Goal: Information Seeking & Learning: Learn about a topic

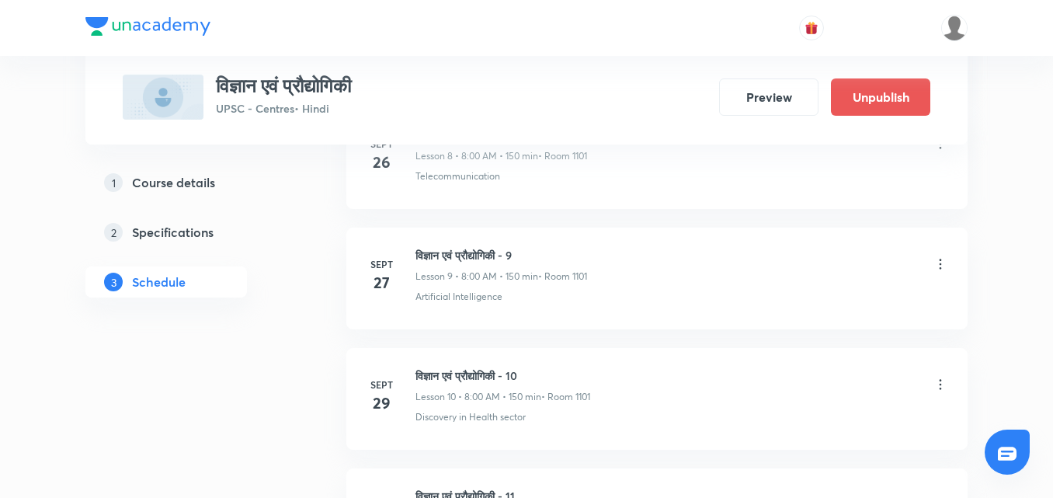
scroll to position [2072, 0]
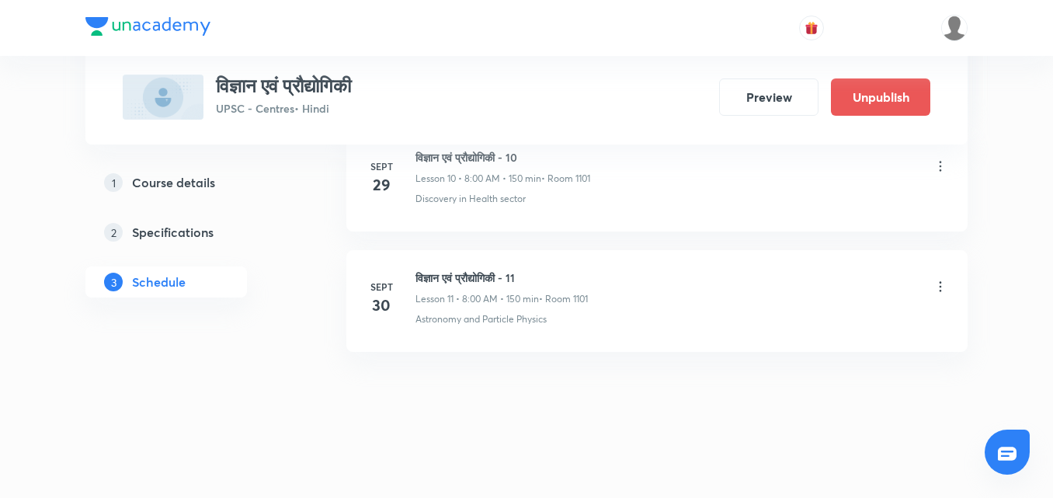
click at [443, 280] on h6 "विज्ञान एवं प्रौद्योगिकी - 11" at bounding box center [502, 278] width 172 height 16
copy h6 "विज्ञान एवं प्रौद्योगिकी - 11"
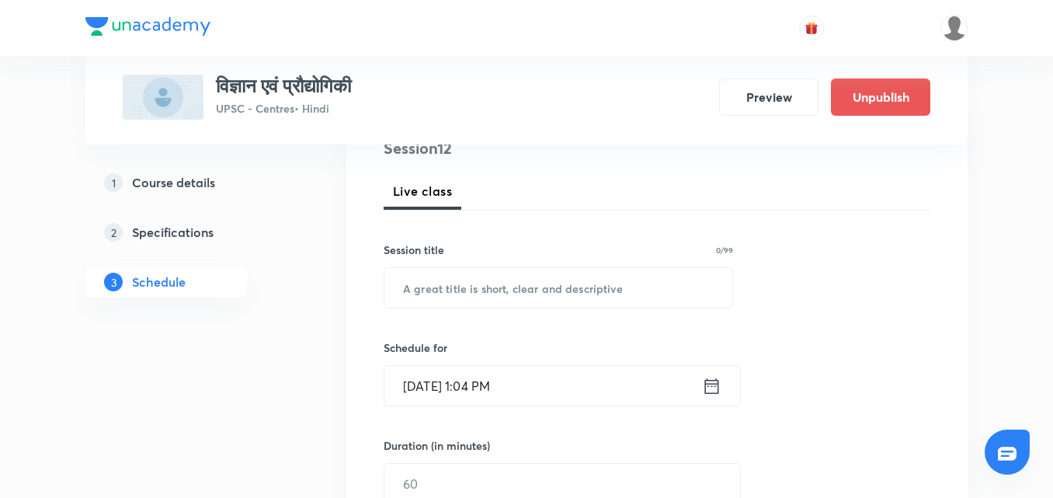
scroll to position [200, 0]
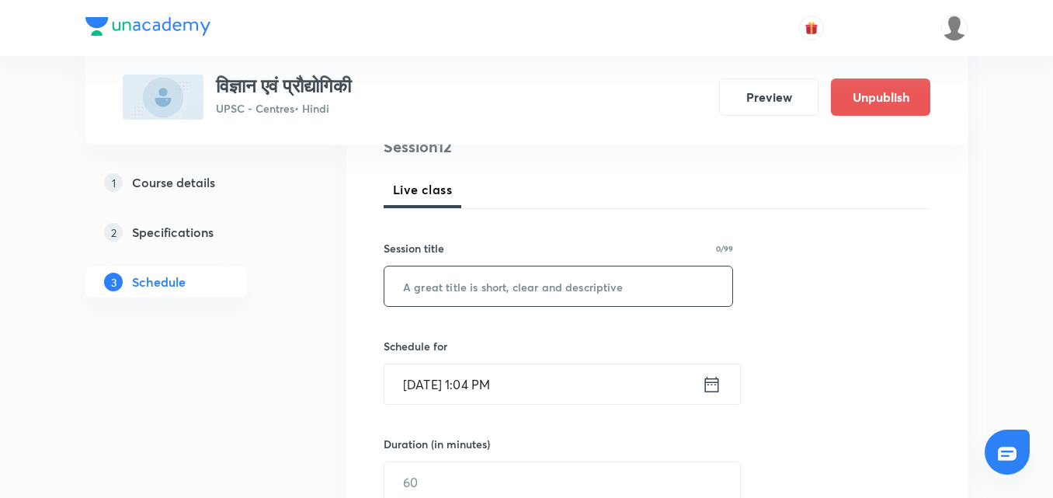
click at [440, 286] on input "text" at bounding box center [559, 286] width 348 height 40
paste input "विज्ञान एवं प्रौद्योगिकी - 11"
type input "विज्ञान एवं प्रौद्योगिकी - 12"
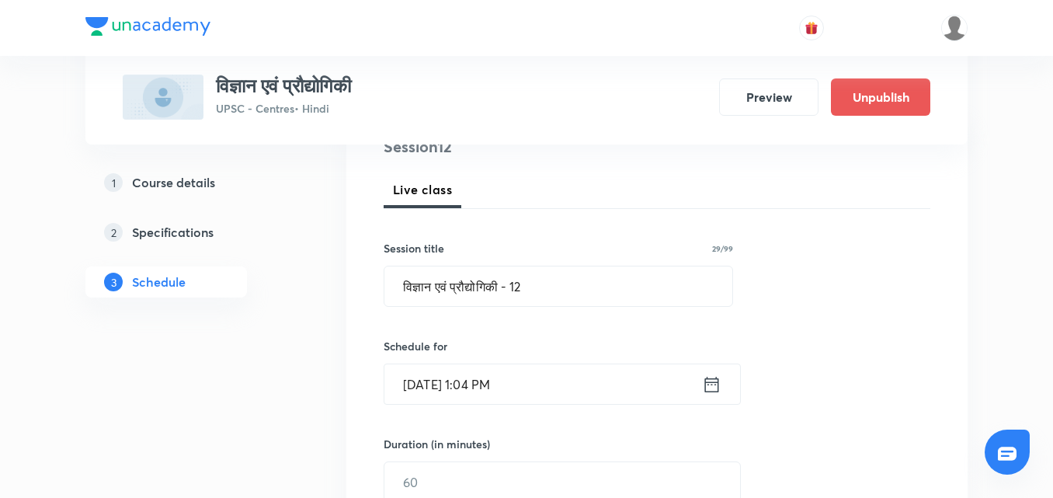
click at [795, 225] on div "Session 12 Live class Session title 29/99 विज्ञान एवं प्रौद्योगिकी - 12 ​ Sched…" at bounding box center [657, 499] width 547 height 729
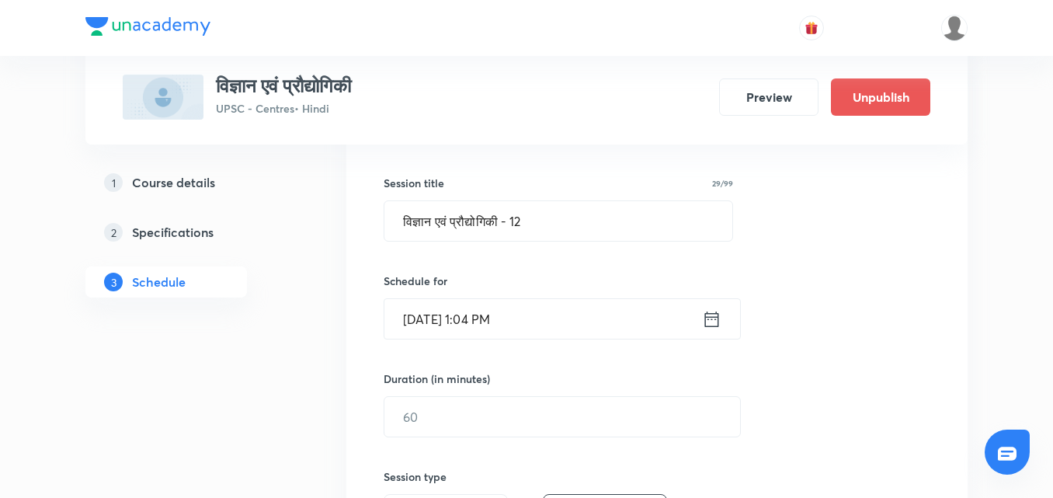
scroll to position [271, 0]
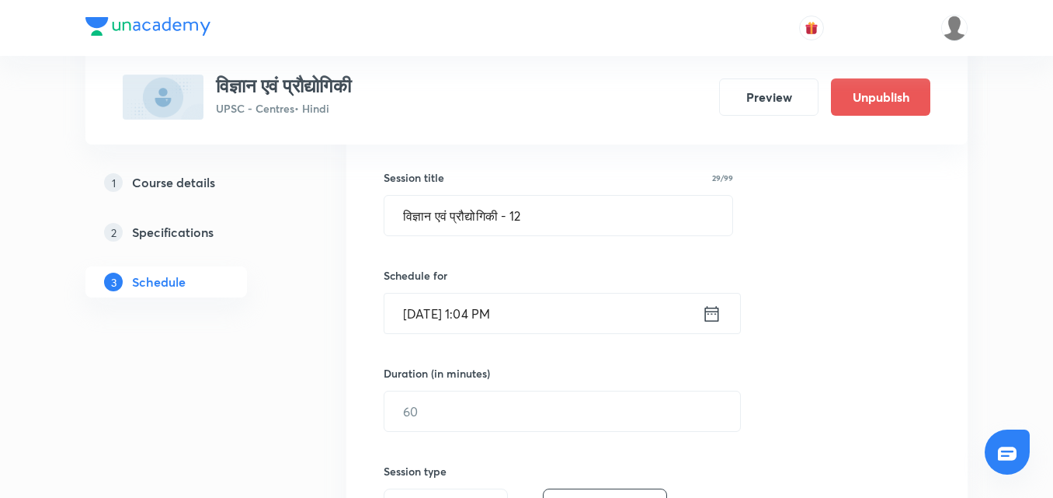
click at [713, 316] on icon at bounding box center [711, 314] width 19 height 22
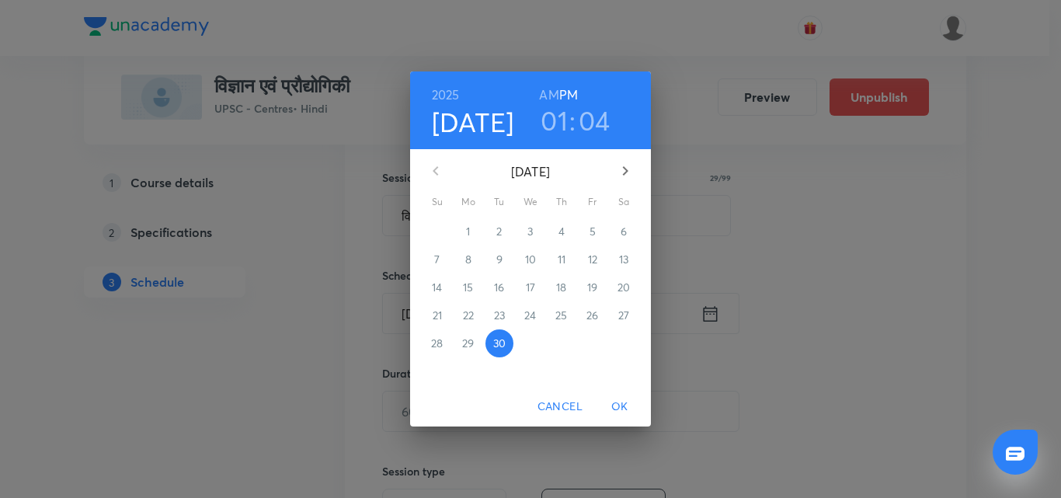
click at [618, 173] on icon "button" at bounding box center [625, 171] width 19 height 19
click at [529, 229] on p "1" at bounding box center [530, 232] width 4 height 16
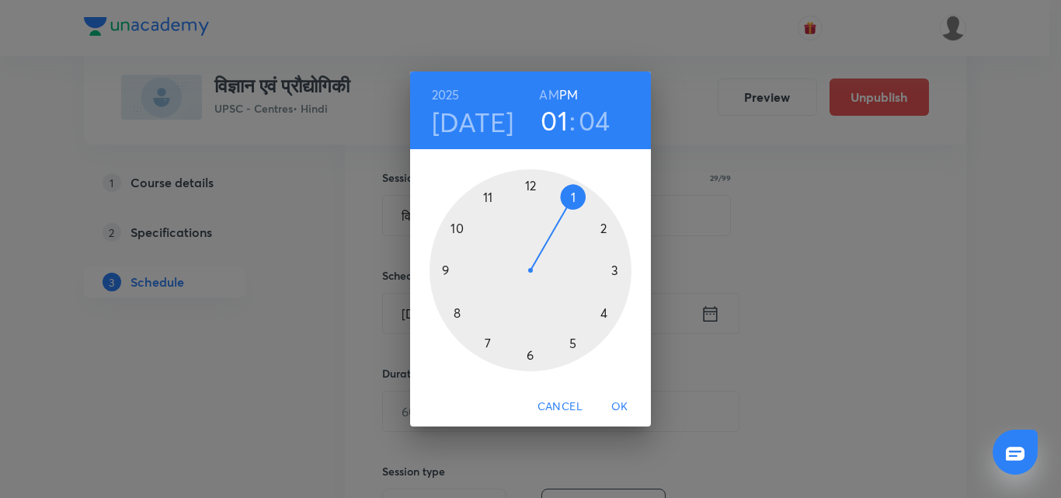
click at [545, 94] on h6 "AM" at bounding box center [548, 95] width 19 height 22
click at [456, 312] on div at bounding box center [531, 270] width 202 height 202
click at [530, 184] on div at bounding box center [531, 270] width 202 height 202
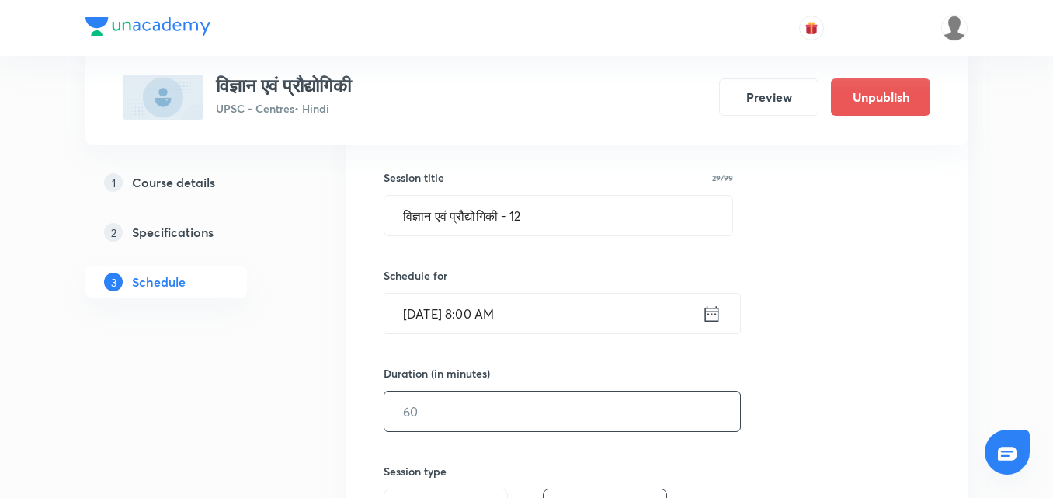
click at [514, 424] on input "text" at bounding box center [563, 412] width 356 height 40
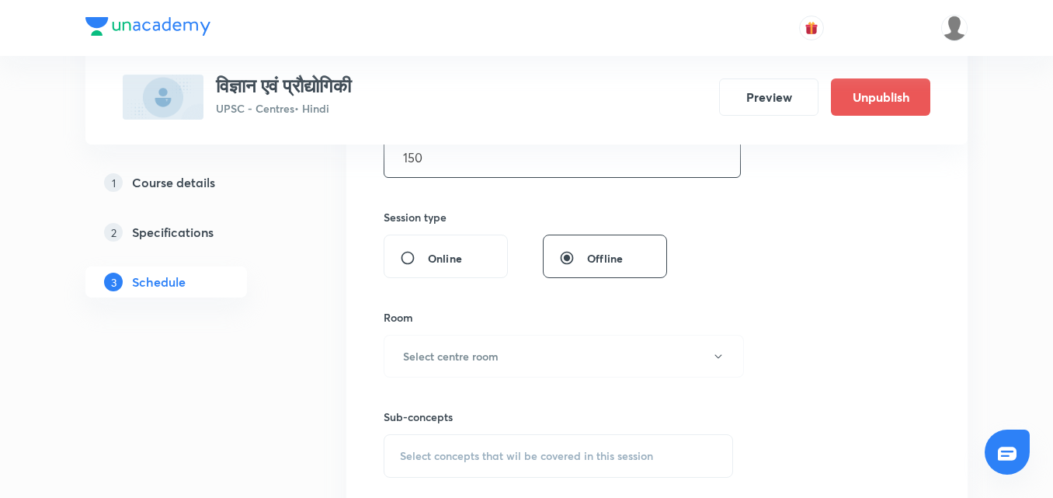
scroll to position [589, 0]
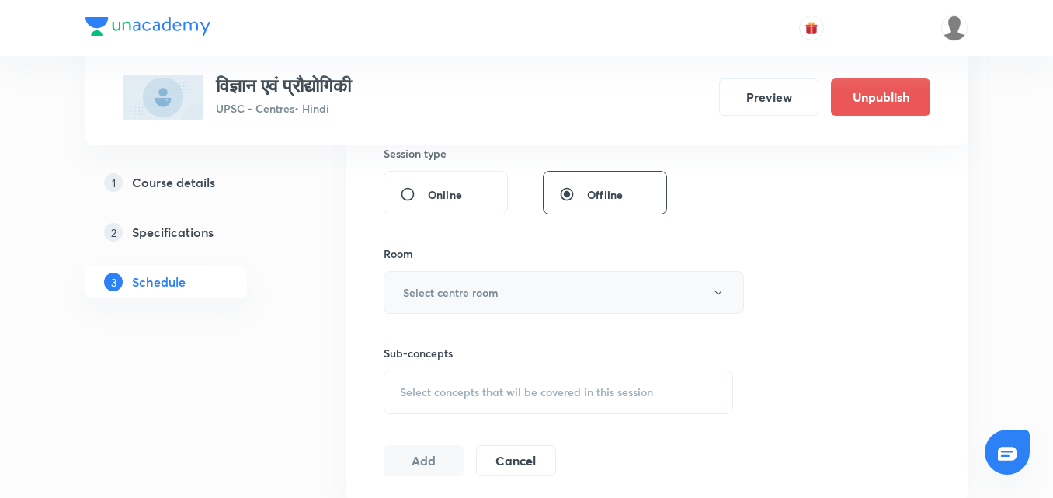
type input "150"
click at [563, 293] on button "Select centre room" at bounding box center [564, 292] width 360 height 43
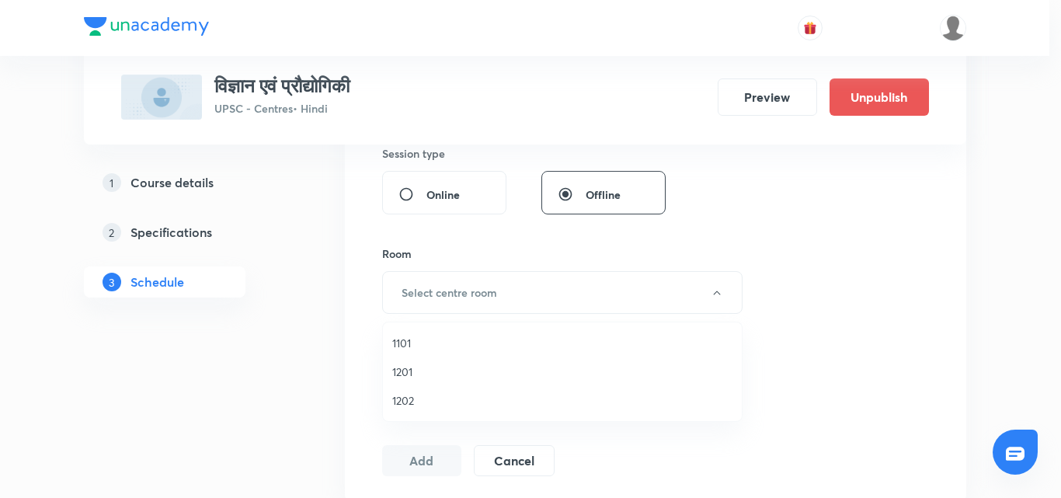
click at [419, 336] on span "1101" at bounding box center [562, 343] width 340 height 16
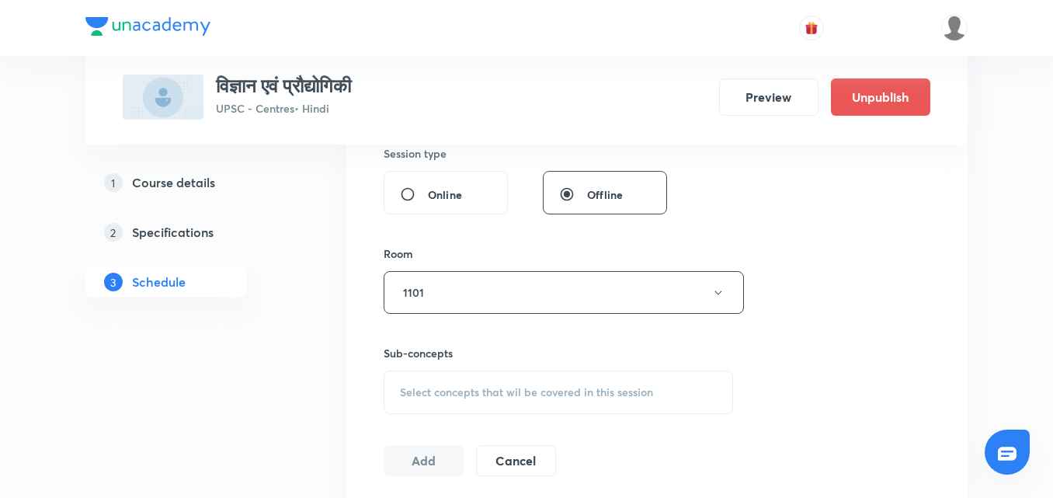
click at [516, 375] on div "Select concepts that wil be covered in this session" at bounding box center [559, 393] width 350 height 44
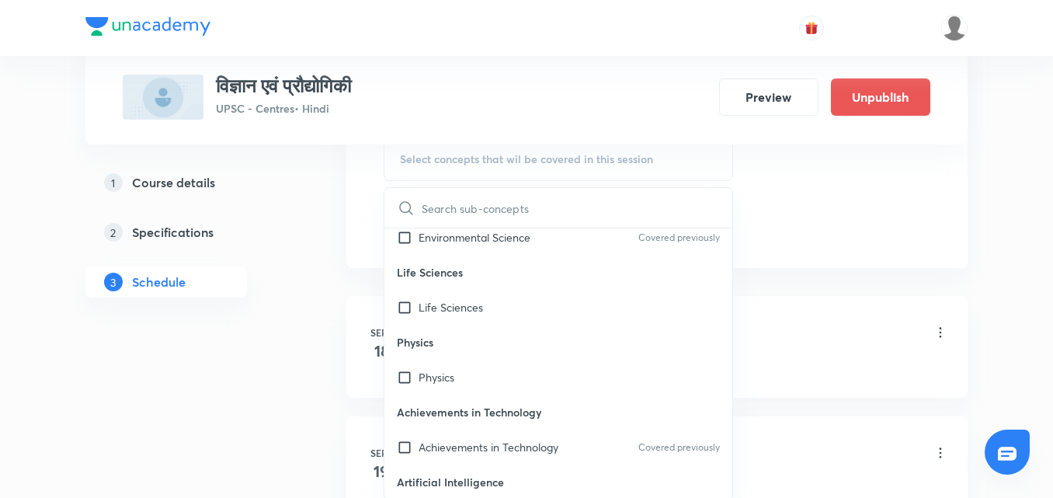
scroll to position [544, 0]
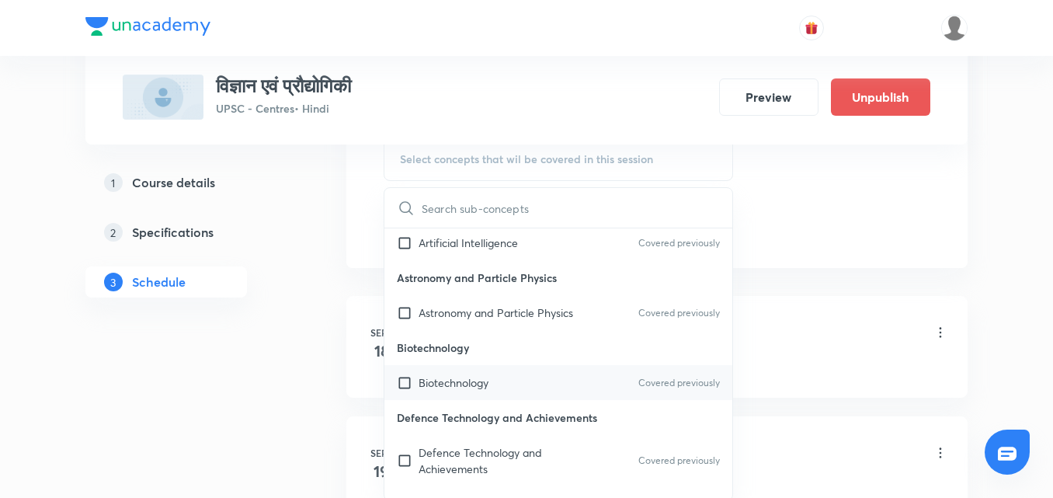
click at [469, 367] on div "Biotechnology Covered previously" at bounding box center [559, 382] width 348 height 35
checkbox input "true"
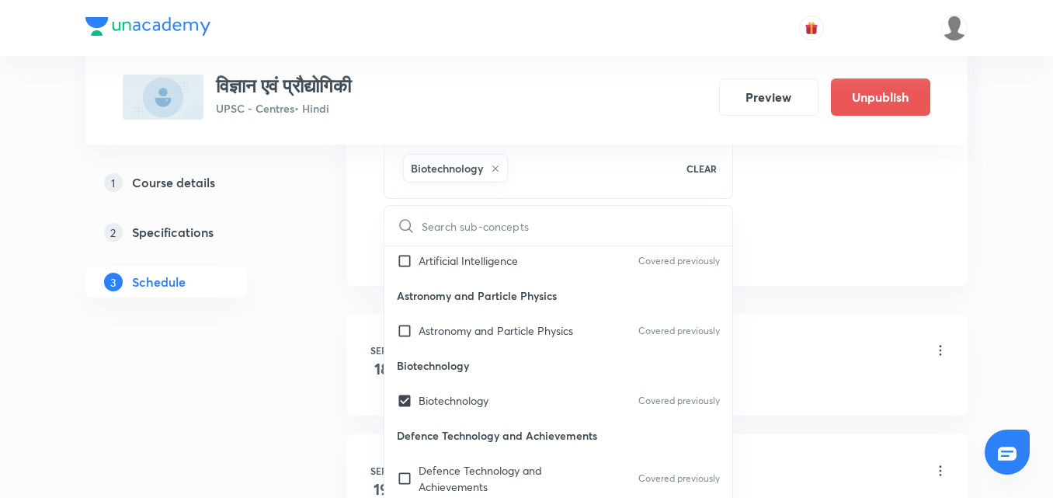
click at [990, 259] on div "Plus Courses विज्ञान एवं प्रौद्योगिकी UPSC - Centres • Hindi Preview Unpublish …" at bounding box center [526, 472] width 1053 height 2588
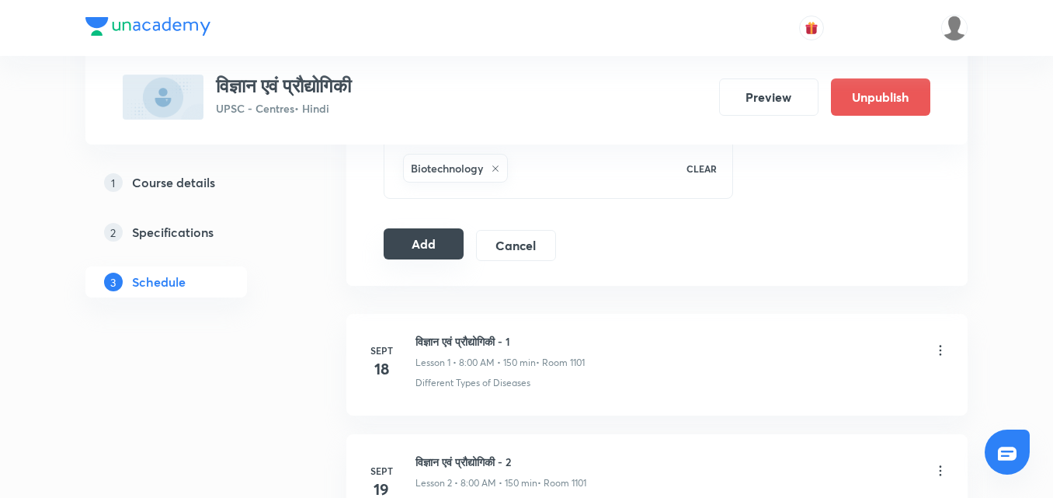
click at [445, 252] on button "Add" at bounding box center [424, 243] width 80 height 31
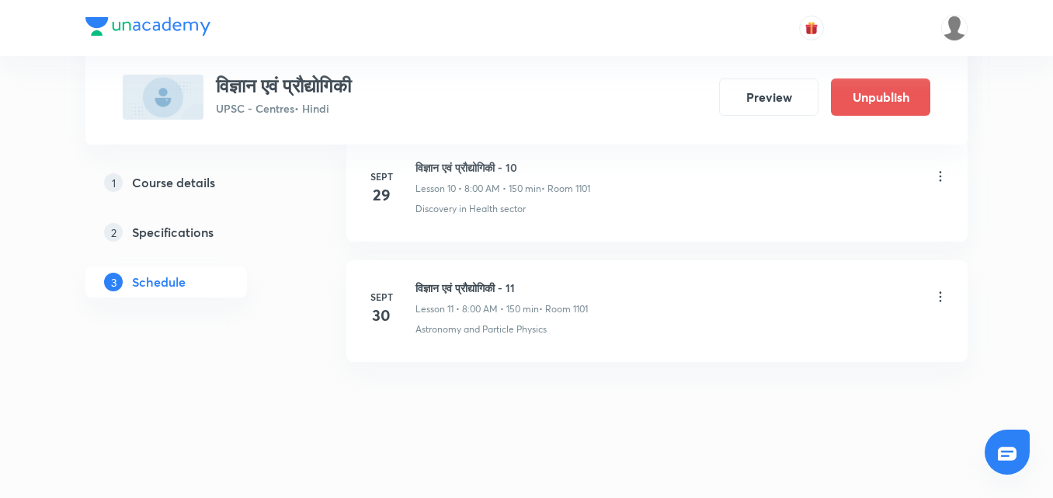
scroll to position [2090, 0]
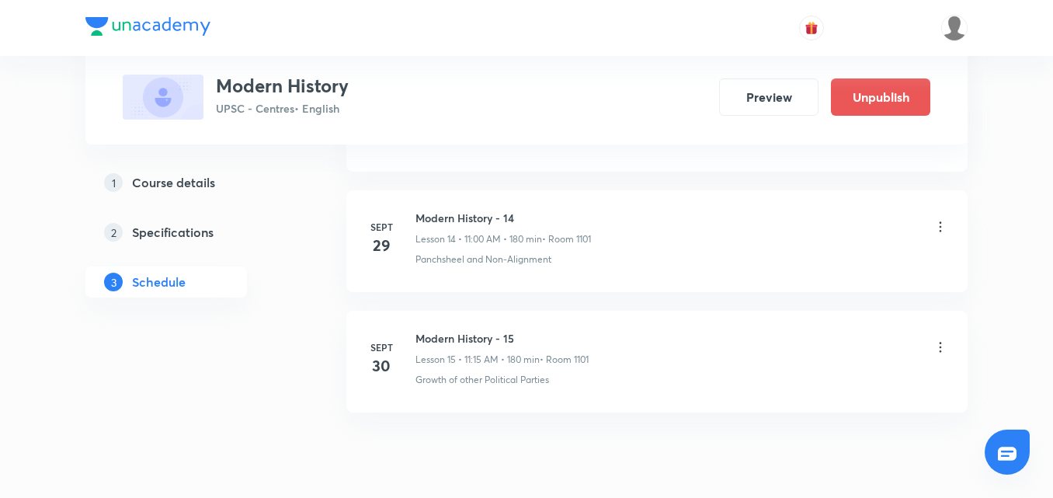
scroll to position [2554, 0]
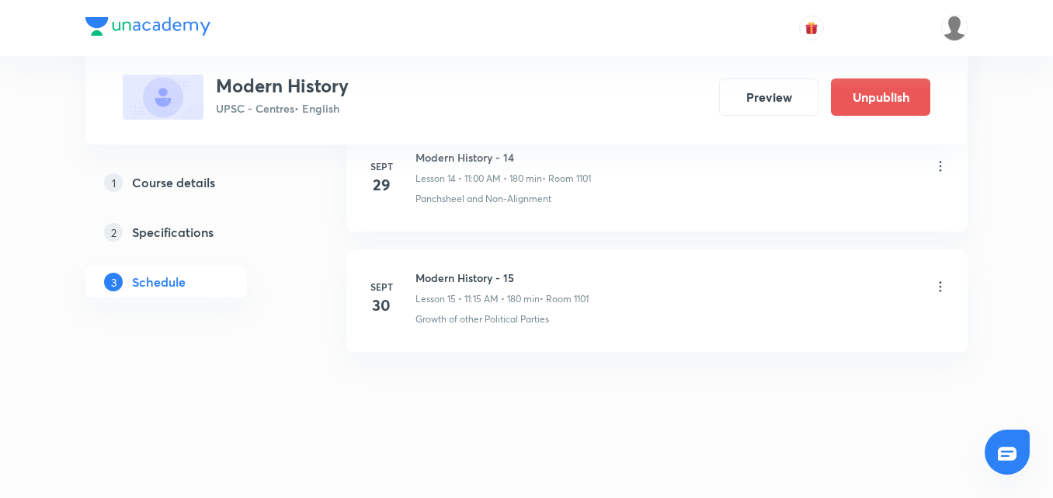
click at [461, 272] on h6 "Modern History - 15" at bounding box center [502, 278] width 173 height 16
drag, startPoint x: 461, startPoint y: 272, endPoint x: 470, endPoint y: 280, distance: 12.6
click at [470, 280] on h6 "Modern History - 15" at bounding box center [502, 278] width 173 height 16
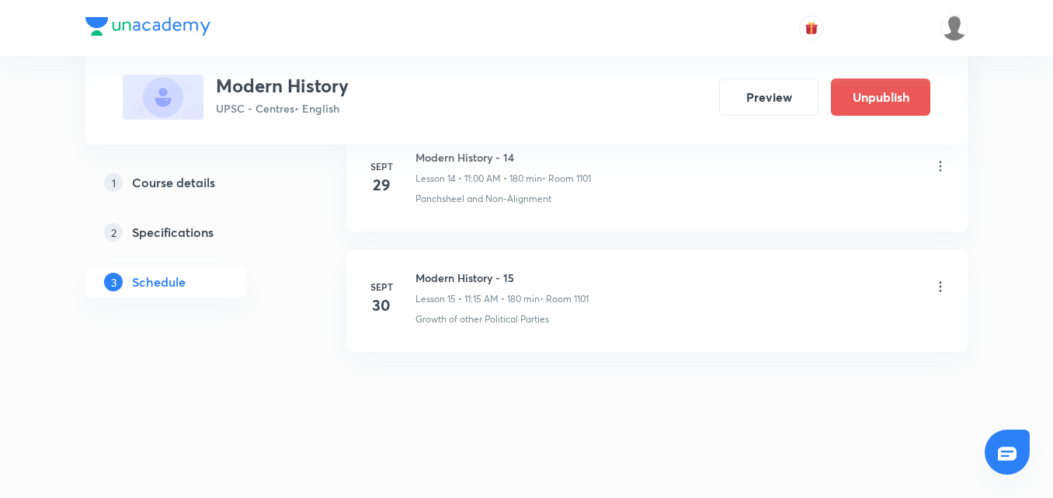
click at [470, 280] on h6 "Modern History - 15" at bounding box center [502, 278] width 173 height 16
copy h6 "Modern History - 15"
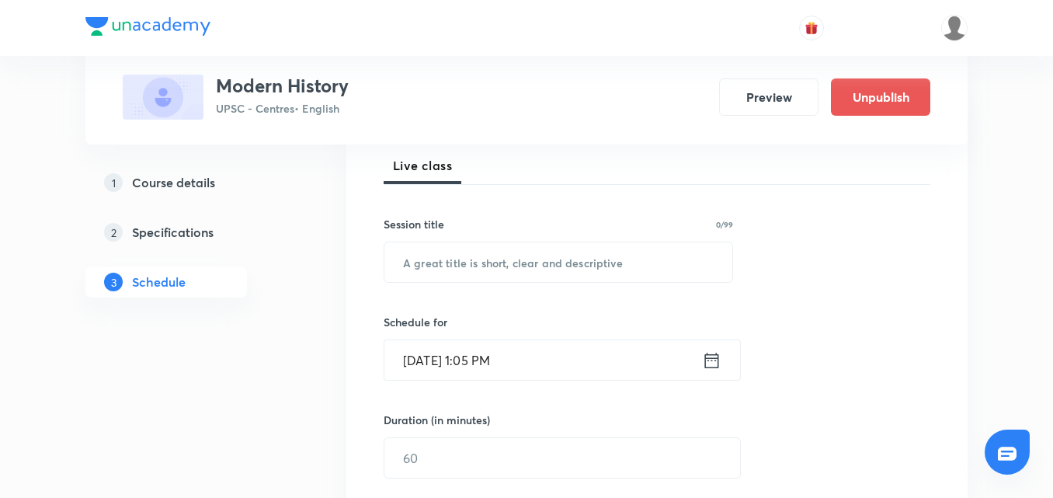
scroll to position [233, 0]
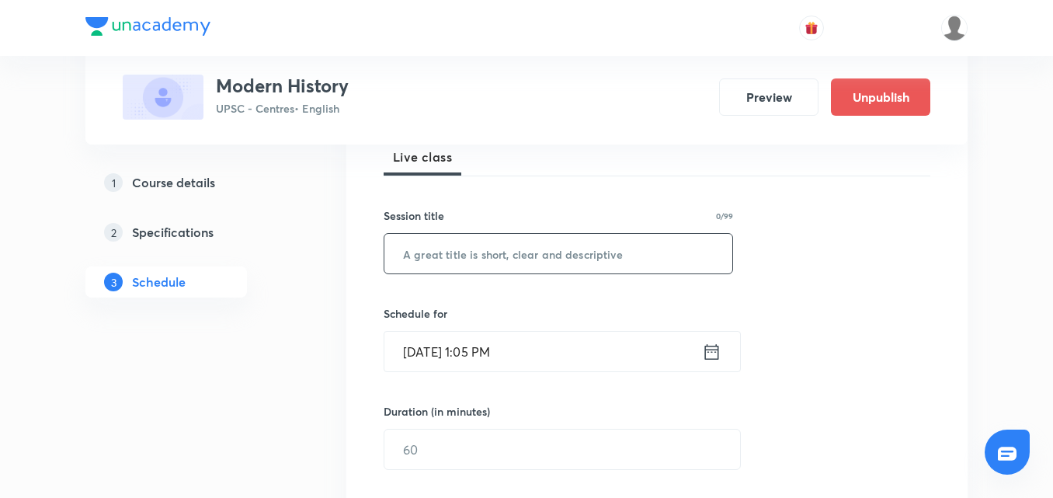
click at [467, 255] on input "text" at bounding box center [559, 254] width 348 height 40
paste input "Modern History - 15"
type input "Modern History - 16"
click at [713, 361] on icon at bounding box center [711, 352] width 19 height 22
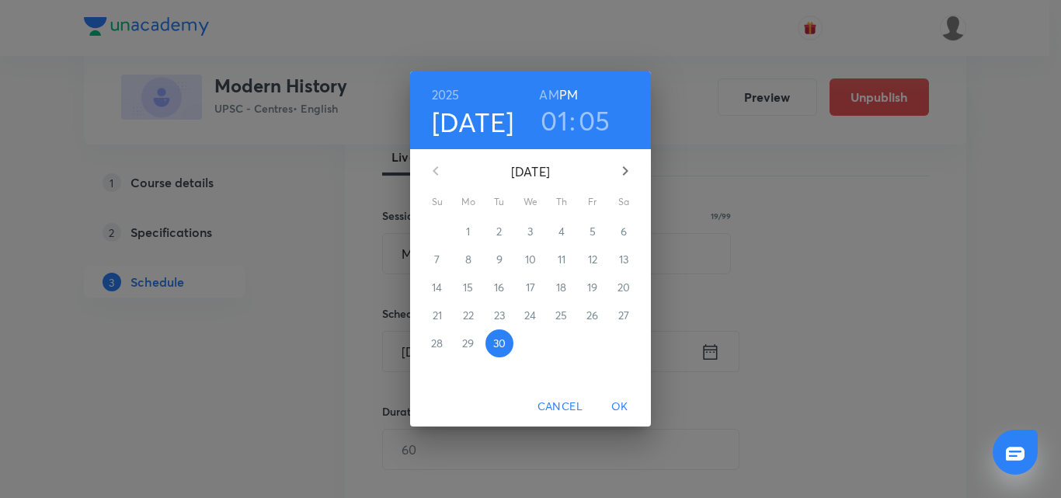
click at [635, 171] on button "button" at bounding box center [625, 170] width 37 height 37
click at [524, 232] on span "1" at bounding box center [531, 232] width 28 height 16
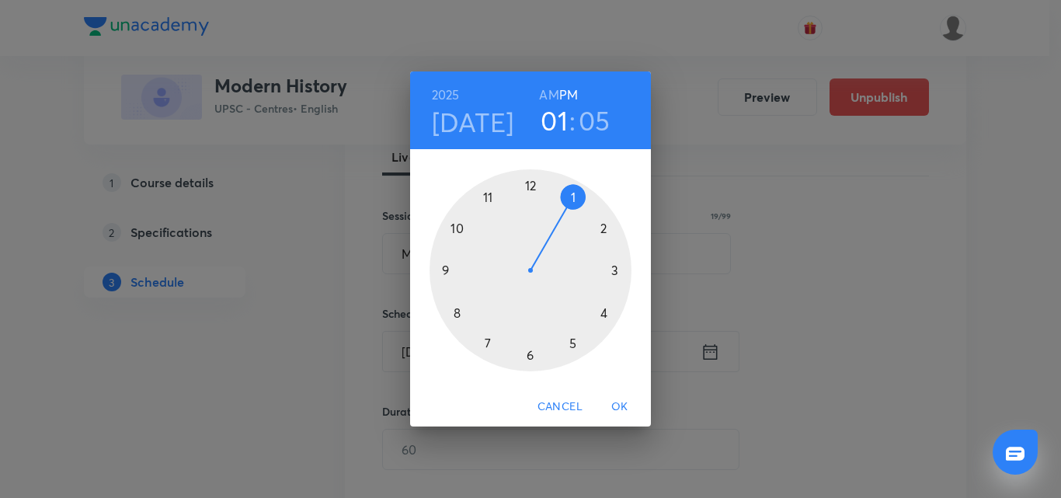
click at [553, 88] on h6 "AM" at bounding box center [548, 95] width 19 height 22
click at [487, 198] on div at bounding box center [531, 270] width 202 height 202
click at [530, 185] on div at bounding box center [531, 270] width 202 height 202
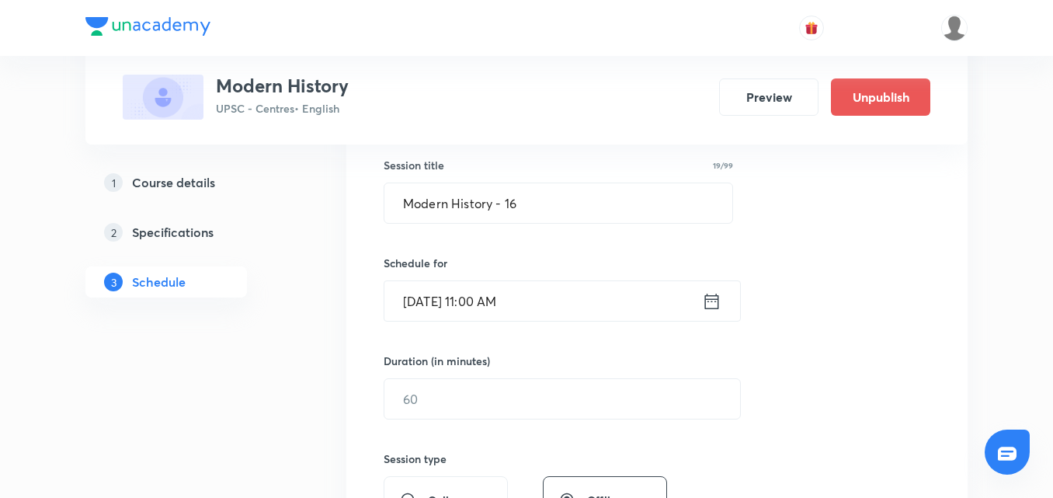
scroll to position [311, 0]
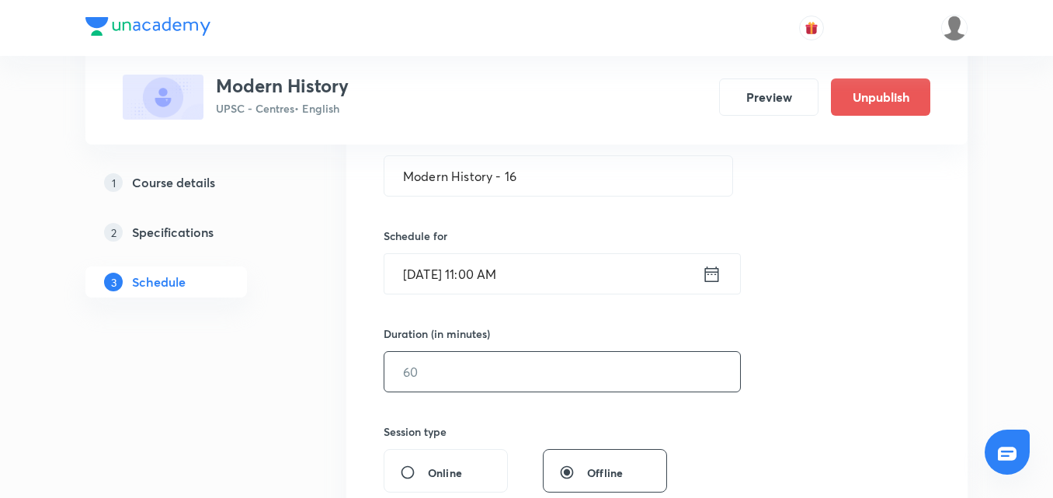
click at [517, 391] on input "text" at bounding box center [563, 372] width 356 height 40
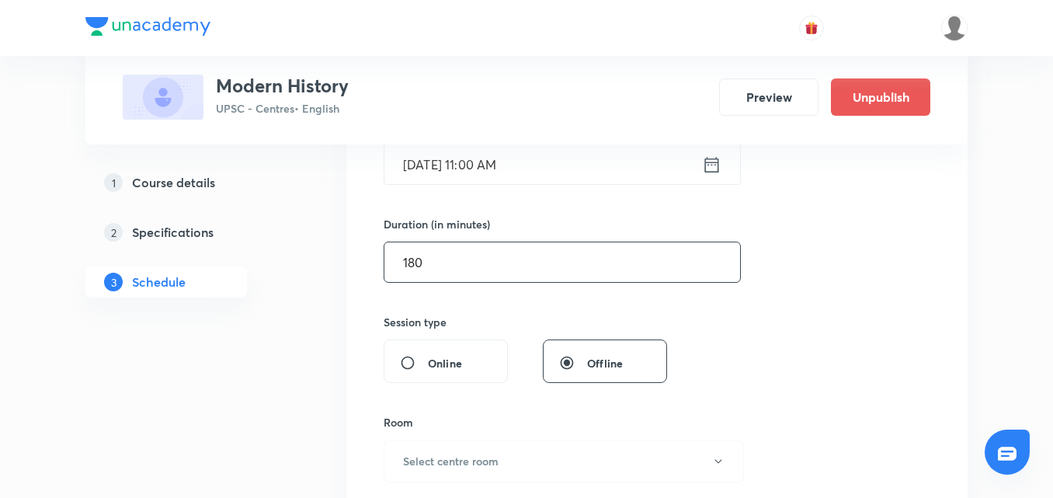
scroll to position [621, 0]
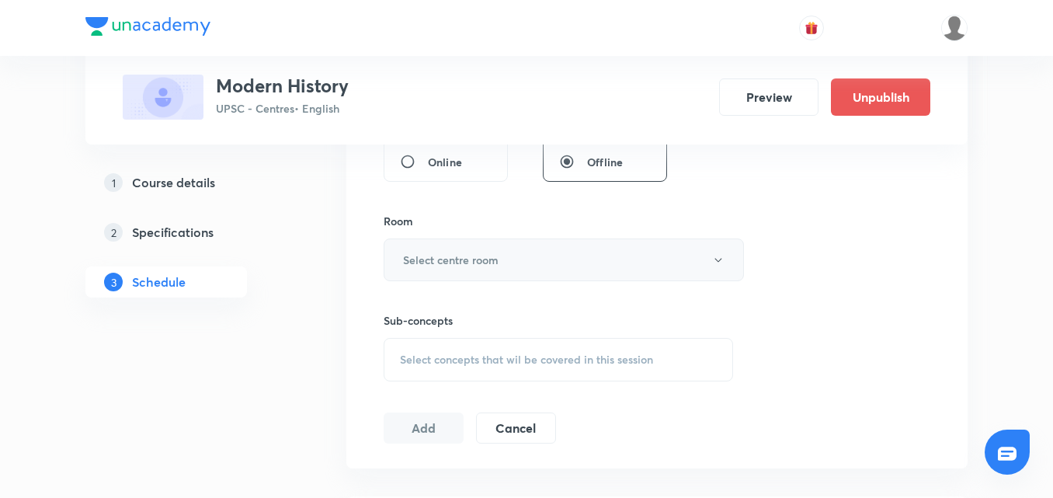
type input "180"
click at [576, 269] on button "Select centre room" at bounding box center [564, 260] width 360 height 43
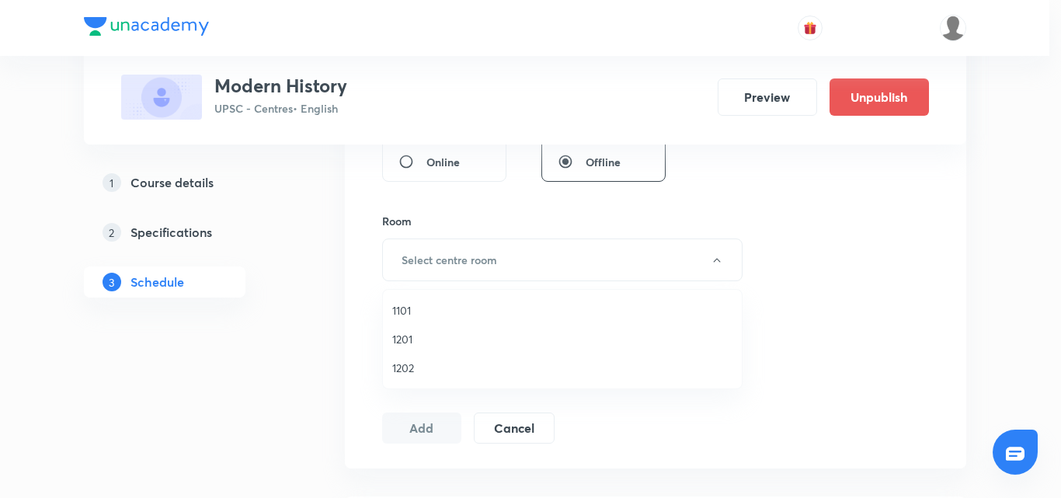
click at [409, 313] on span "1101" at bounding box center [562, 310] width 340 height 16
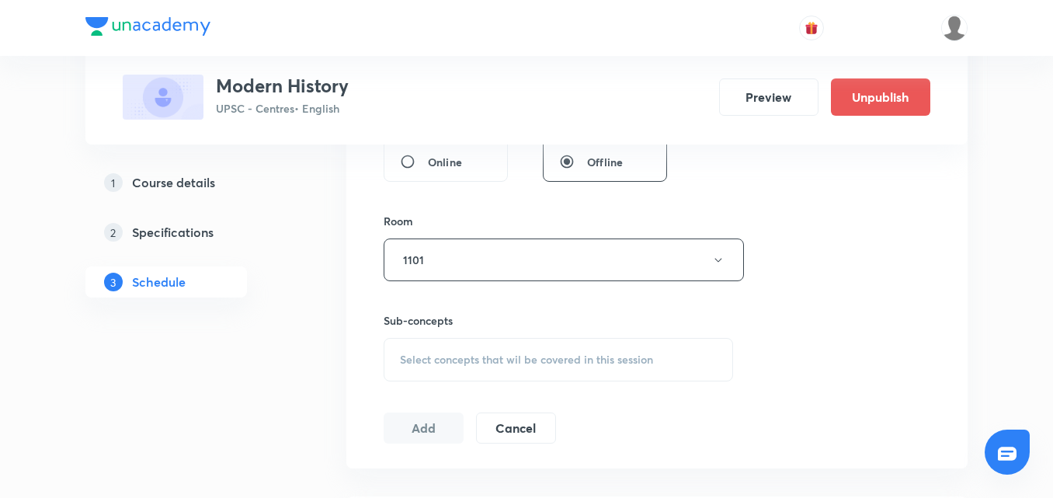
scroll to position [699, 0]
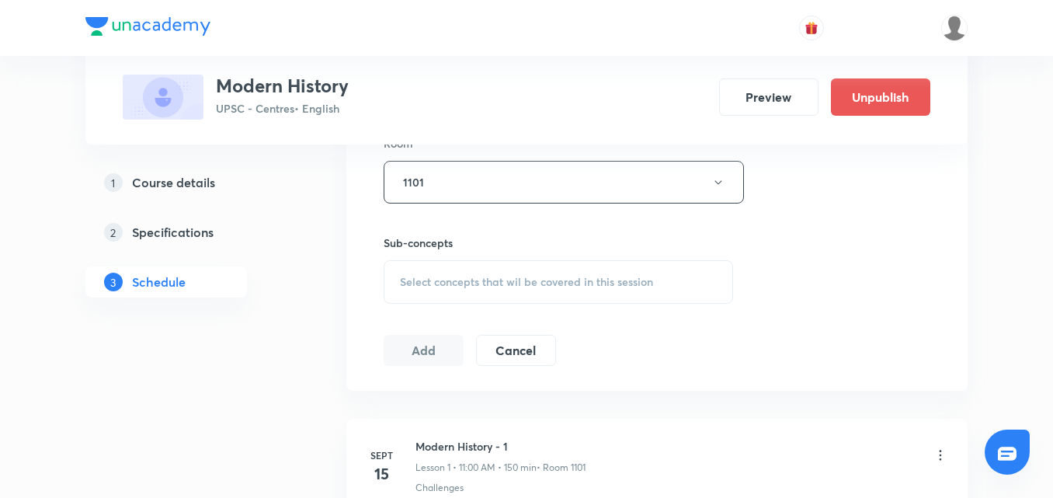
click at [565, 291] on div "Select concepts that wil be covered in this session" at bounding box center [559, 282] width 350 height 44
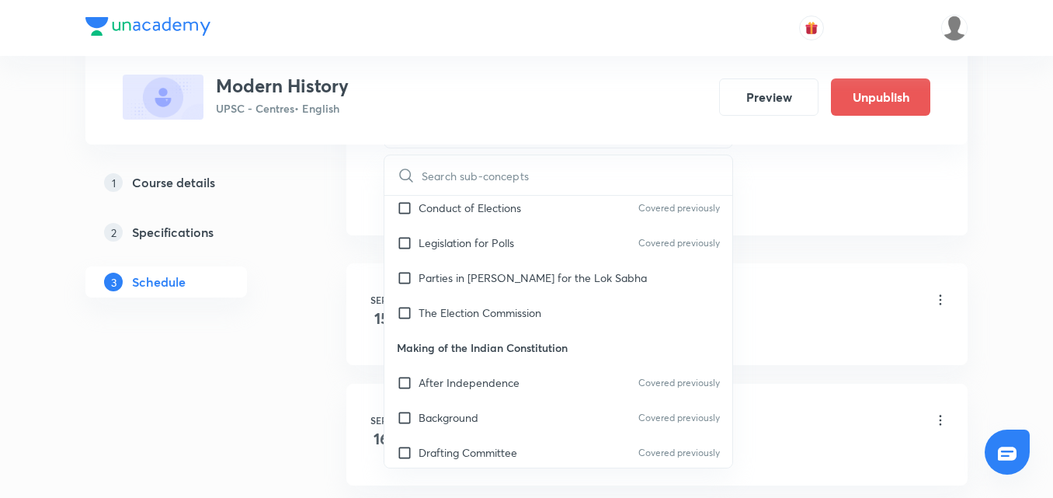
scroll to position [544, 0]
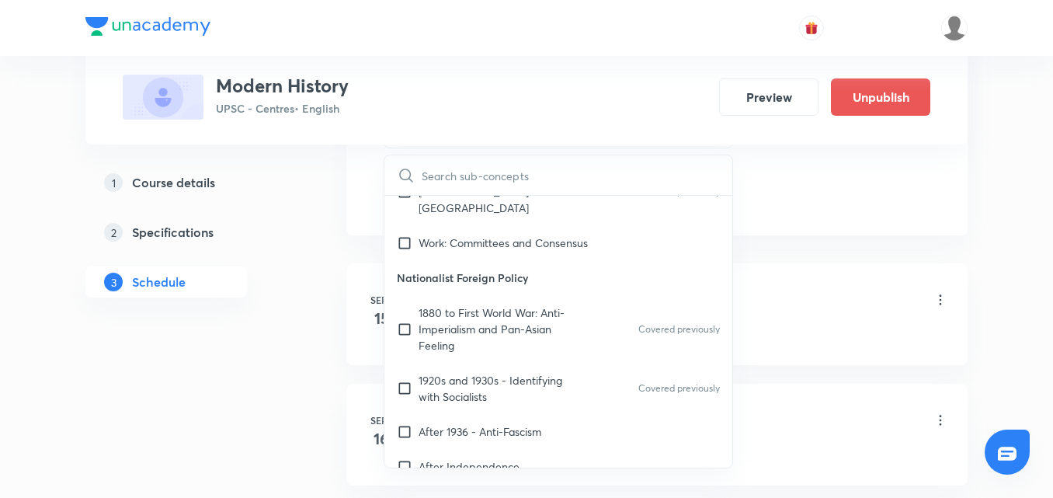
click at [576, 260] on p "Nationalist Foreign Policy" at bounding box center [559, 277] width 348 height 35
click at [583, 240] on div "Work: Committees and Consensus" at bounding box center [559, 242] width 348 height 35
checkbox input "true"
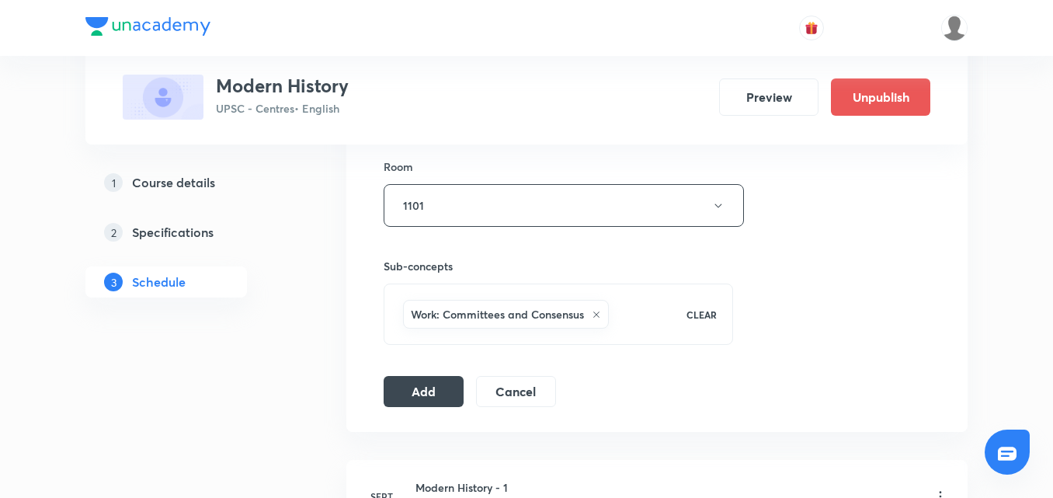
scroll to position [621, 0]
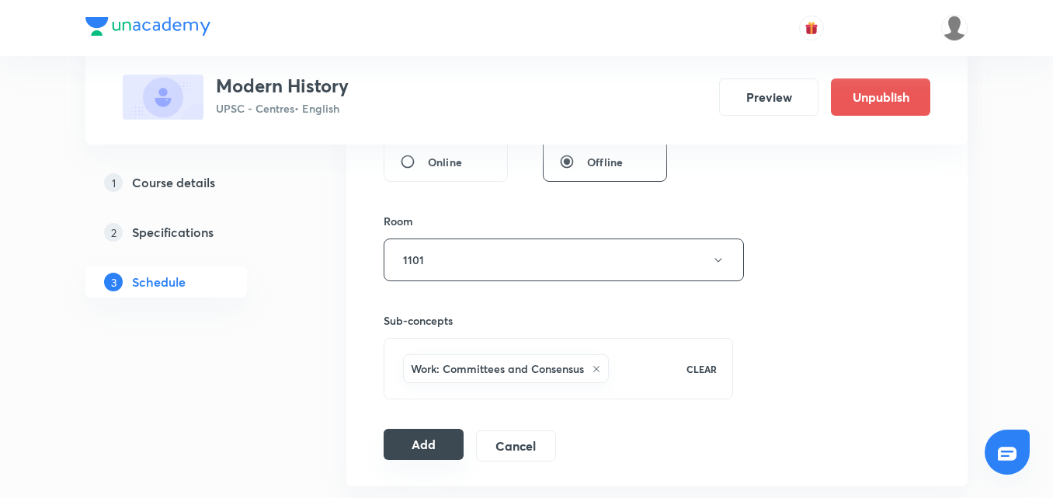
click at [432, 434] on button "Add" at bounding box center [424, 444] width 80 height 31
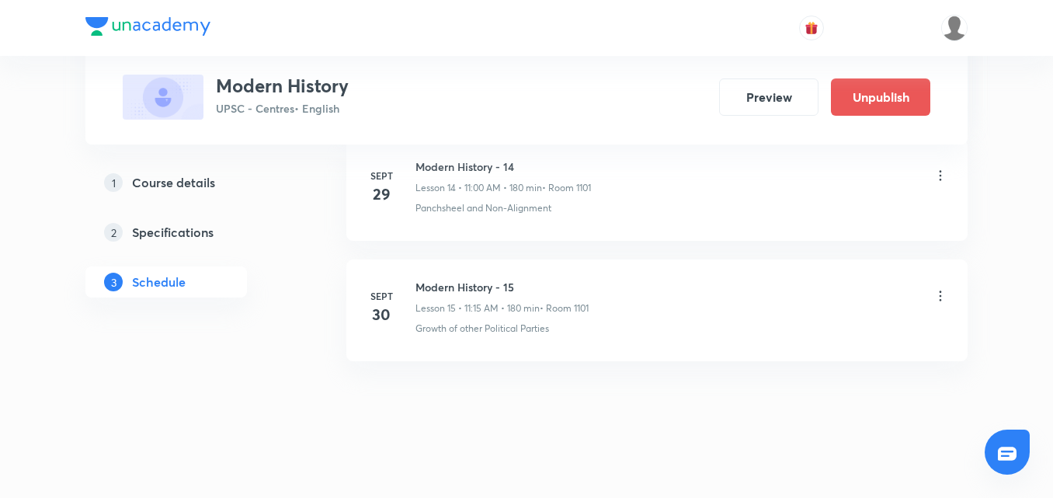
scroll to position [2571, 0]
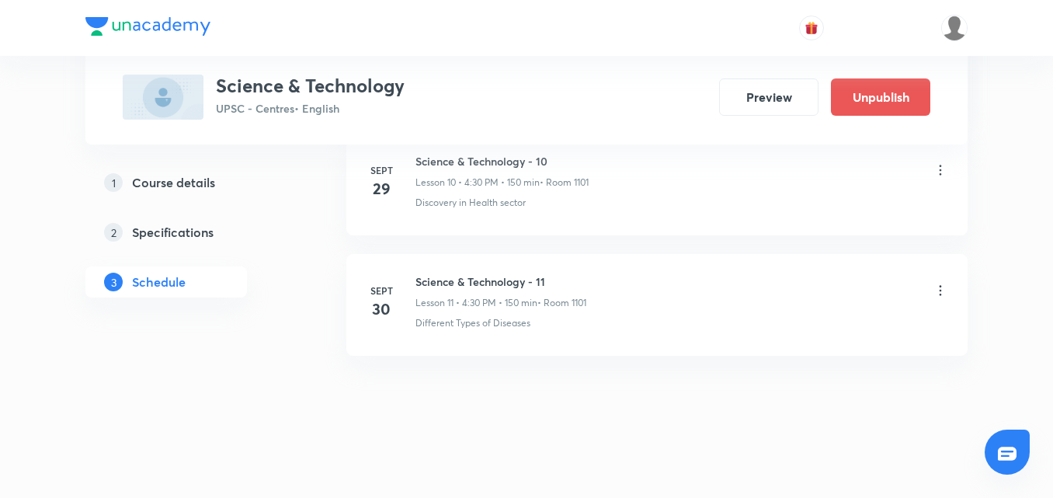
scroll to position [2072, 0]
click at [483, 270] on h6 "Science & Technology - 11" at bounding box center [501, 278] width 171 height 16
copy h6 "Science & Technology - 11"
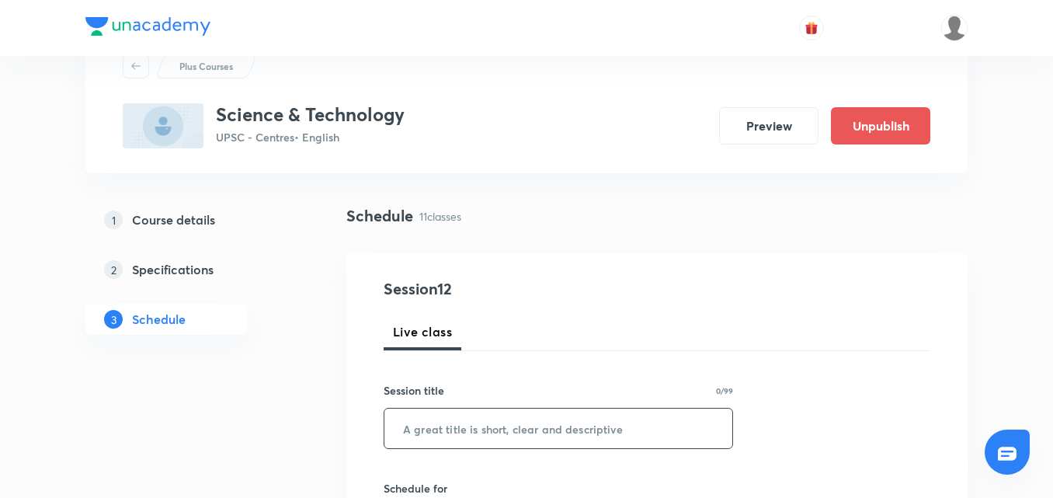
scroll to position [155, 0]
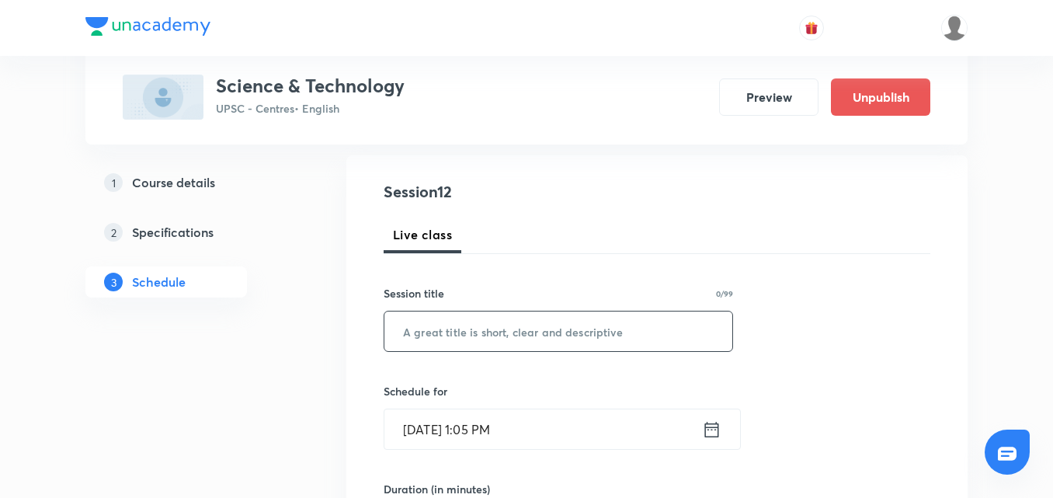
click at [514, 322] on input "text" at bounding box center [559, 332] width 348 height 40
paste input "Science & Technology - 11"
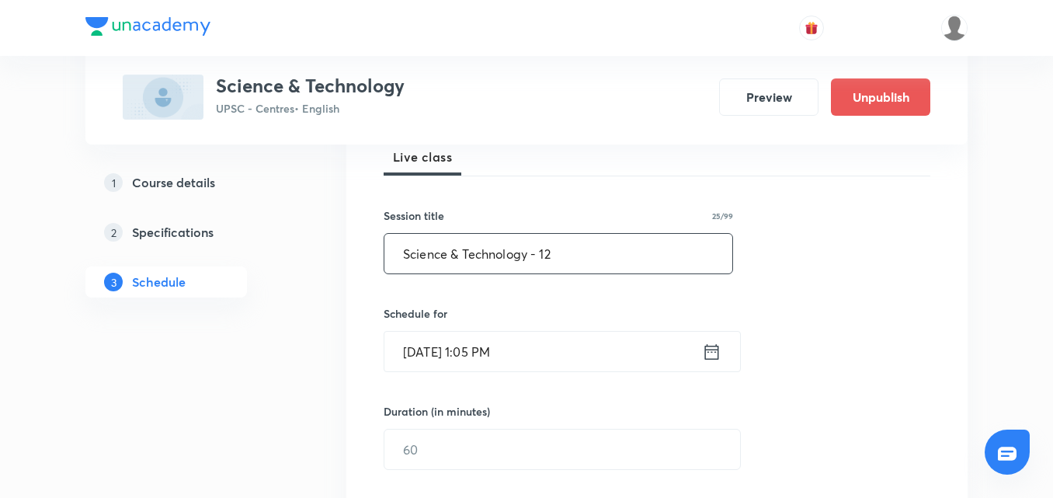
type input "Science & Technology - 12"
click at [848, 249] on div "Session 12 Live class Session title 25/99 Science & Technology - 12 ​ Schedule …" at bounding box center [657, 467] width 547 height 729
click at [715, 352] on icon at bounding box center [711, 352] width 19 height 22
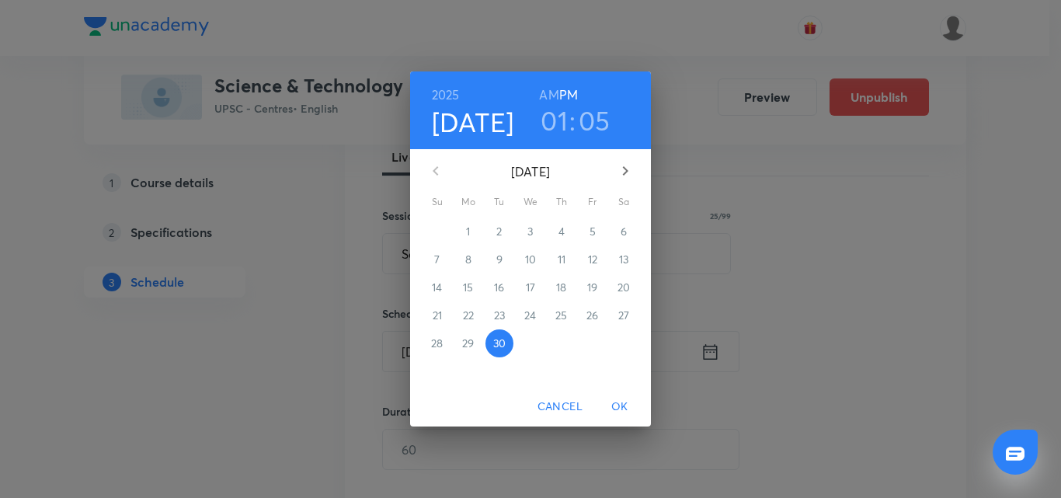
click at [630, 177] on icon "button" at bounding box center [625, 171] width 19 height 19
click at [527, 228] on span "1" at bounding box center [531, 232] width 28 height 16
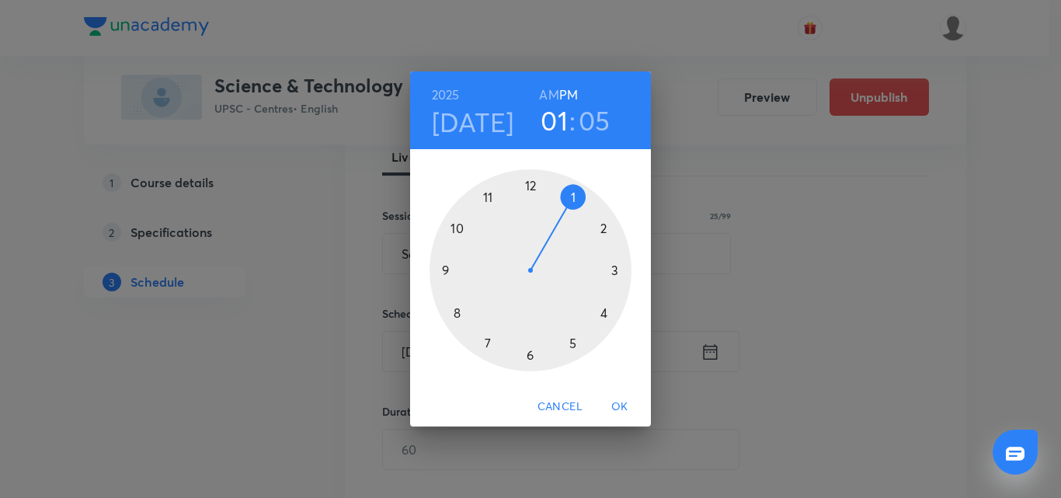
click at [606, 315] on div at bounding box center [531, 270] width 202 height 202
click at [527, 355] on div at bounding box center [531, 270] width 202 height 202
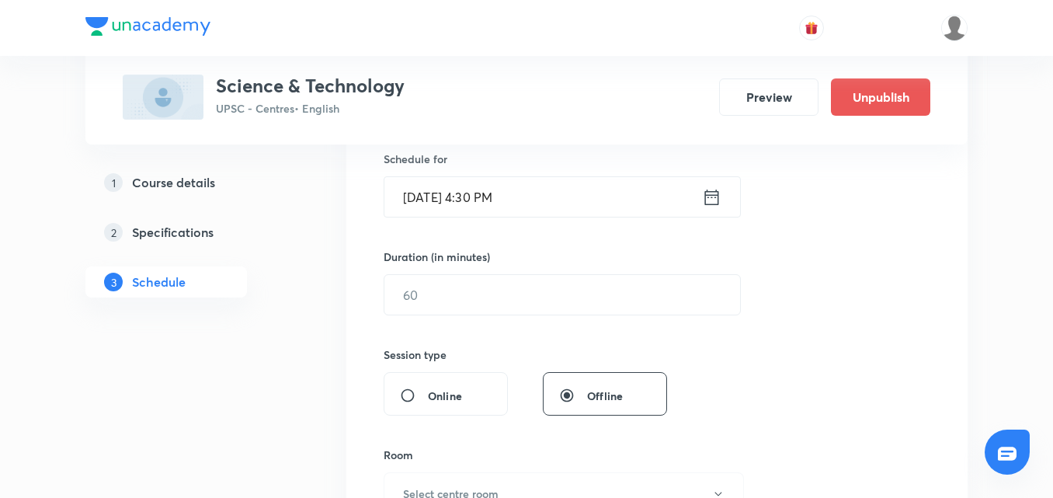
scroll to position [388, 0]
click at [544, 308] on input "text" at bounding box center [563, 294] width 356 height 40
type input "150"
click at [902, 272] on div "Session 12 Live class Session title 25/99 Science & Technology - 12 ​ Schedule …" at bounding box center [657, 311] width 547 height 729
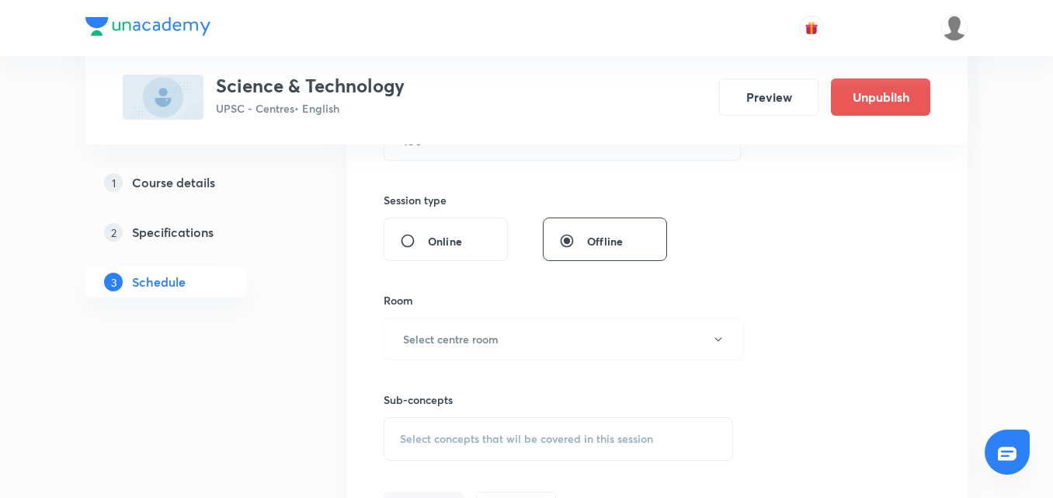
scroll to position [544, 0]
click at [597, 349] on button "Select centre room" at bounding box center [564, 337] width 360 height 43
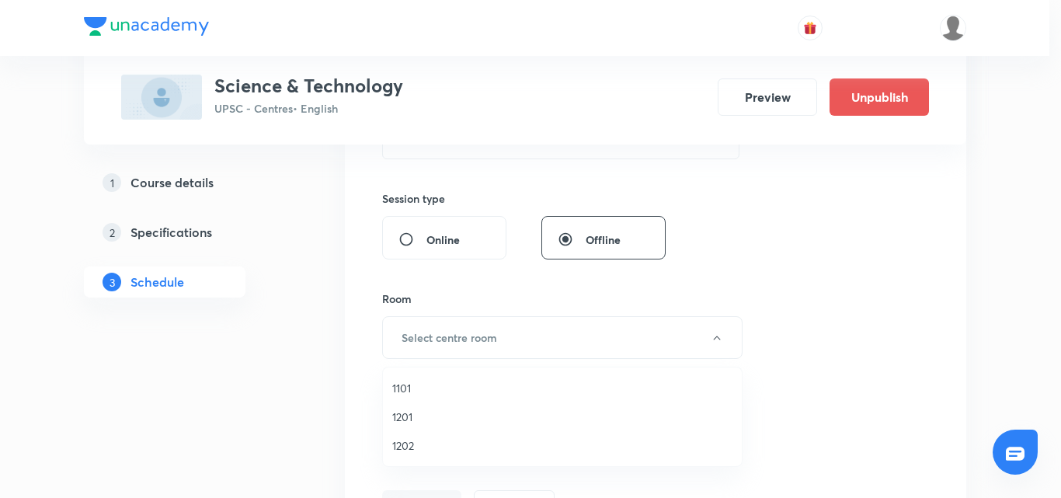
click at [422, 380] on span "1101" at bounding box center [562, 388] width 340 height 16
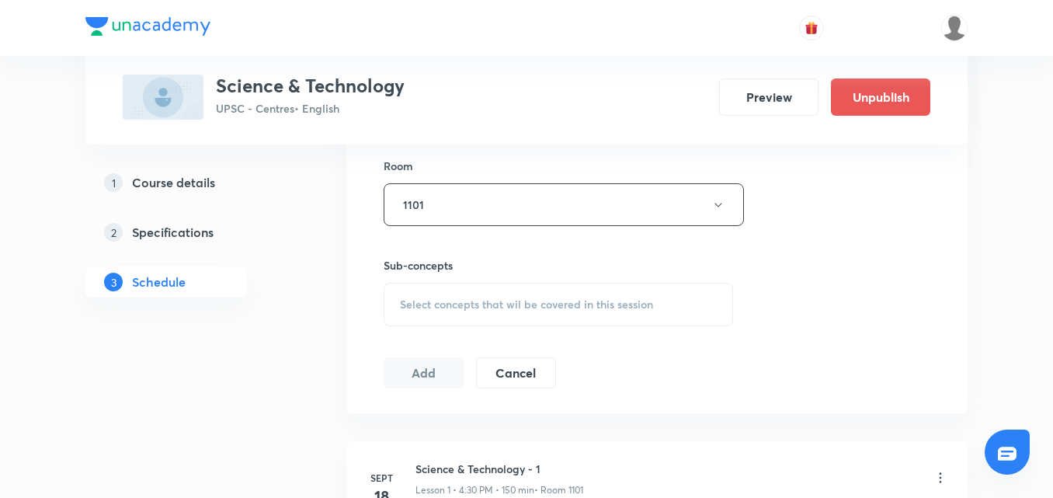
scroll to position [699, 0]
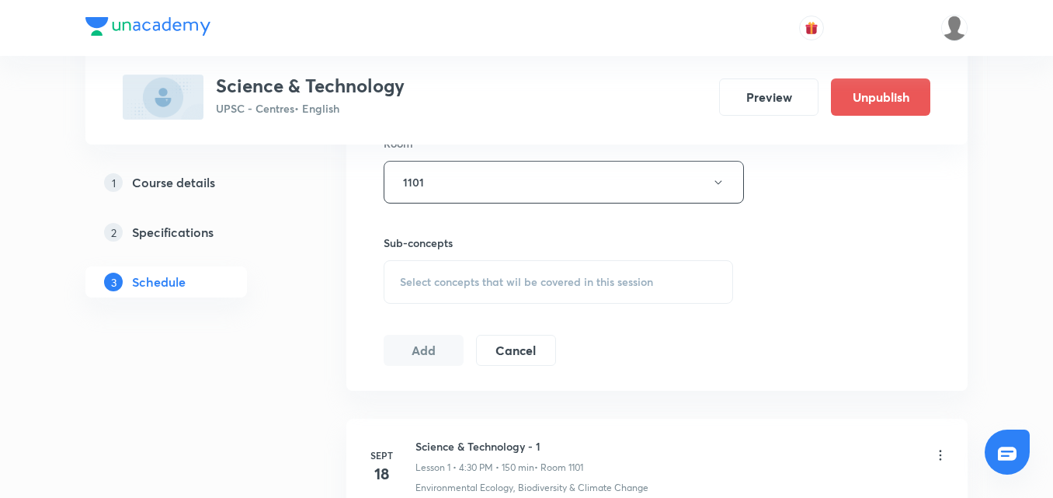
click at [585, 267] on div "Select concepts that wil be covered in this session" at bounding box center [559, 282] width 350 height 44
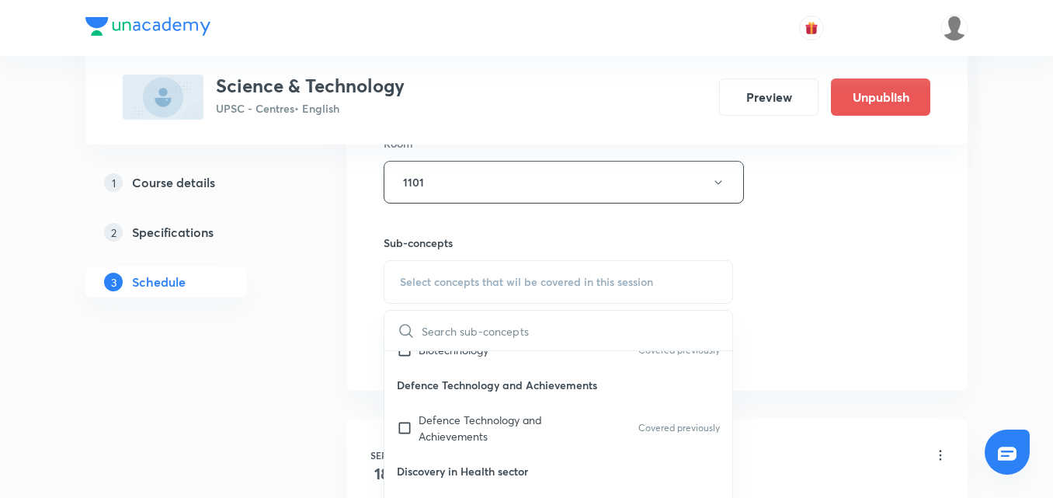
click at [592, 411] on div "Defence Technology and Achievements Covered previously" at bounding box center [559, 427] width 348 height 51
checkbox input "true"
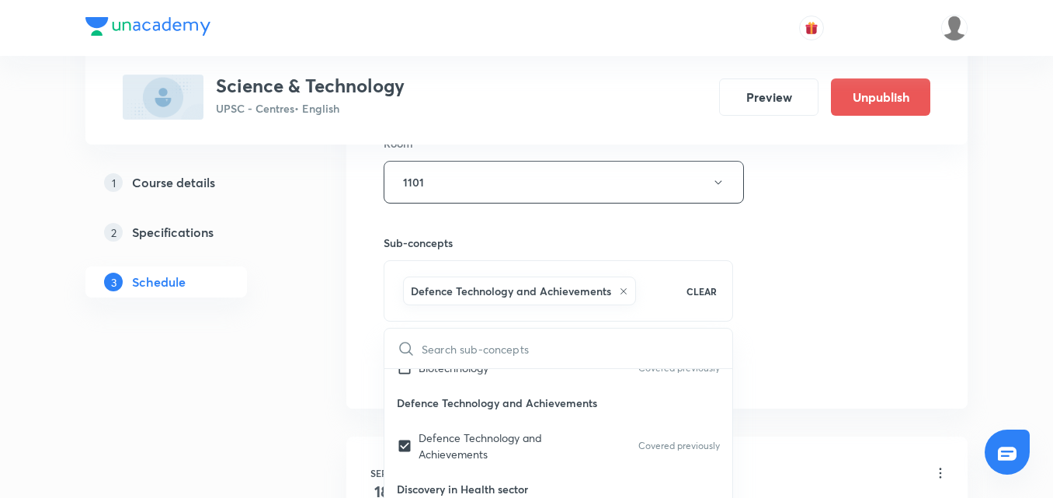
click at [815, 308] on div "Session 12 Live class Session title 25/99 Science & Technology - 12 ​ Schedule …" at bounding box center [657, 9] width 547 height 747
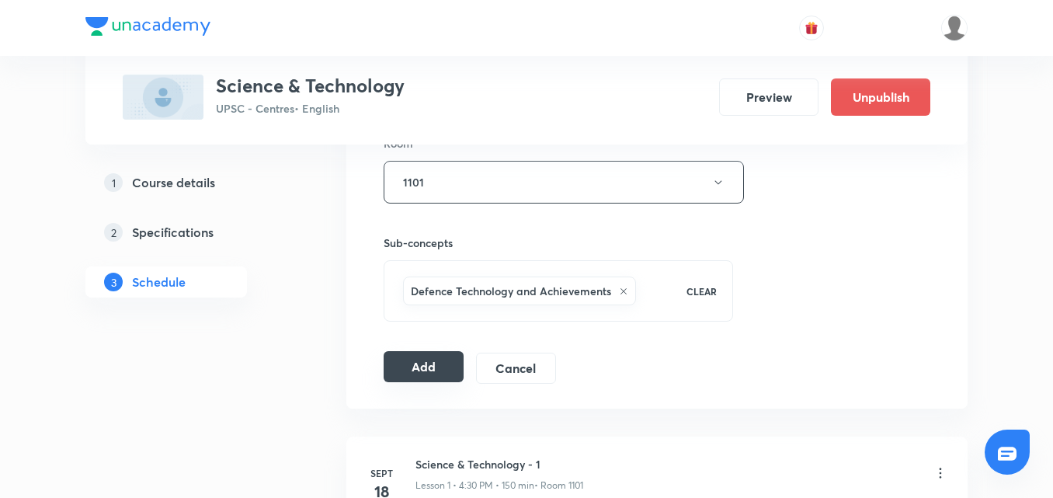
click at [398, 364] on button "Add" at bounding box center [424, 366] width 80 height 31
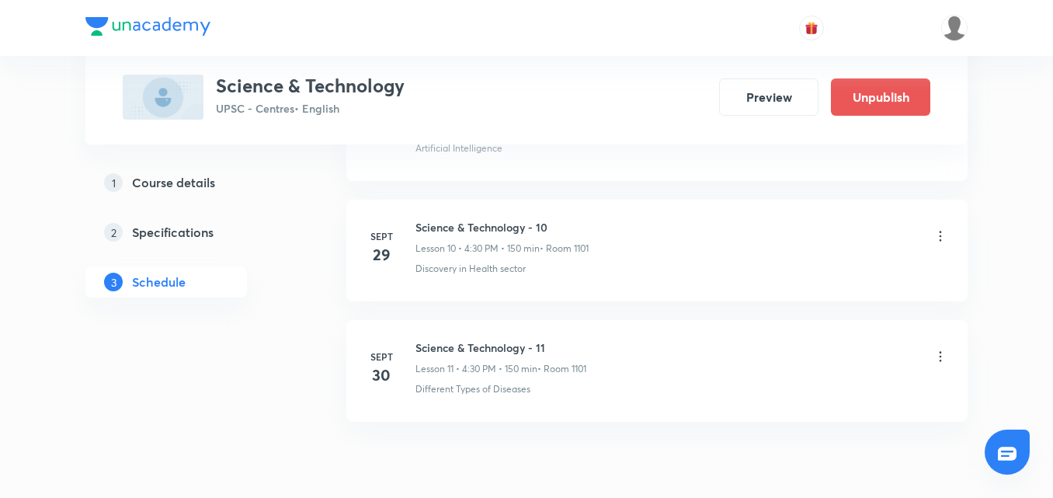
scroll to position [2090, 0]
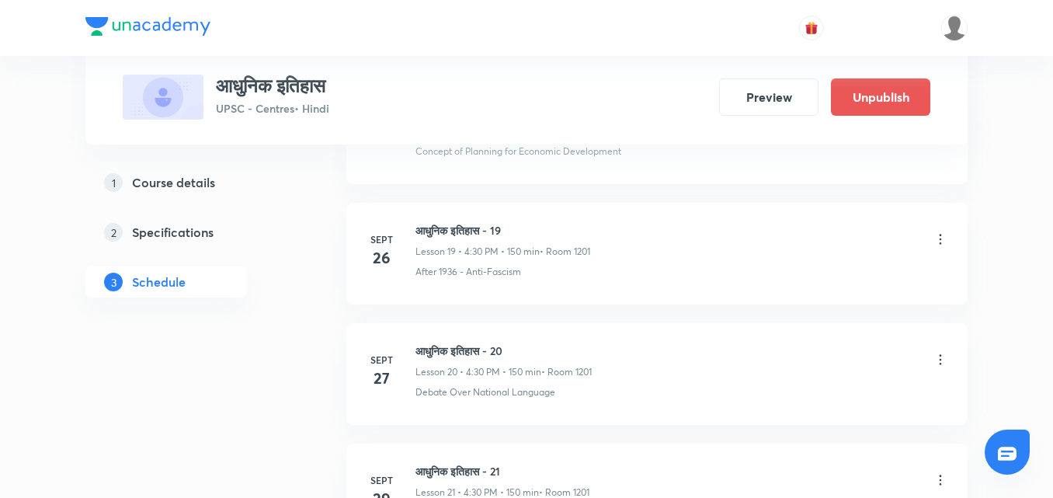
scroll to position [3396, 0]
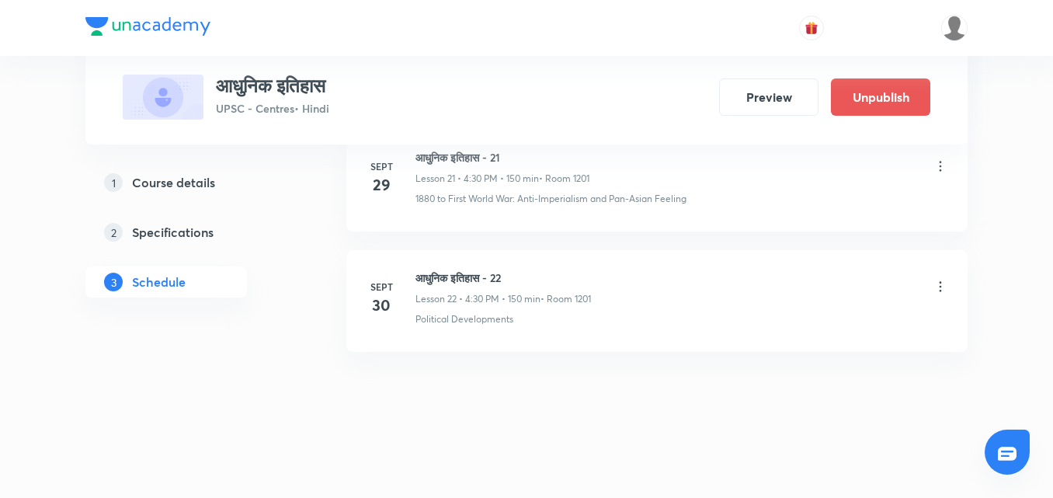
click at [500, 280] on h6 "आधुनिक इतिहास - 22" at bounding box center [504, 278] width 176 height 16
copy h6 "आधुनिक इतिहास - 22"
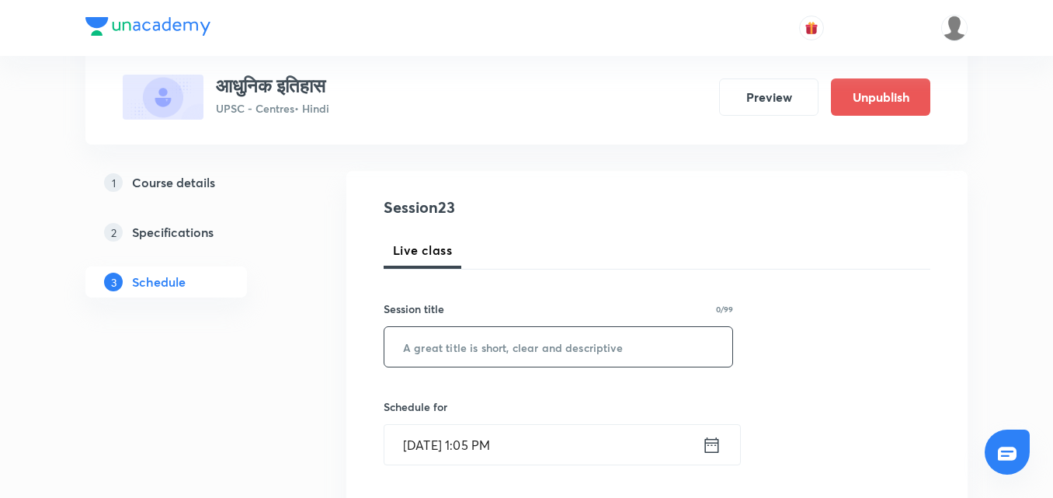
scroll to position [155, 0]
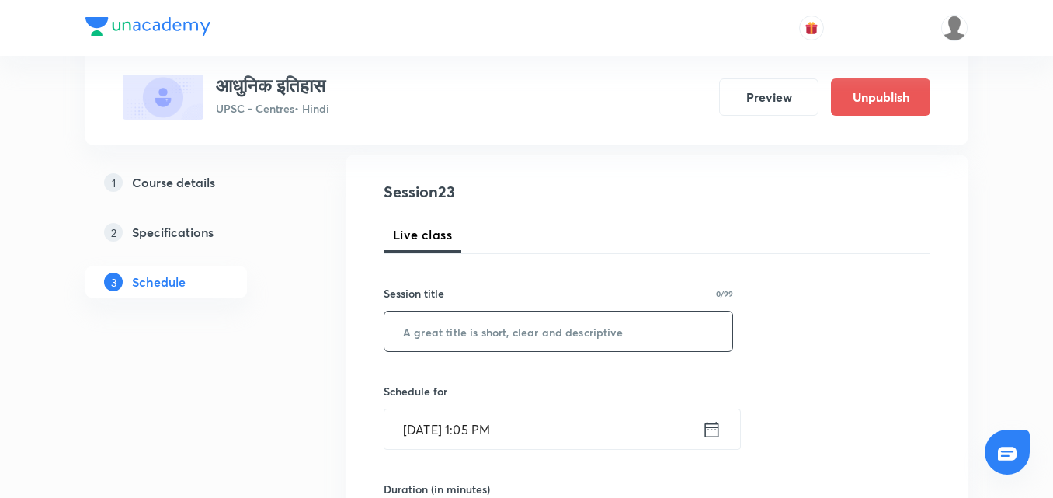
click at [506, 333] on input "text" at bounding box center [559, 332] width 348 height 40
paste input "आधुनिक इतिहास - 22"
type input "आधुनिक इतिहास - 23"
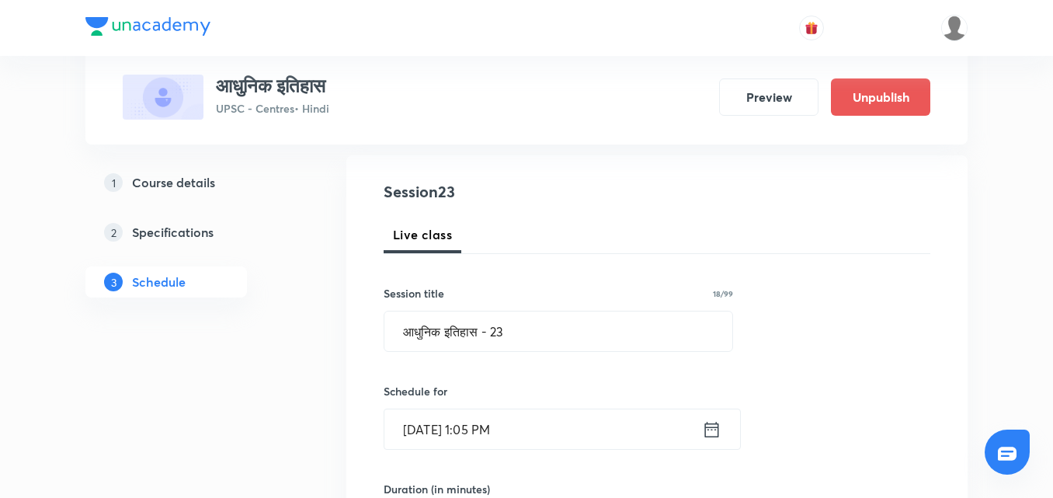
click at [719, 440] on icon at bounding box center [711, 430] width 19 height 22
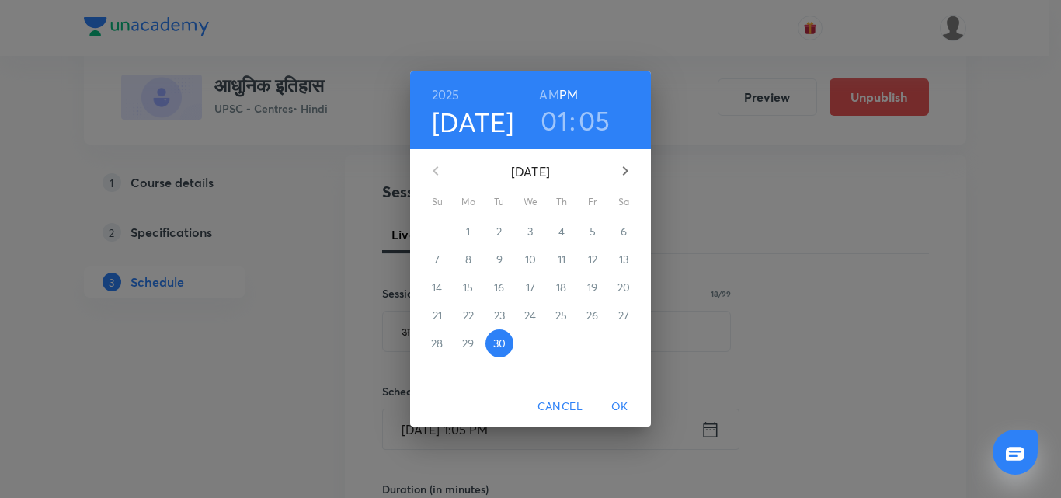
click at [625, 169] on icon "button" at bounding box center [625, 170] width 5 height 9
click at [534, 228] on span "1" at bounding box center [531, 232] width 28 height 16
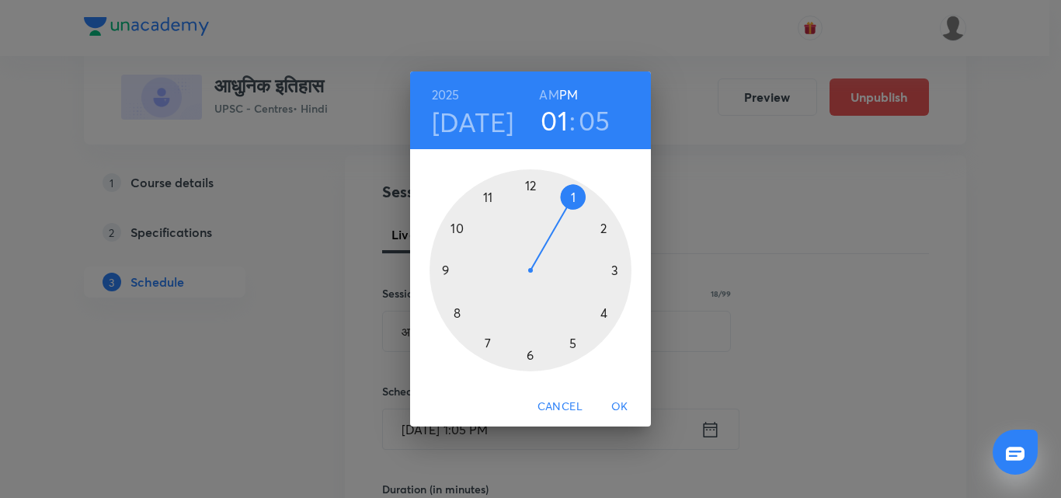
click at [605, 314] on div at bounding box center [531, 270] width 202 height 202
click at [530, 350] on div at bounding box center [531, 270] width 202 height 202
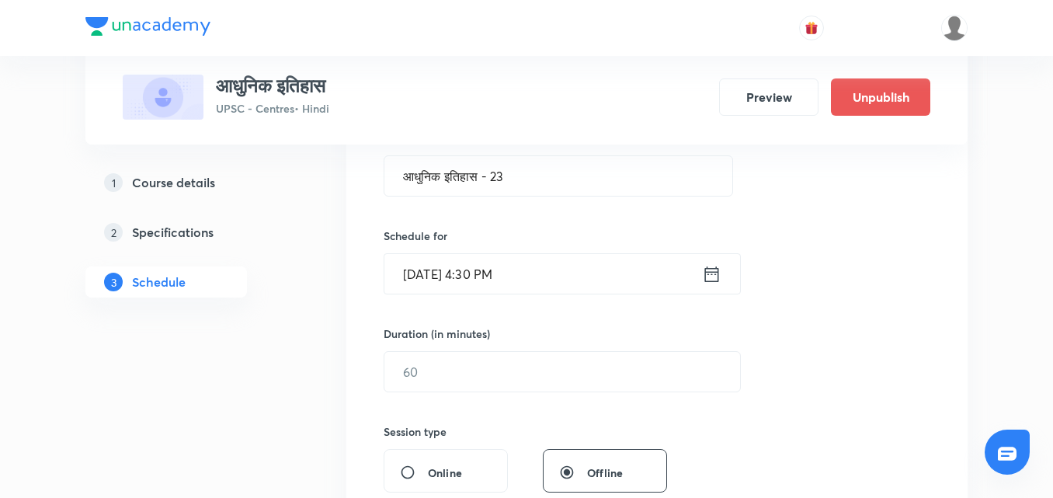
scroll to position [388, 0]
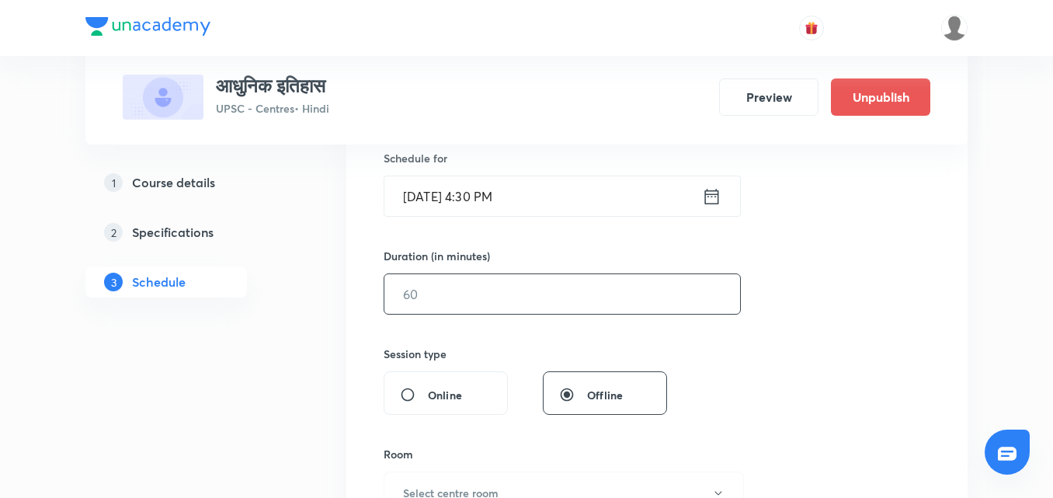
click at [590, 294] on input "text" at bounding box center [563, 294] width 356 height 40
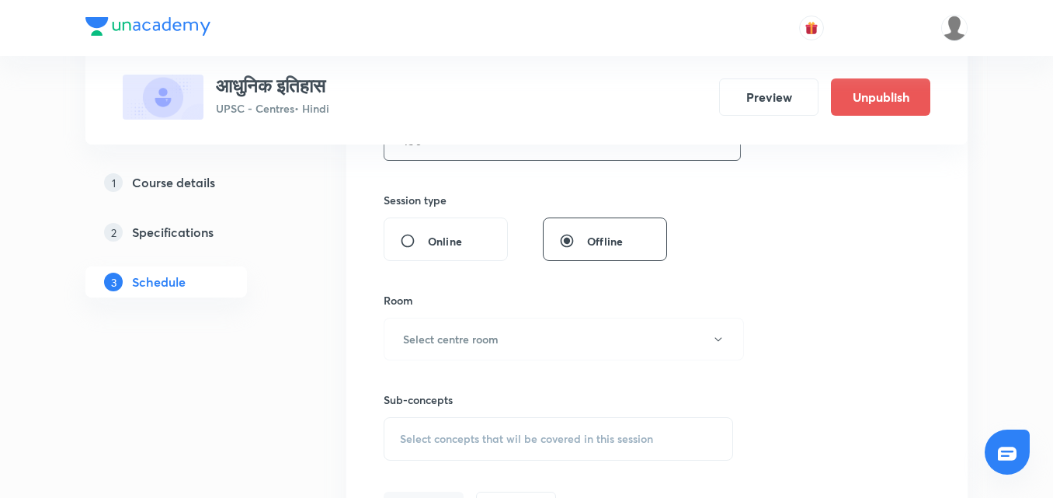
scroll to position [544, 0]
type input "150"
click at [556, 323] on button "Select centre room" at bounding box center [564, 337] width 360 height 43
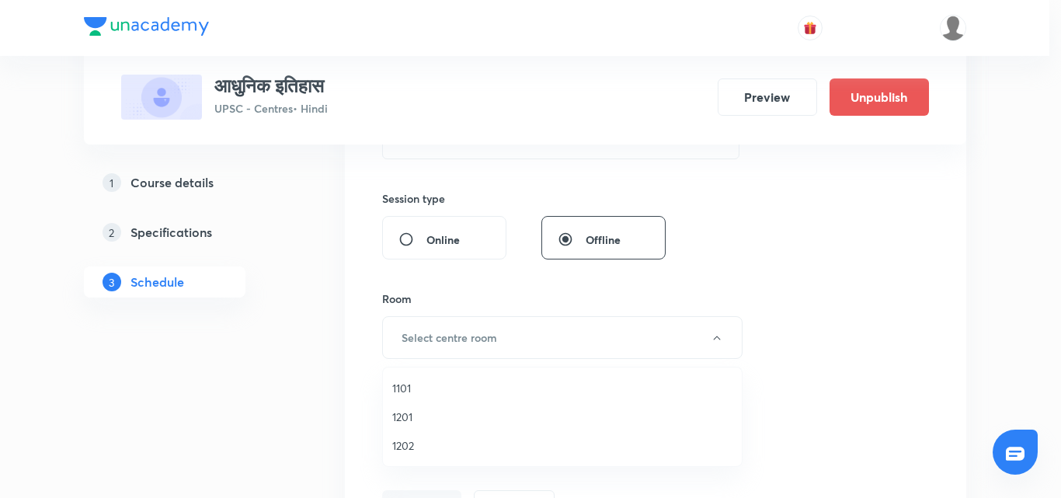
click at [417, 423] on span "1201" at bounding box center [562, 417] width 340 height 16
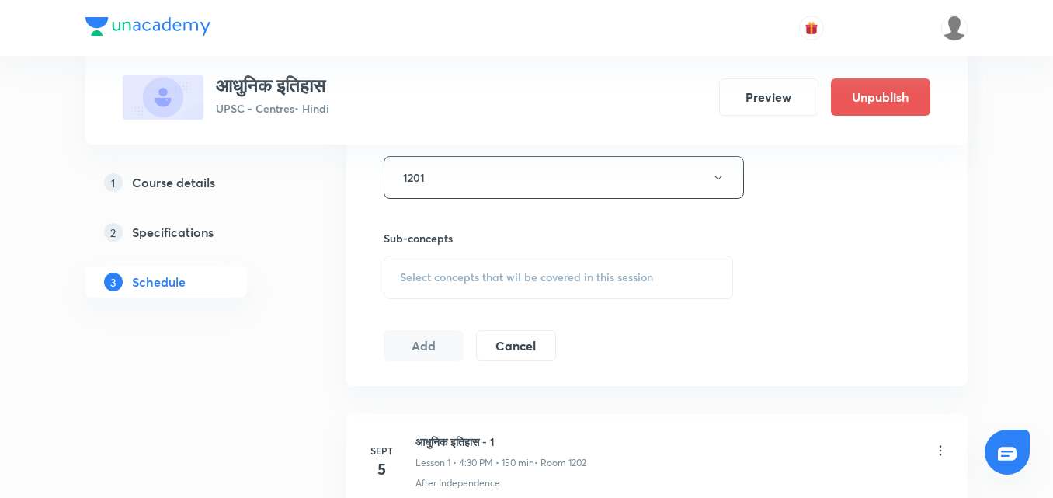
scroll to position [777, 0]
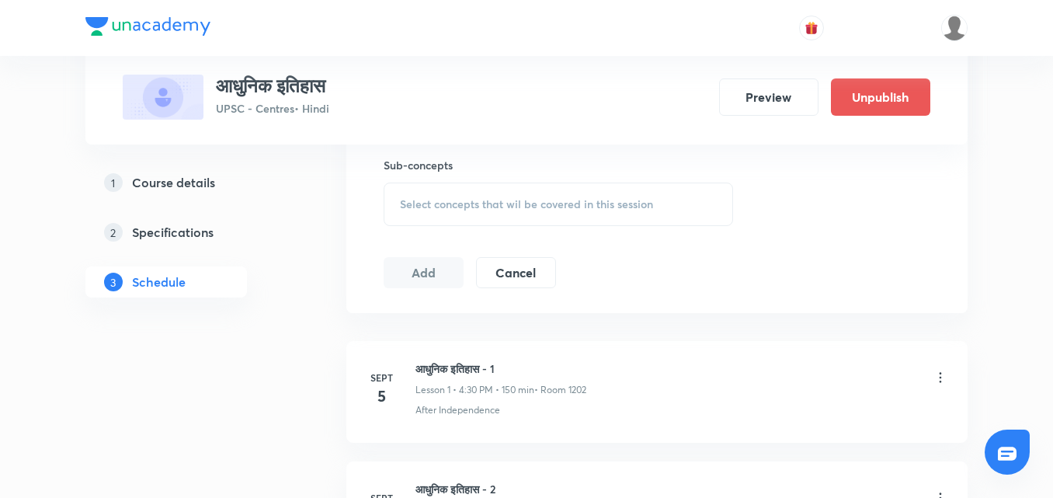
click at [574, 220] on div "Select concepts that wil be covered in this session" at bounding box center [559, 205] width 350 height 44
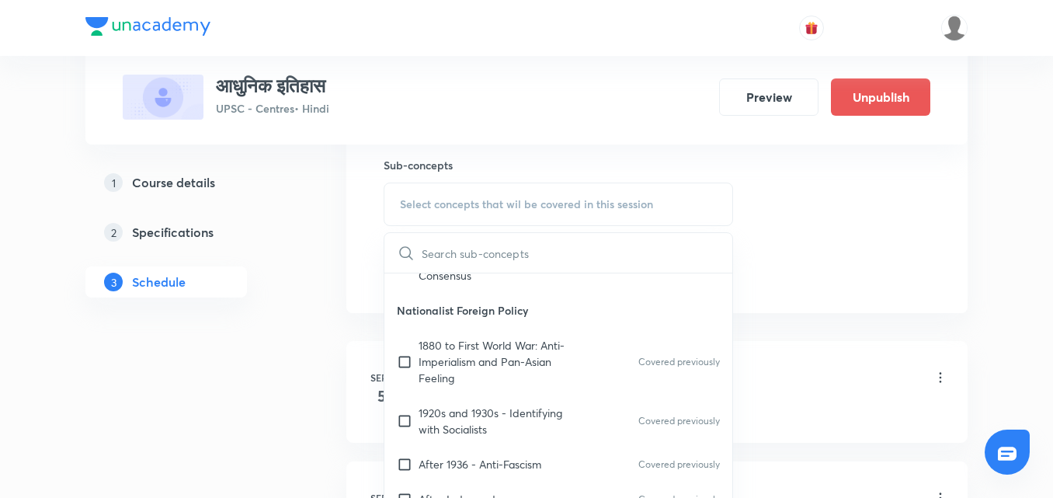
scroll to position [1010, 0]
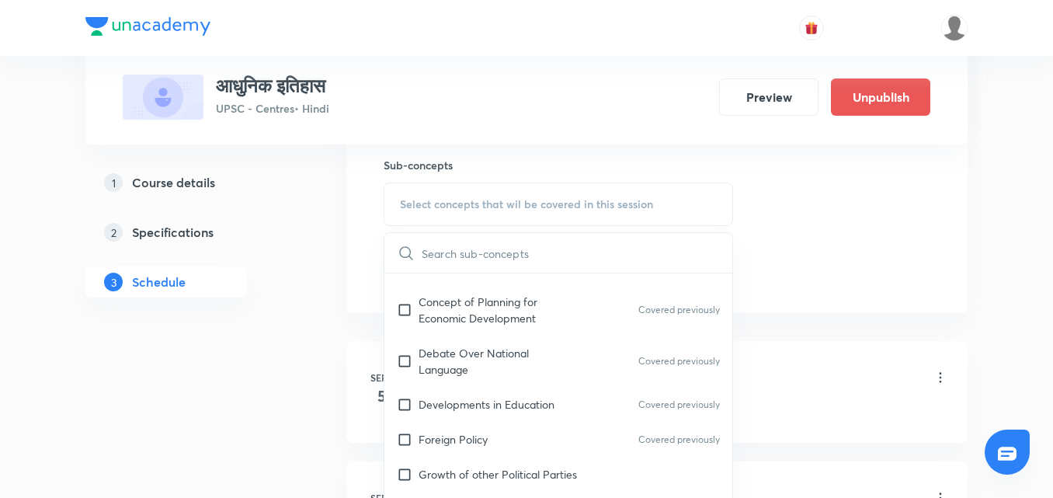
click at [584, 396] on div "Developments in Education Covered previously" at bounding box center [559, 404] width 348 height 35
checkbox input "true"
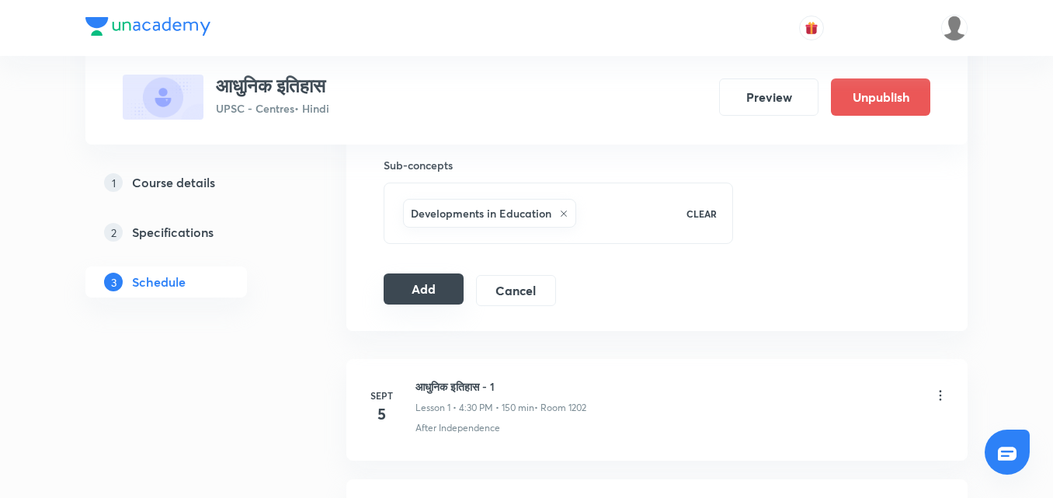
click at [394, 279] on button "Add" at bounding box center [424, 288] width 80 height 31
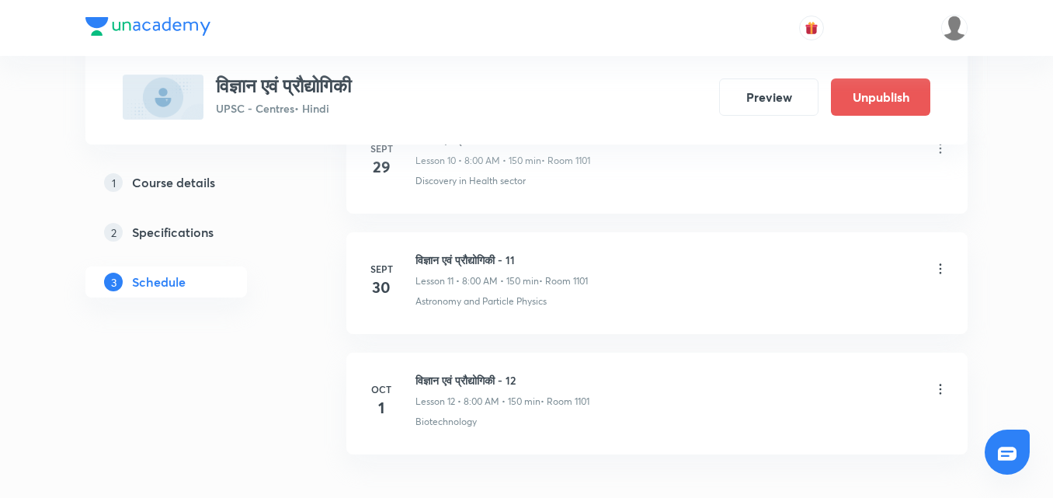
click at [94, 28] on img at bounding box center [147, 26] width 125 height 19
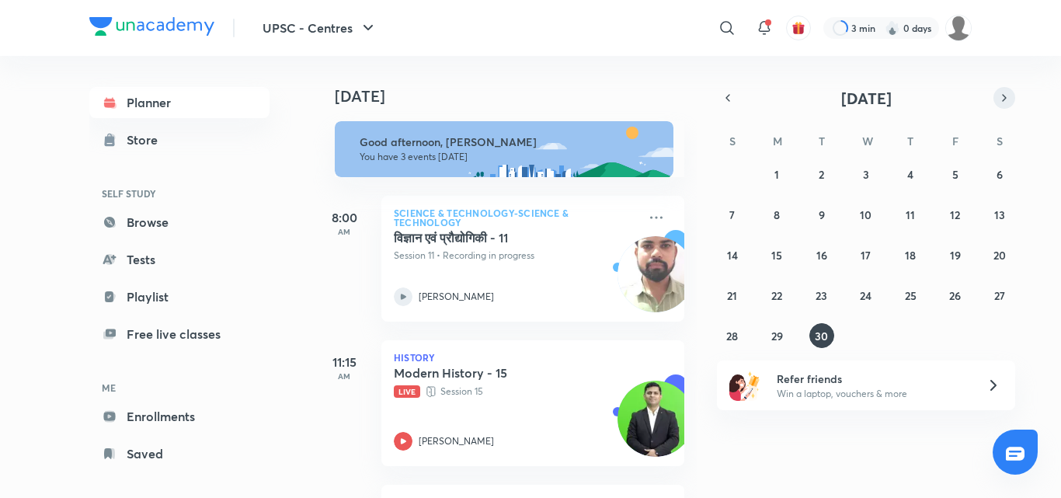
click at [1002, 96] on icon "button" at bounding box center [1004, 98] width 12 height 14
click at [876, 173] on button "1" at bounding box center [866, 174] width 25 height 25
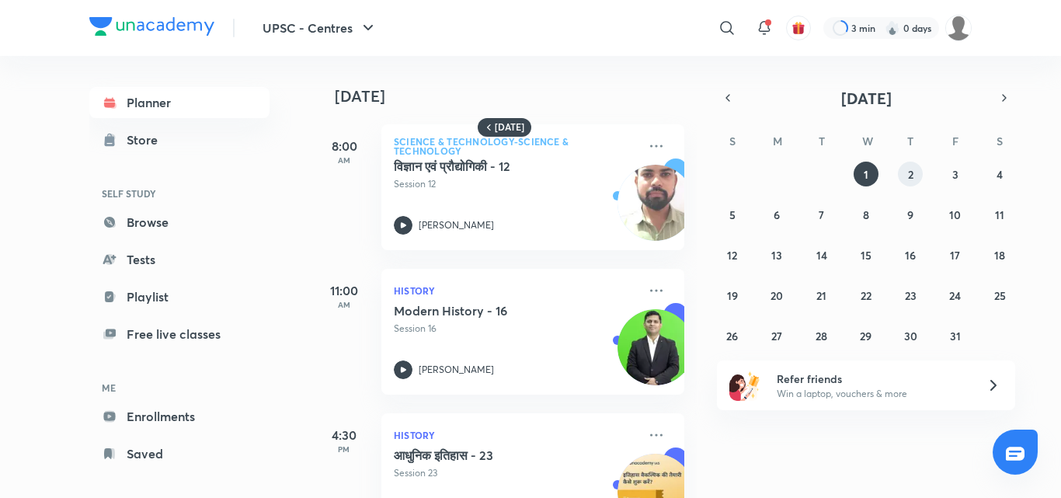
click at [913, 175] on abbr "2" at bounding box center [910, 174] width 5 height 15
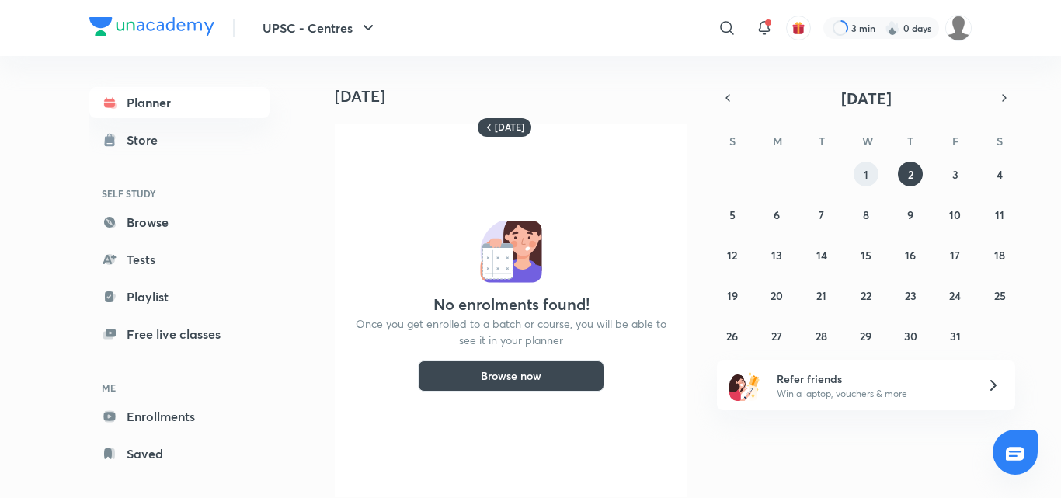
click at [869, 173] on button "1" at bounding box center [866, 174] width 25 height 25
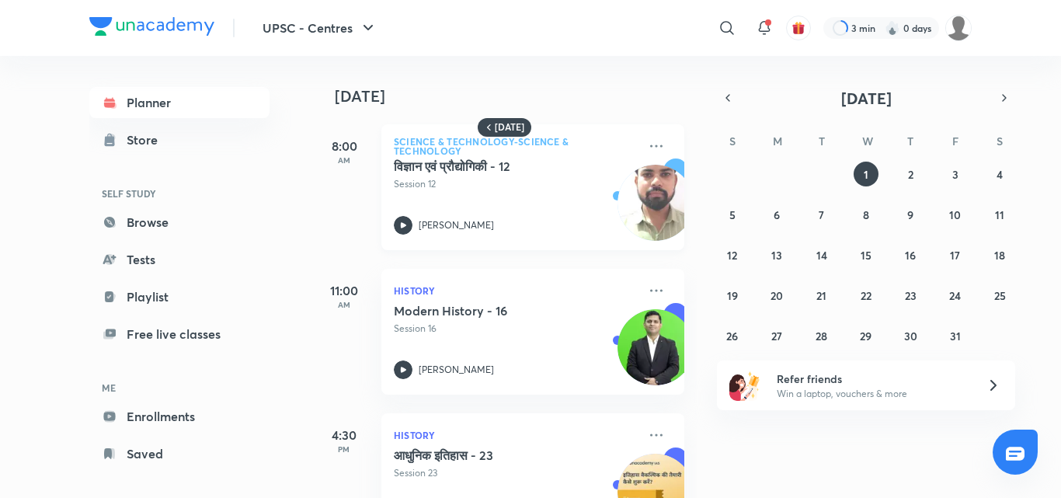
scroll to position [65, 0]
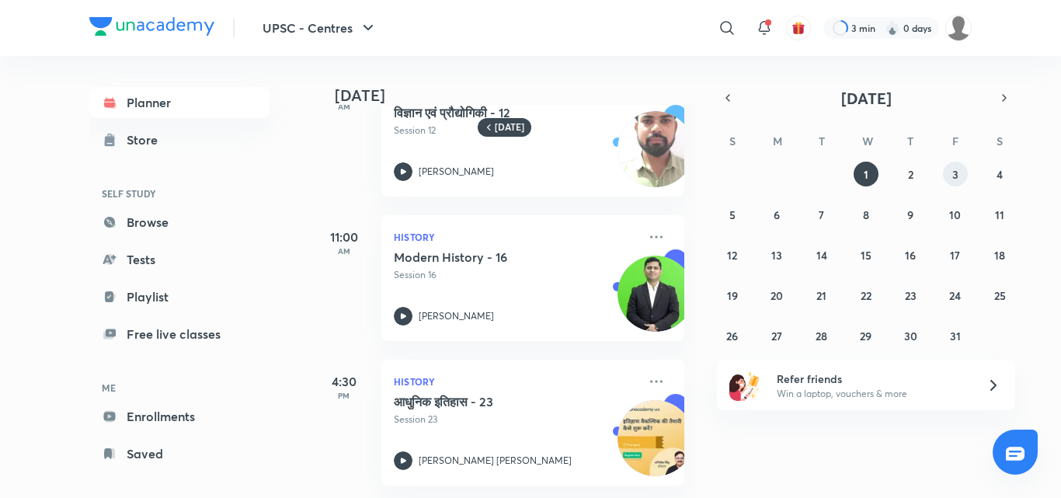
click at [962, 175] on button "3" at bounding box center [955, 174] width 25 height 25
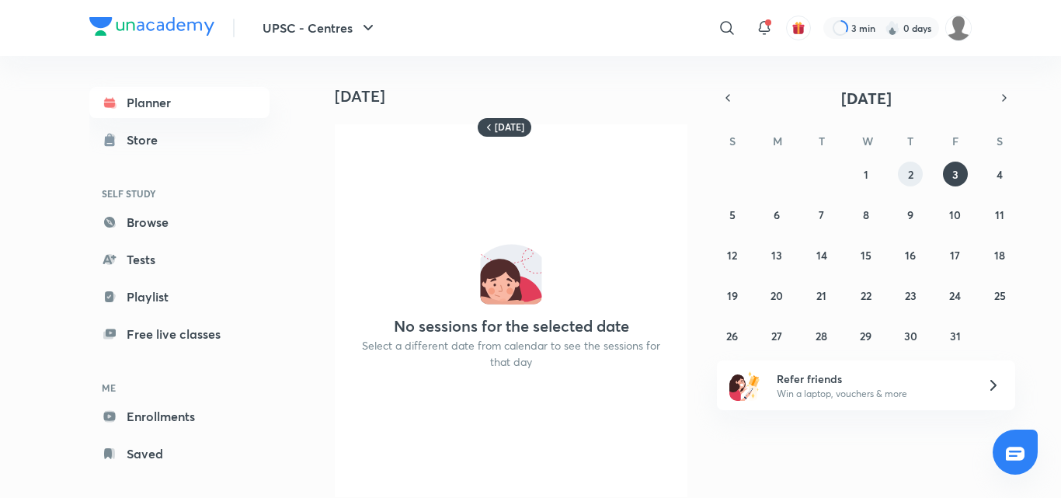
click at [908, 172] on abbr "2" at bounding box center [910, 174] width 5 height 15
click at [871, 180] on button "1" at bounding box center [866, 174] width 25 height 25
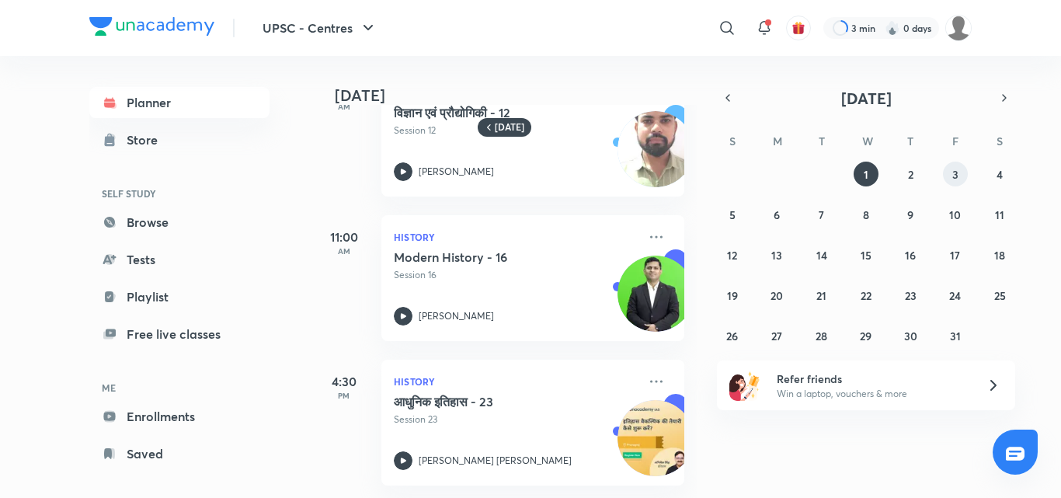
click at [956, 169] on abbr "3" at bounding box center [955, 174] width 6 height 15
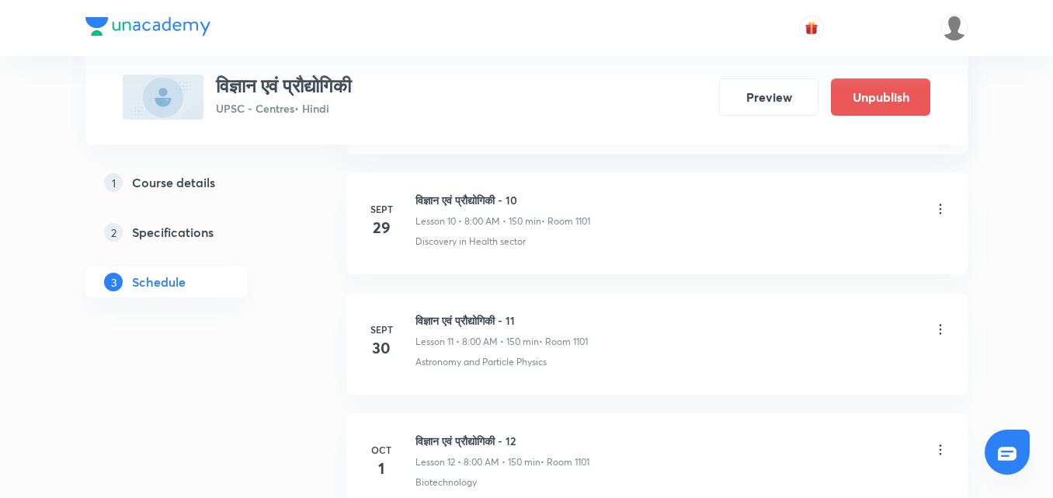
scroll to position [2192, 0]
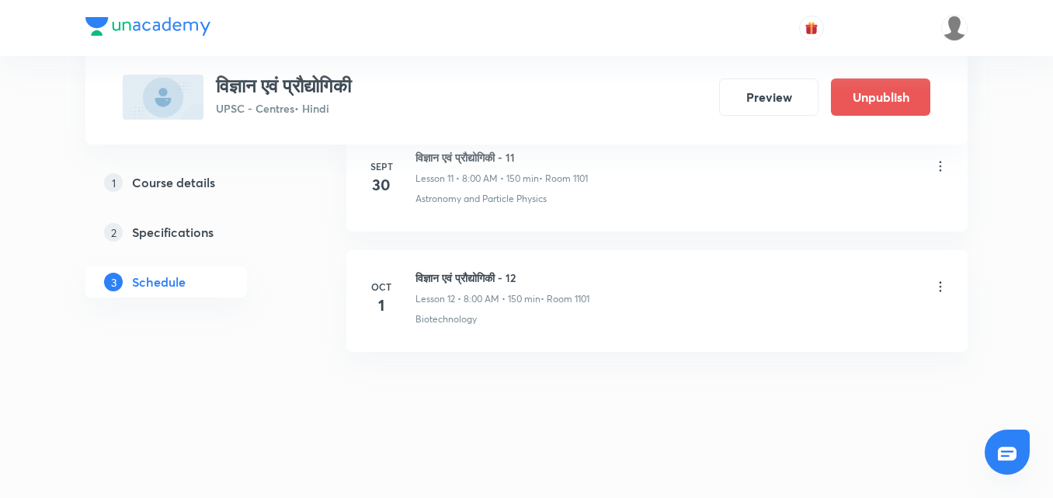
click at [503, 281] on h6 "विज्ञान एवं प्रौद्योगिकी - 12" at bounding box center [503, 278] width 174 height 16
copy h6 "विज्ञान एवं प्रौद्योगिकी - 12"
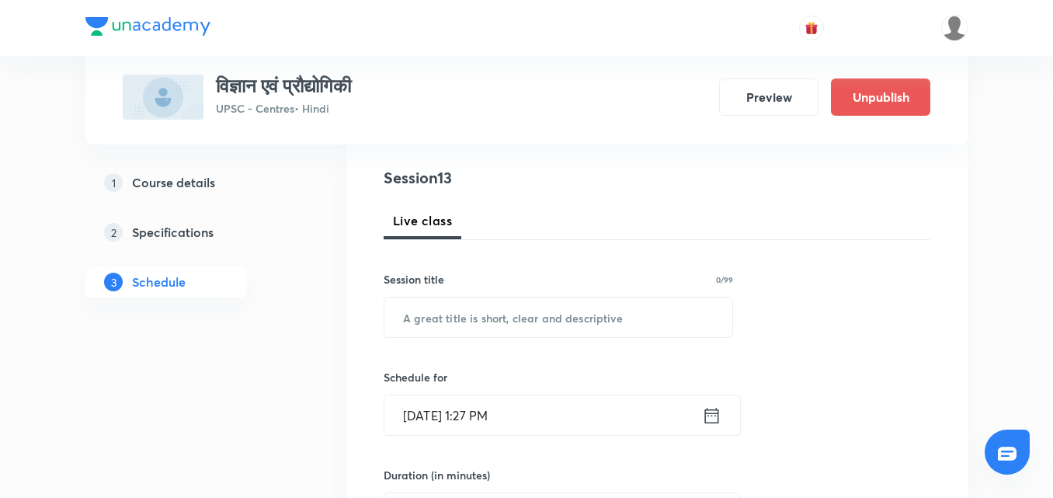
scroll to position [311, 0]
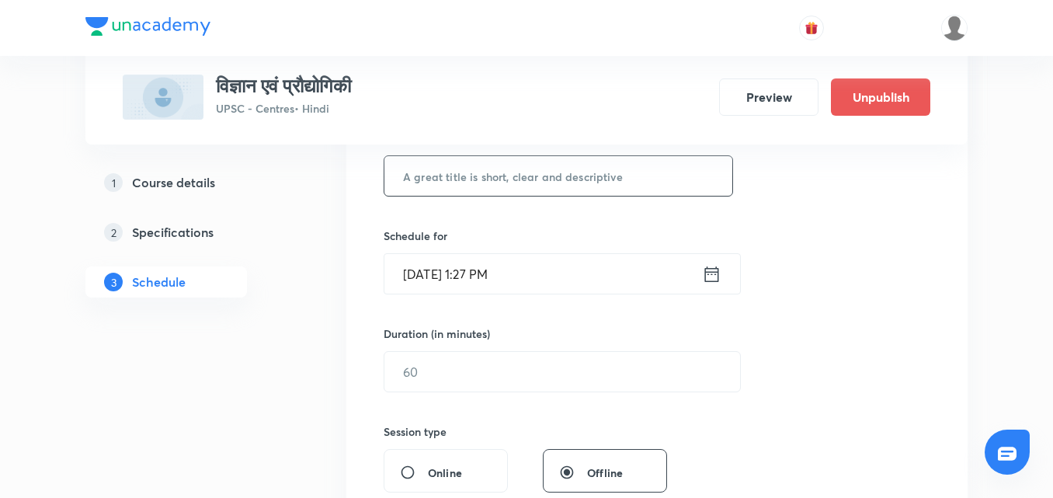
click at [537, 179] on input "text" at bounding box center [559, 176] width 348 height 40
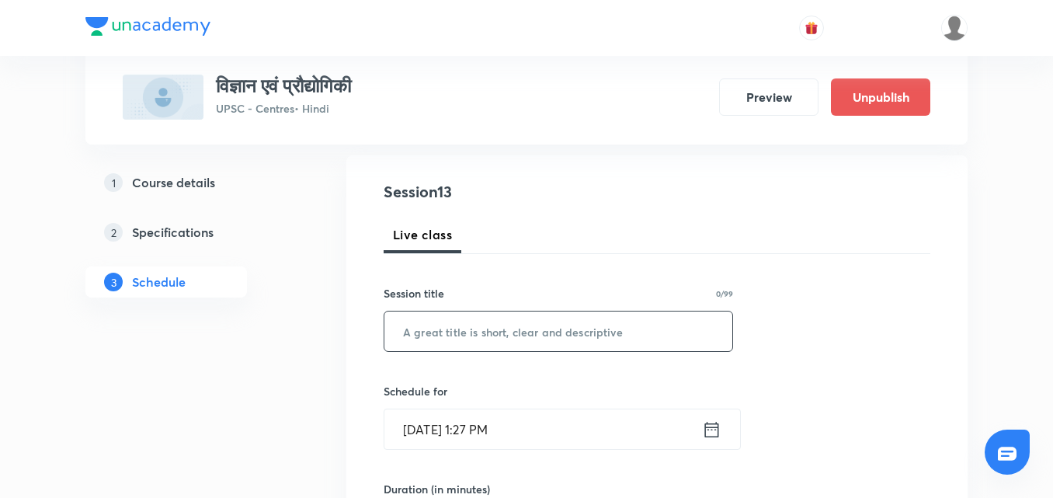
click at [580, 313] on input "text" at bounding box center [559, 332] width 348 height 40
paste input "विज्ञान एवं प्रौद्योगिकी - 12"
type input "विज्ञान एवं प्रौद्योगिकी - 13"
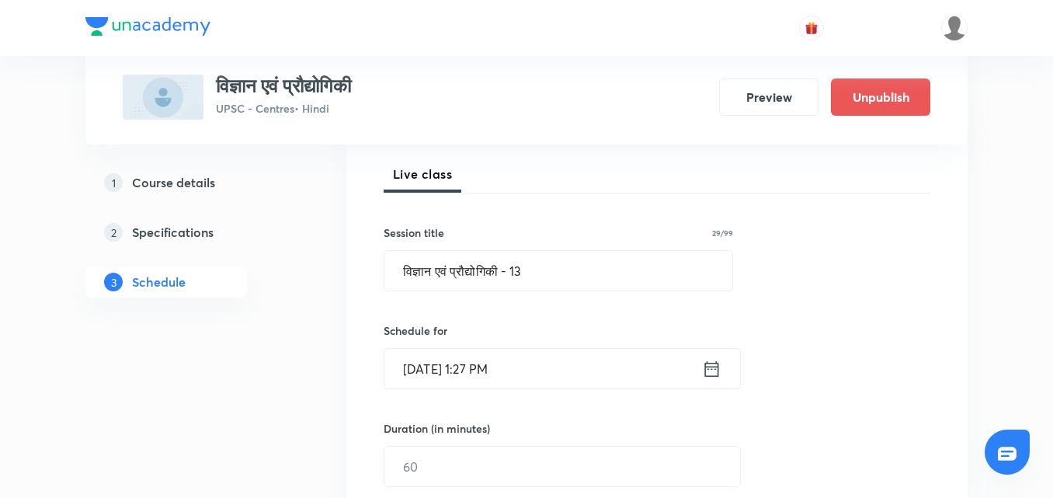
scroll to position [233, 0]
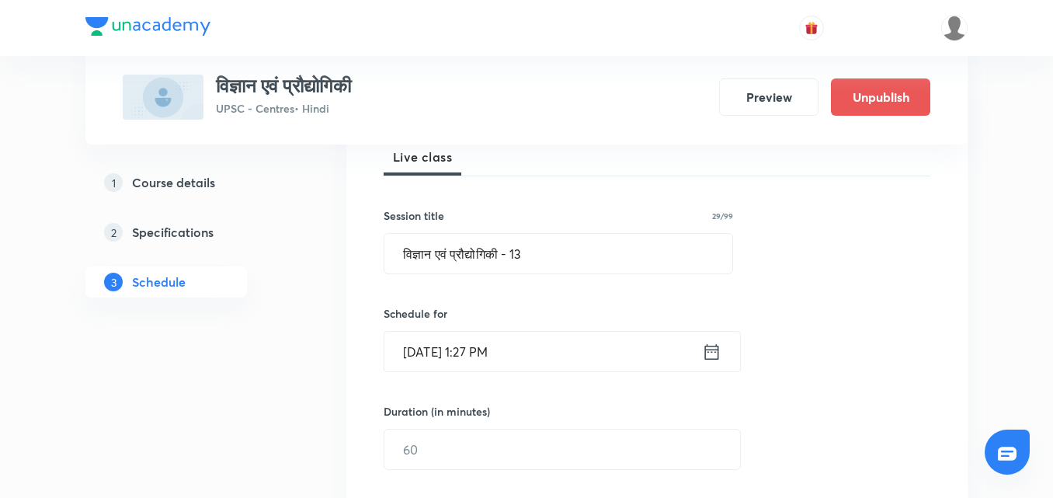
click at [719, 357] on icon at bounding box center [712, 351] width 14 height 16
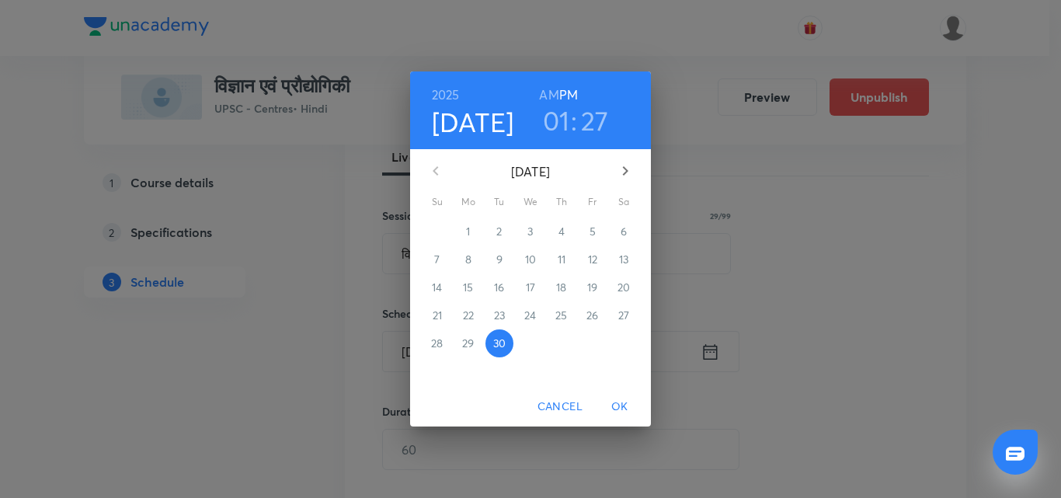
click at [626, 165] on icon "button" at bounding box center [625, 171] width 19 height 19
click at [588, 228] on span "3" at bounding box center [593, 232] width 28 height 16
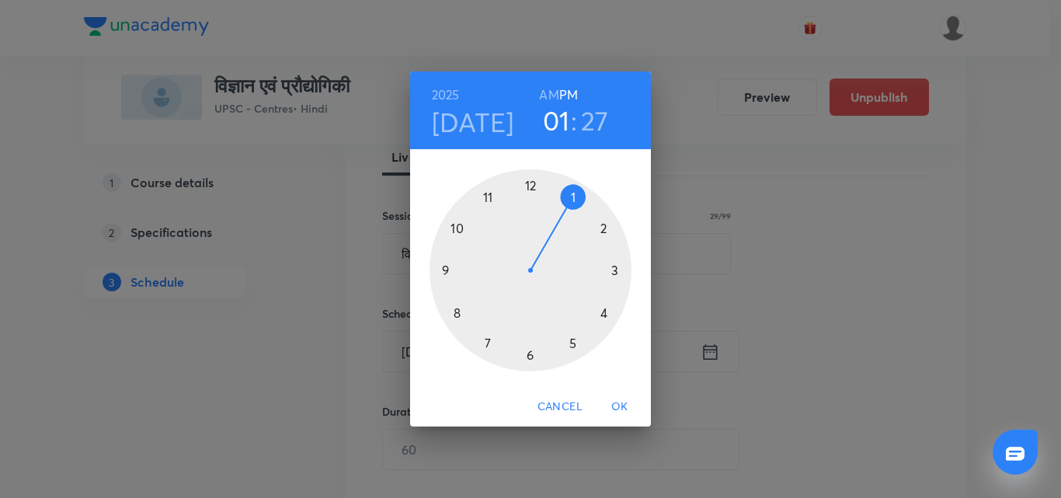
click at [545, 91] on h6 "AM" at bounding box center [548, 95] width 19 height 22
click at [458, 311] on div at bounding box center [531, 270] width 202 height 202
click at [531, 184] on div at bounding box center [531, 270] width 202 height 202
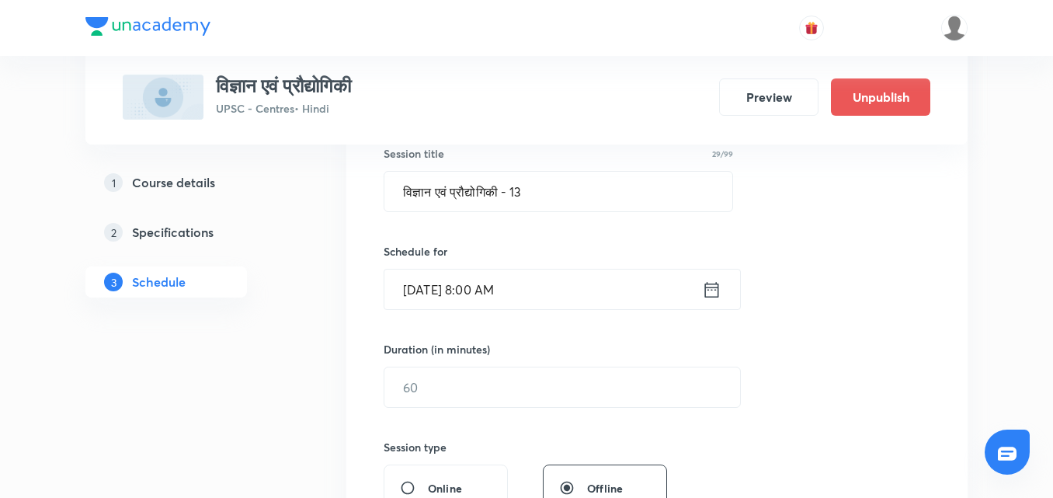
scroll to position [388, 0]
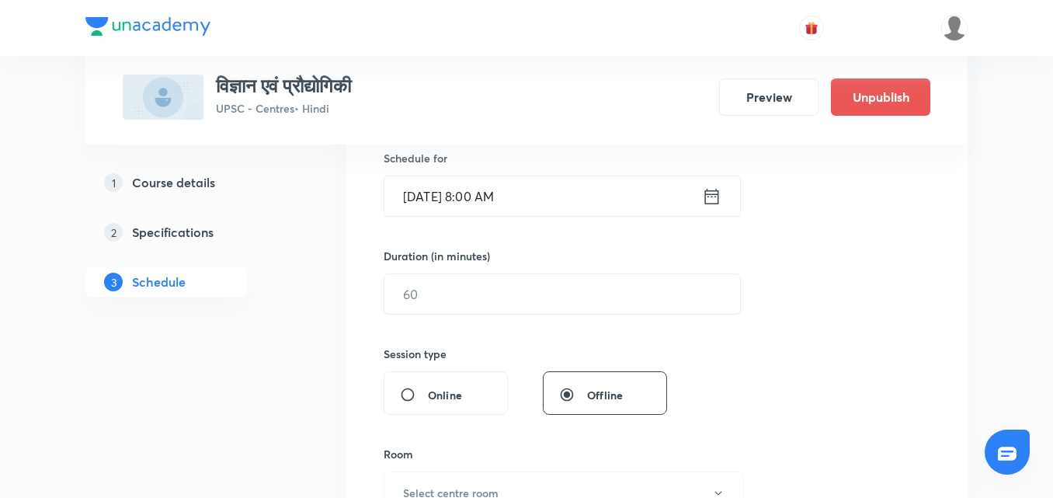
click at [595, 240] on div "Session 13 Live class Session title 29/99 विज्ञान एवं प्रौद्योगिकी - 13 ​ Sched…" at bounding box center [657, 311] width 547 height 729
click at [588, 280] on input "text" at bounding box center [563, 294] width 356 height 40
type input "150"
click at [889, 299] on div "Session 13 Live class Session title 29/99 विज्ञान एवं प्रौद्योगिकी - 13 ​ Sched…" at bounding box center [657, 311] width 547 height 729
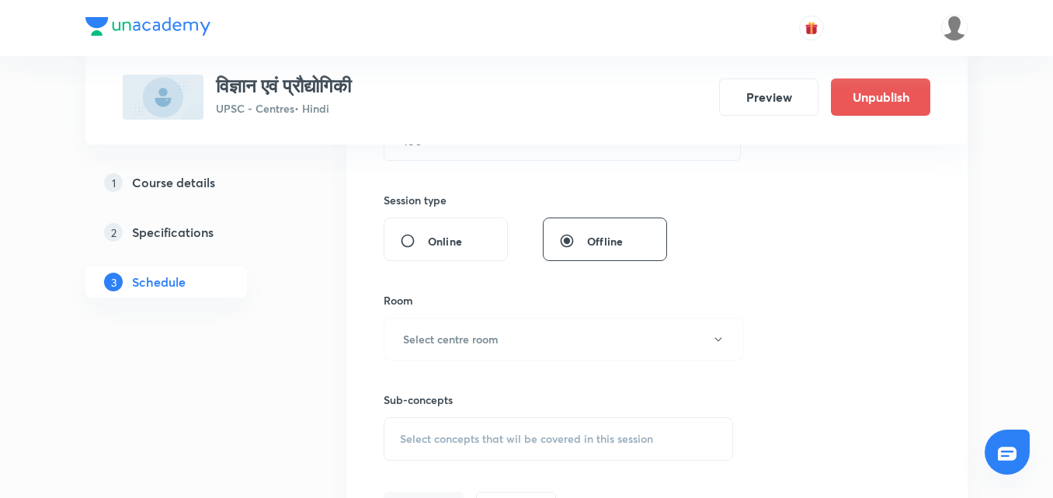
scroll to position [544, 0]
click at [661, 346] on button "Select centre room" at bounding box center [564, 337] width 360 height 43
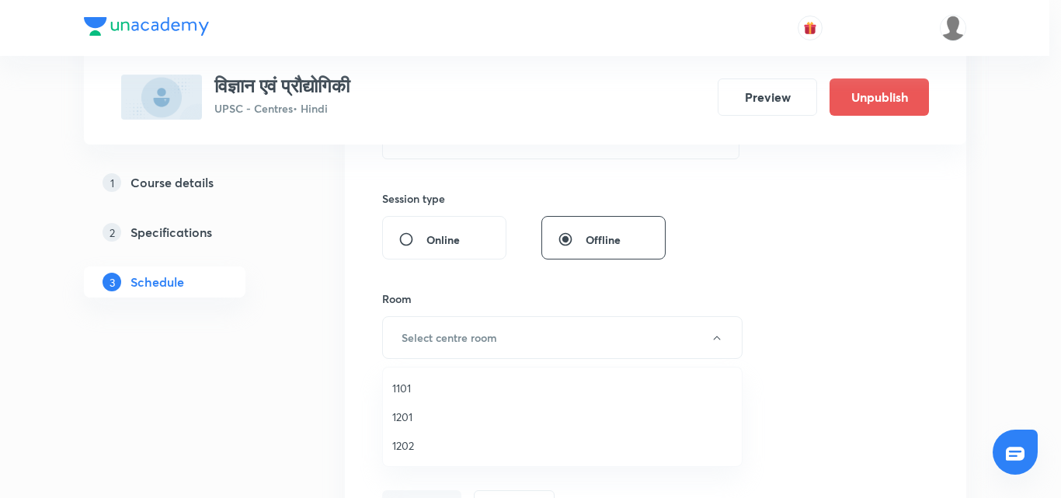
click at [414, 385] on span "1101" at bounding box center [562, 388] width 340 height 16
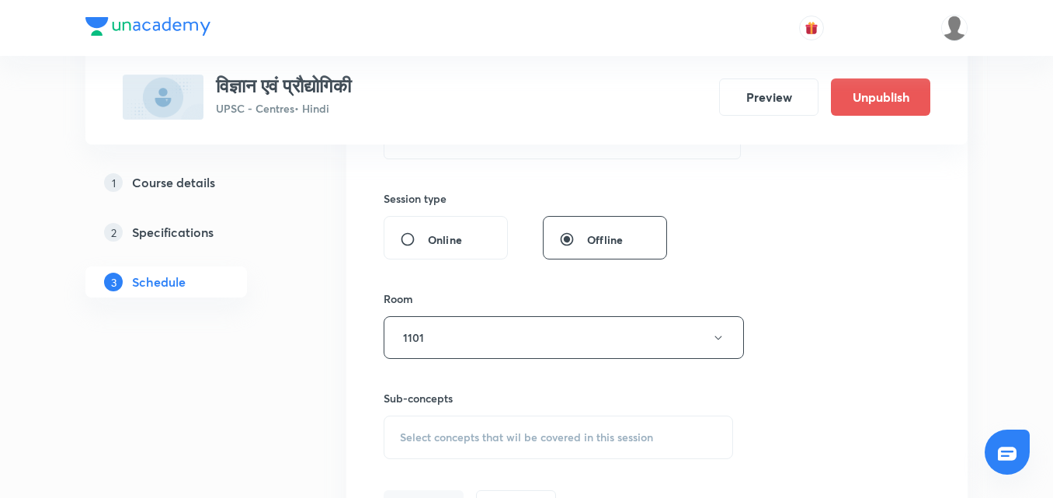
scroll to position [699, 0]
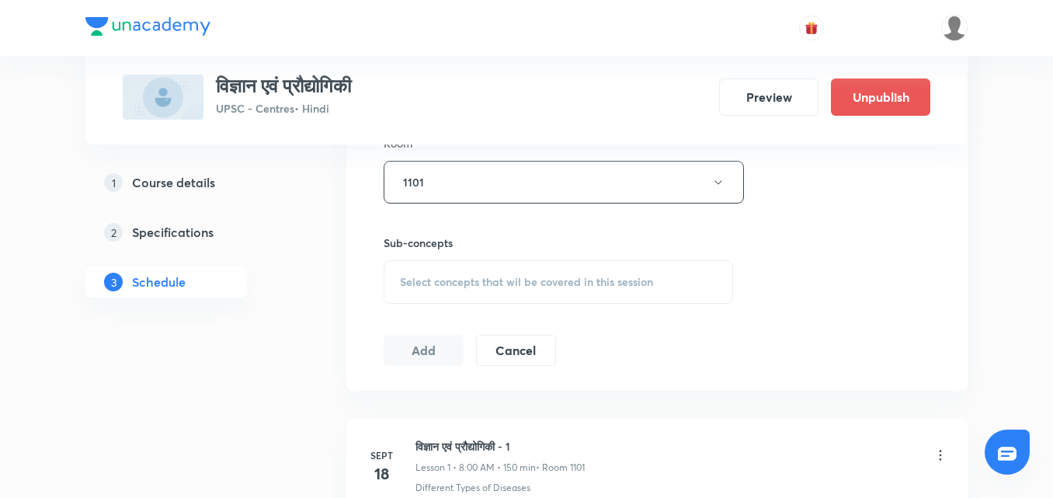
click at [618, 284] on span "Select concepts that wil be covered in this session" at bounding box center [526, 282] width 253 height 12
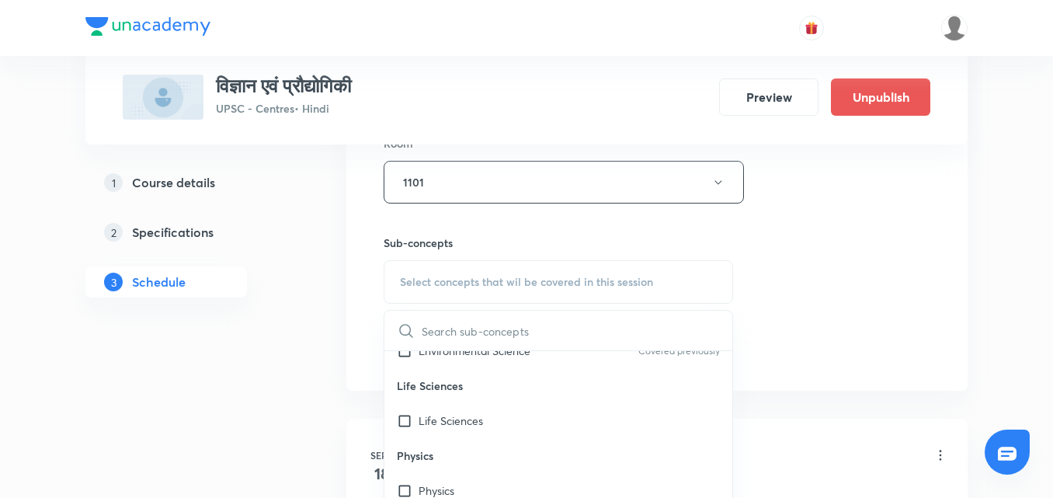
scroll to position [544, 0]
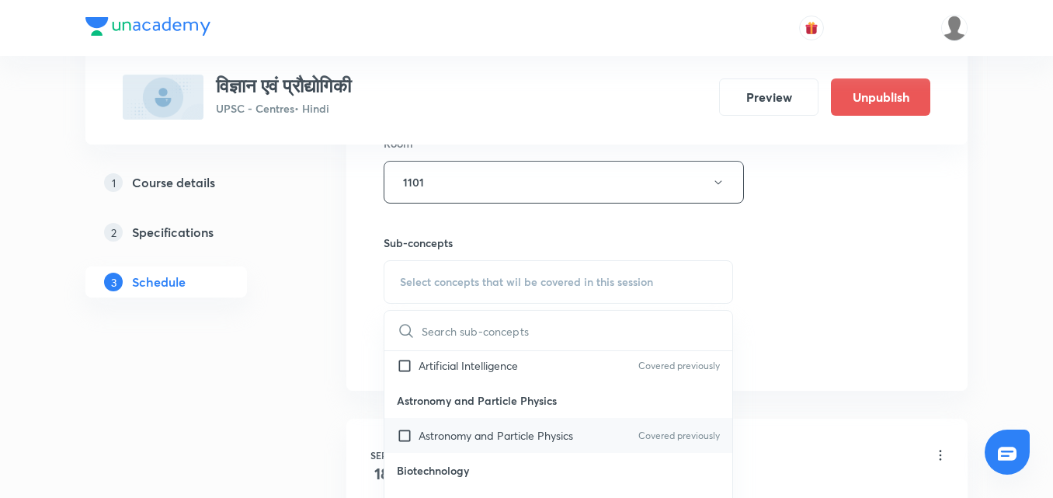
click at [554, 441] on p "Astronomy and Particle Physics" at bounding box center [496, 435] width 155 height 16
checkbox input "true"
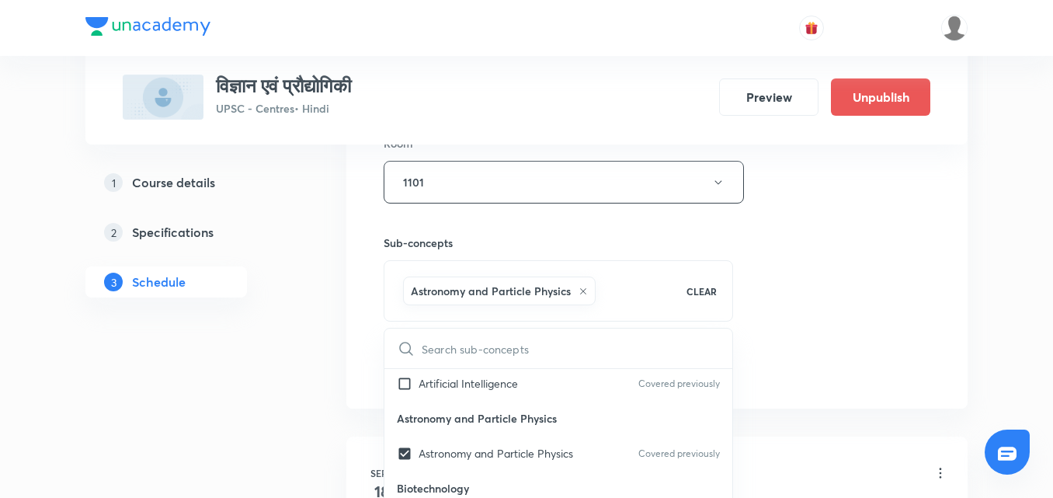
drag, startPoint x: 875, startPoint y: 270, endPoint x: 560, endPoint y: 322, distance: 318.8
click at [858, 275] on div "Session 13 Live class Session title 29/99 विज्ञान एवं प्रौद्योगिकी - 13 ​ Sched…" at bounding box center [657, 9] width 547 height 747
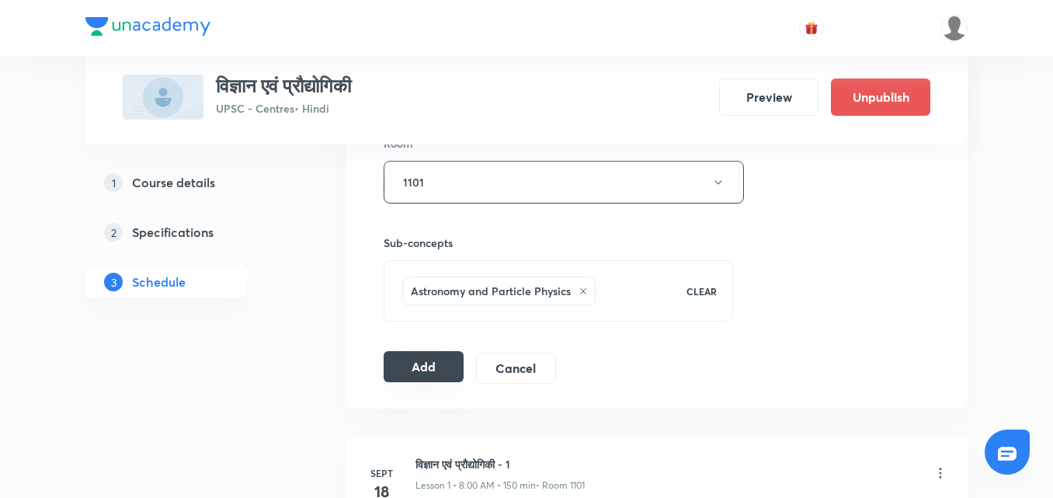
click at [410, 367] on button "Add" at bounding box center [424, 366] width 80 height 31
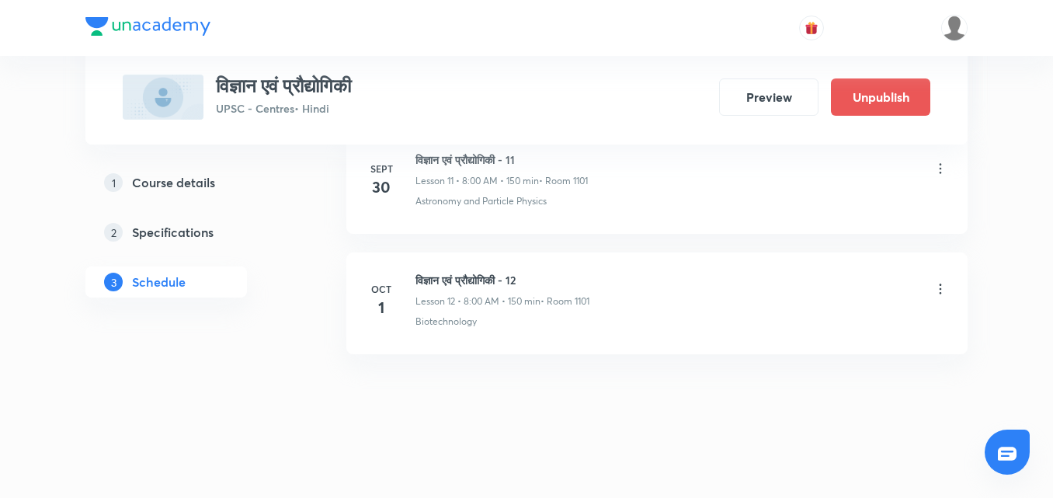
scroll to position [2210, 0]
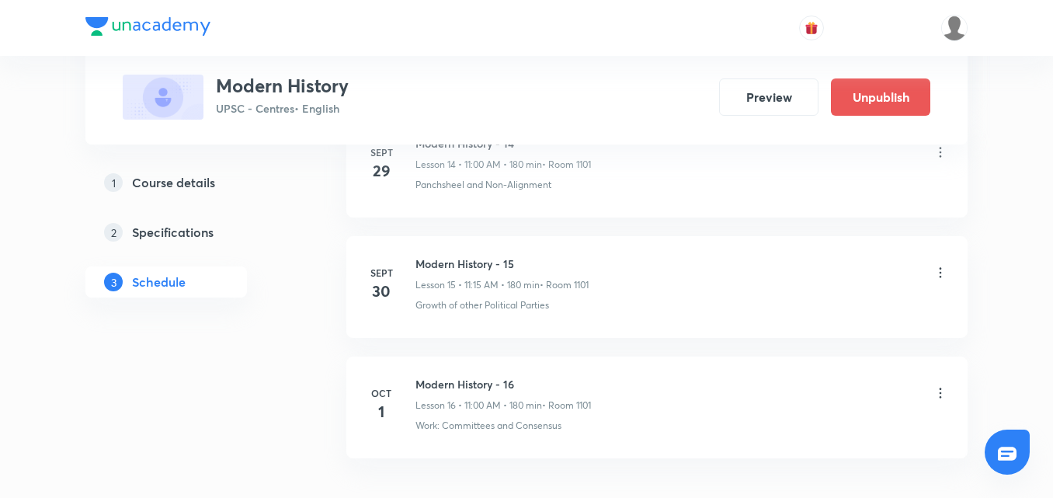
scroll to position [2674, 0]
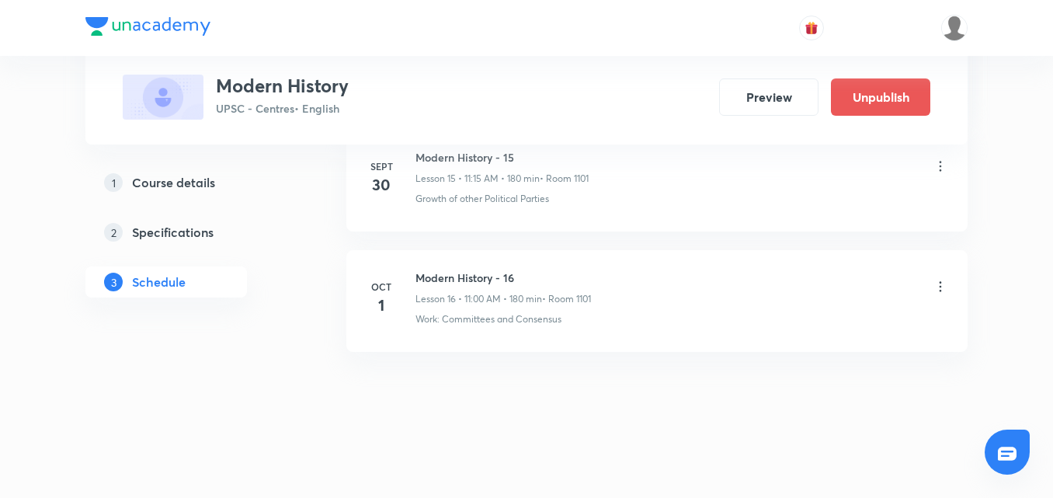
click at [445, 275] on h6 "Modern History - 16" at bounding box center [504, 278] width 176 height 16
copy h6 "Modern History - 16"
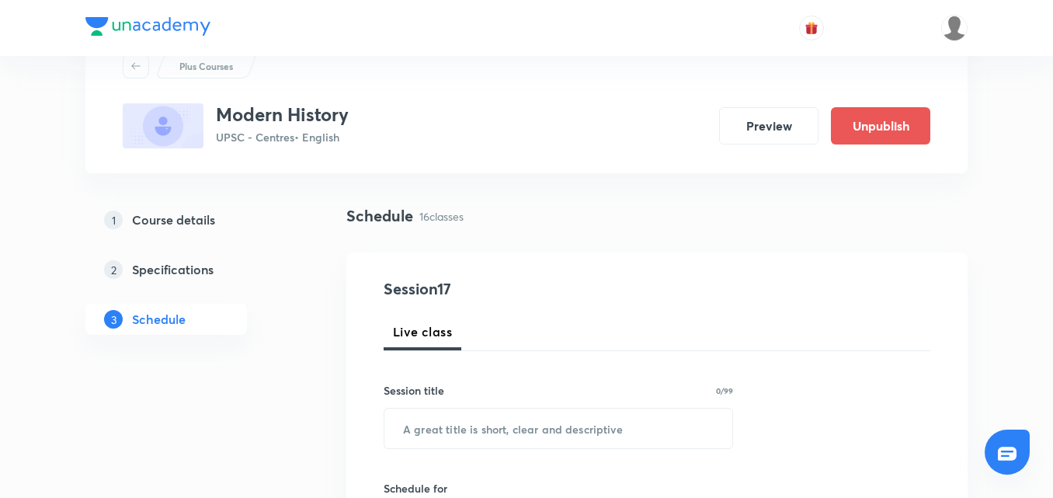
scroll to position [155, 0]
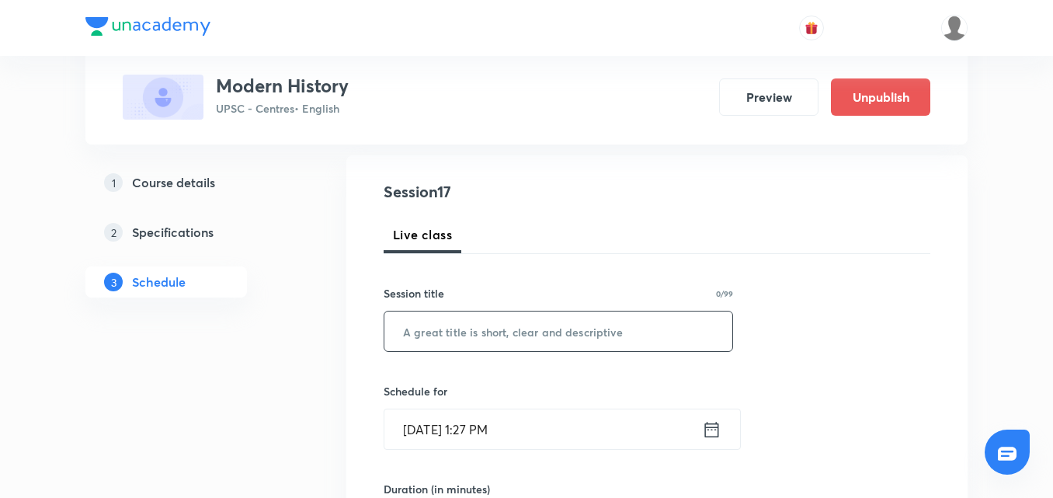
click at [522, 339] on input "text" at bounding box center [559, 332] width 348 height 40
paste input "Modern History - 16"
type input "Modern History - 17"
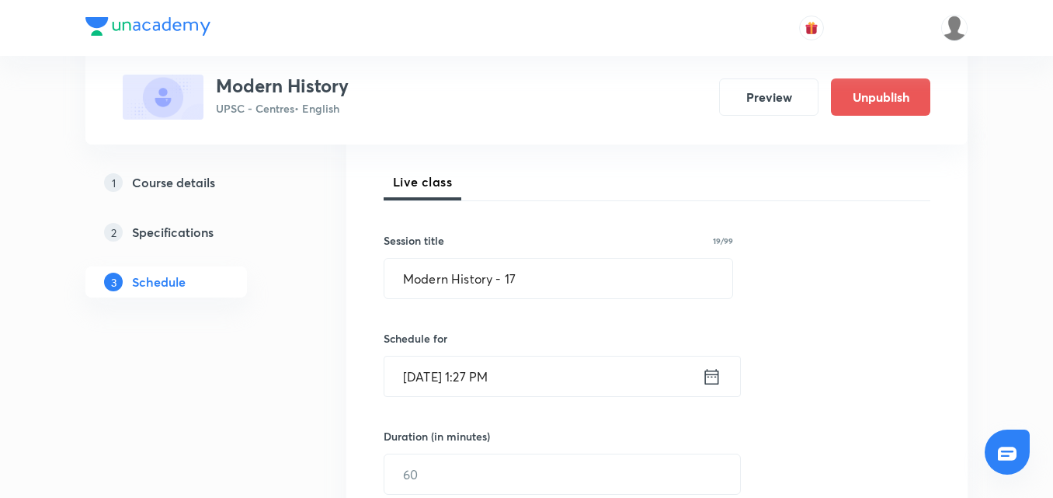
scroll to position [311, 0]
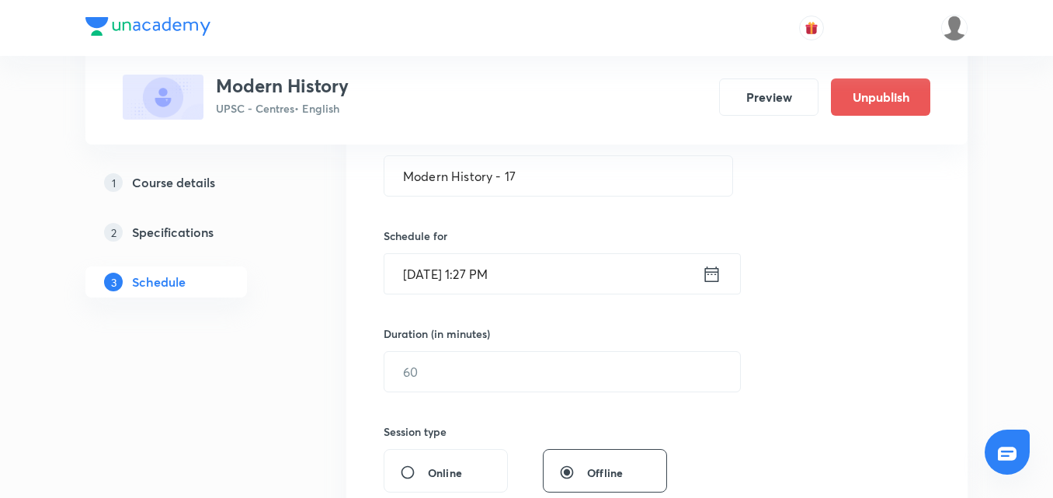
click at [705, 272] on icon at bounding box center [711, 274] width 19 height 22
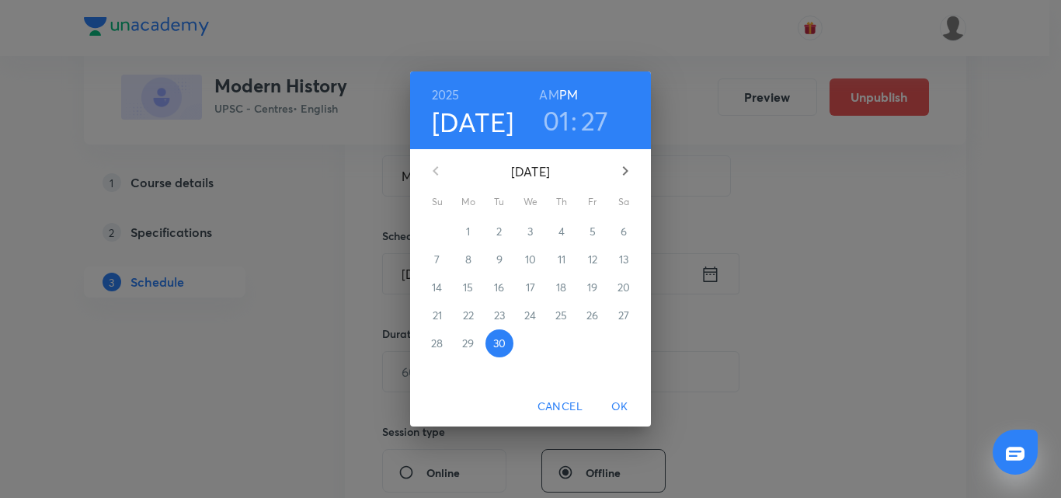
click at [622, 179] on icon "button" at bounding box center [625, 171] width 19 height 19
click at [589, 231] on span "3" at bounding box center [593, 232] width 28 height 16
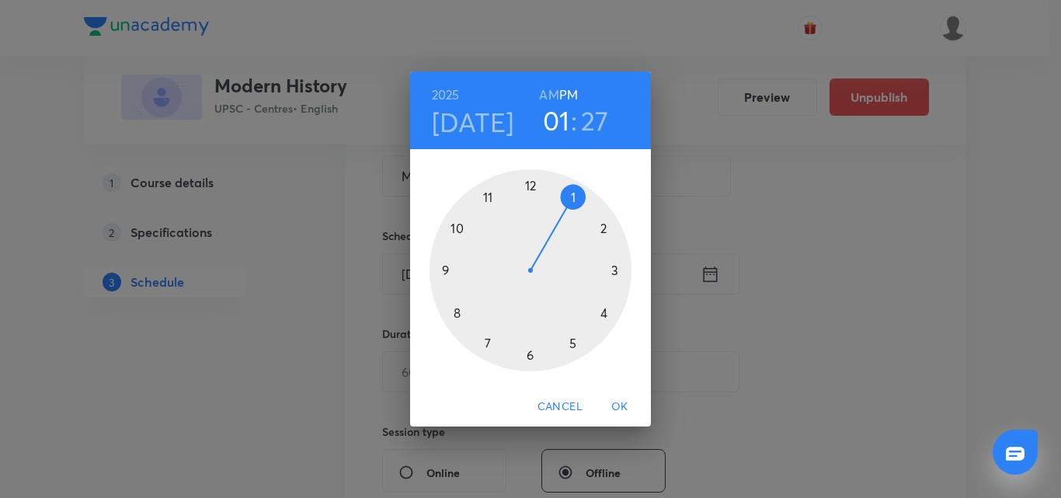
click at [559, 96] on h6 "PM" at bounding box center [568, 95] width 19 height 22
click at [543, 92] on h6 "AM" at bounding box center [548, 95] width 19 height 22
click at [490, 197] on div at bounding box center [531, 270] width 202 height 202
click at [531, 187] on div at bounding box center [531, 270] width 202 height 202
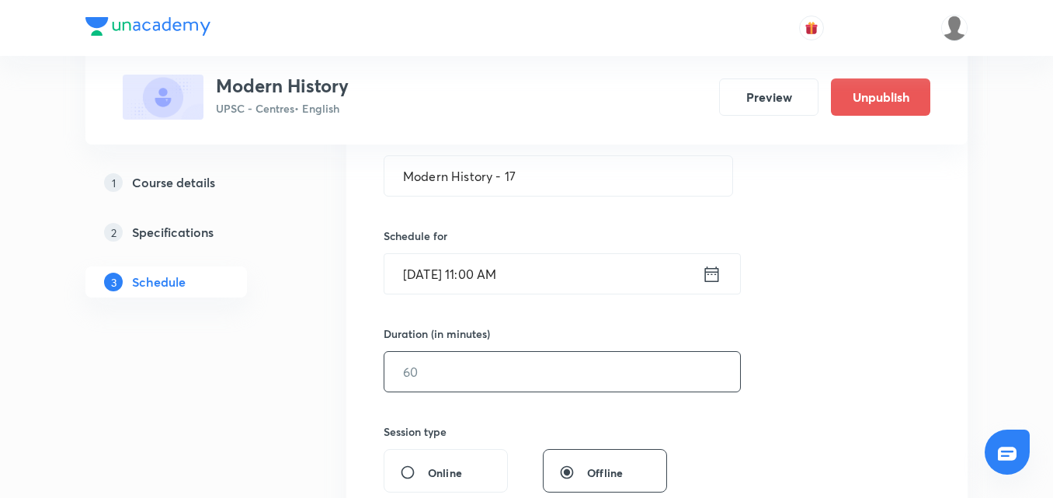
click at [551, 374] on input "text" at bounding box center [563, 372] width 356 height 40
type input "180"
click at [944, 296] on div "Session 17 Live class Session title 19/99 Modern History - 17 ​ Schedule for Oc…" at bounding box center [656, 389] width 621 height 779
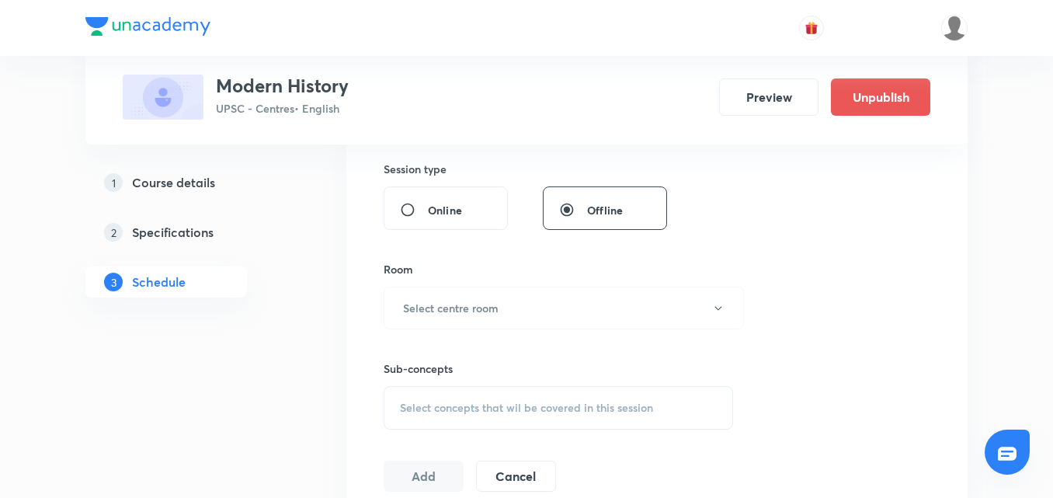
scroll to position [621, 0]
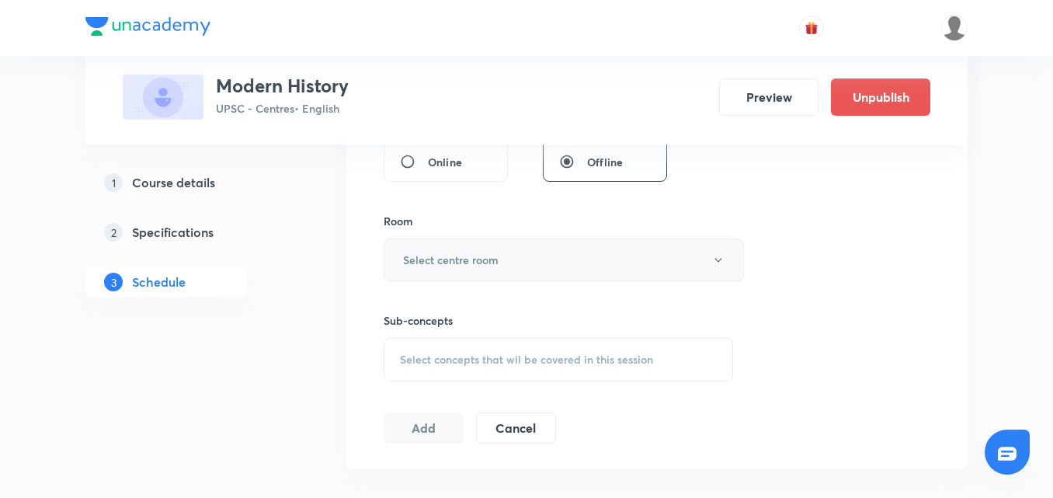
click at [665, 267] on button "Select centre room" at bounding box center [564, 260] width 360 height 43
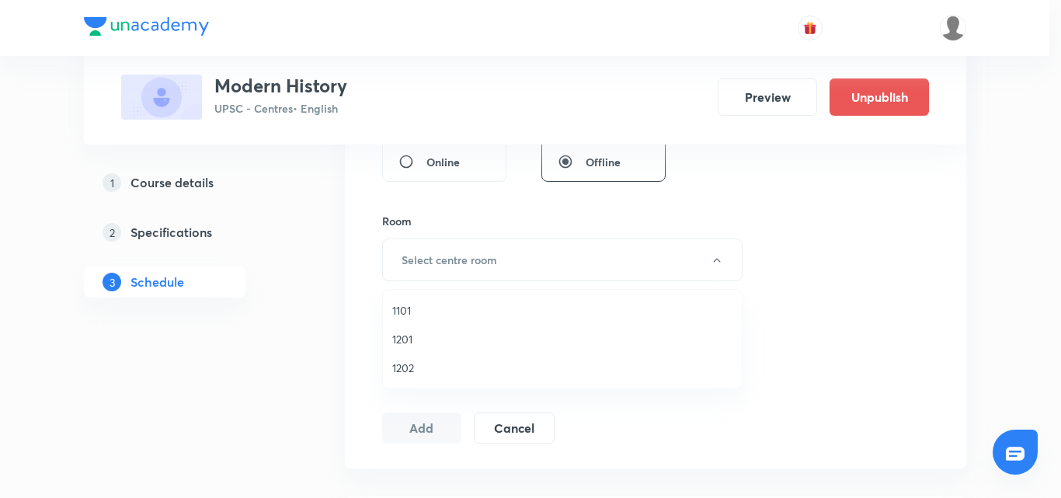
click at [404, 305] on span "1101" at bounding box center [562, 310] width 340 height 16
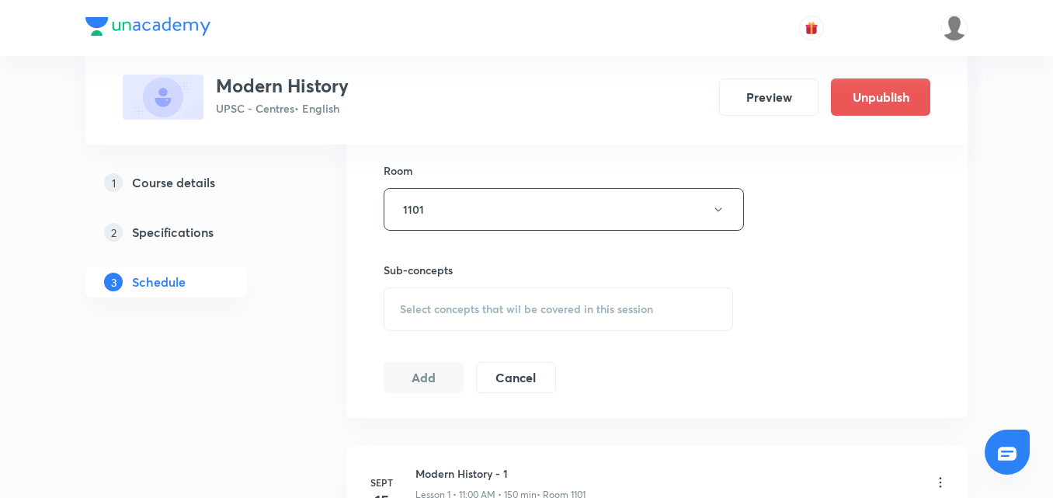
scroll to position [699, 0]
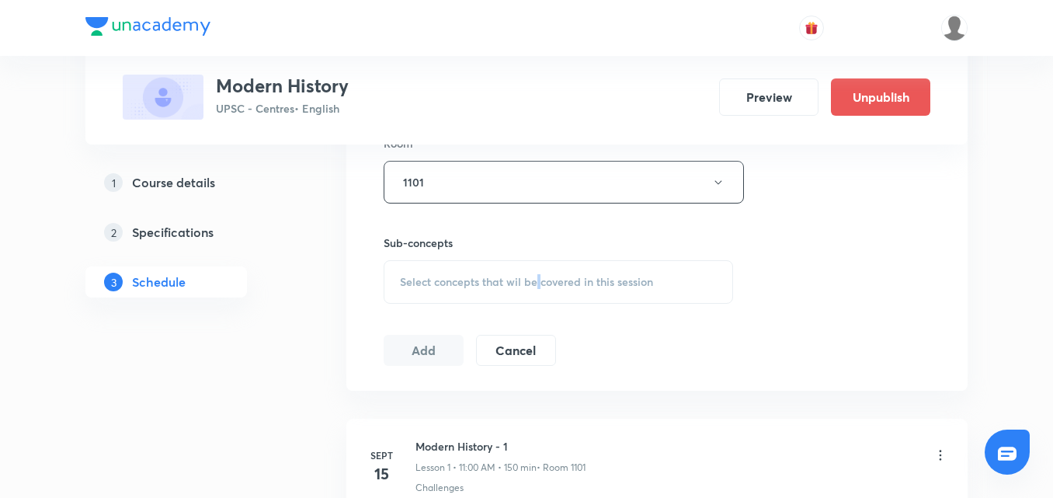
click at [543, 288] on span "Select concepts that wil be covered in this session" at bounding box center [526, 282] width 253 height 12
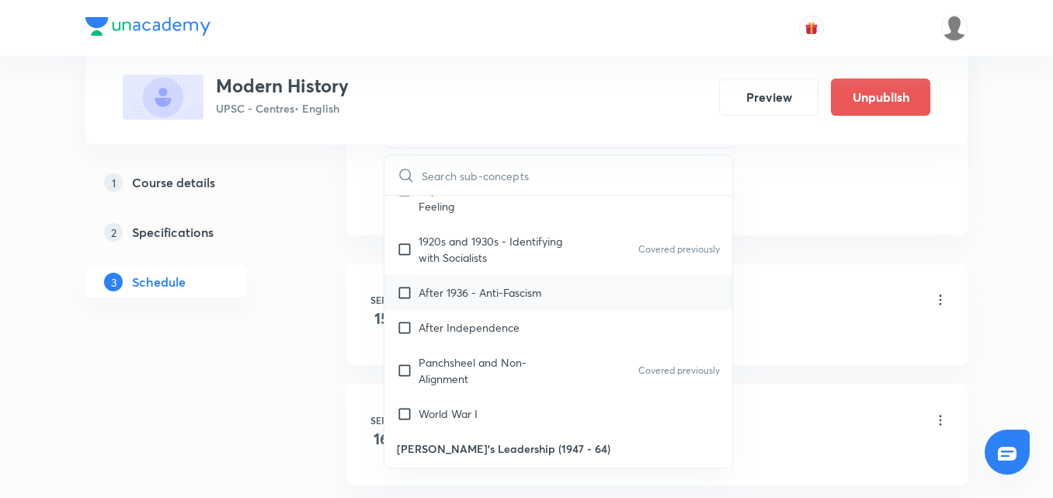
click at [589, 284] on div "After 1936 - Anti-Fascism" at bounding box center [559, 292] width 348 height 35
checkbox input "true"
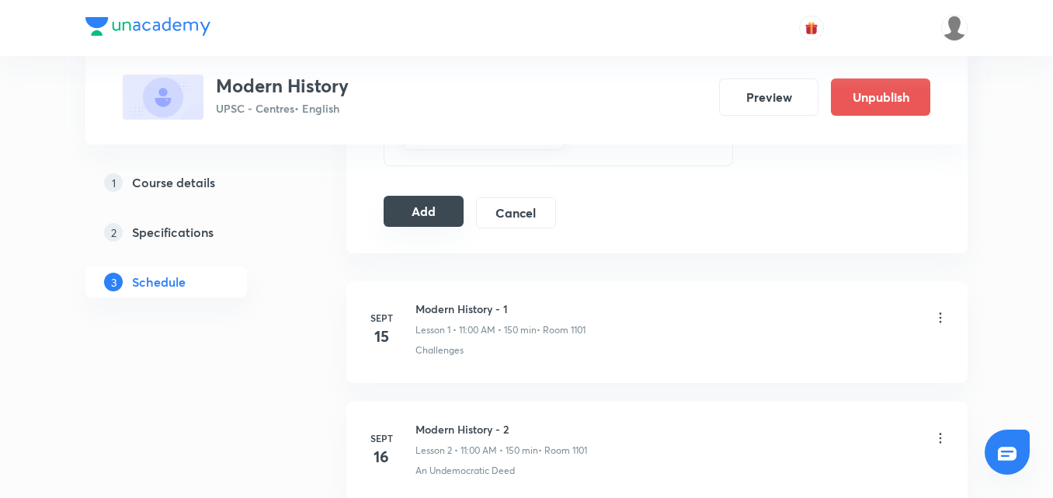
click at [437, 211] on button "Add" at bounding box center [424, 211] width 80 height 31
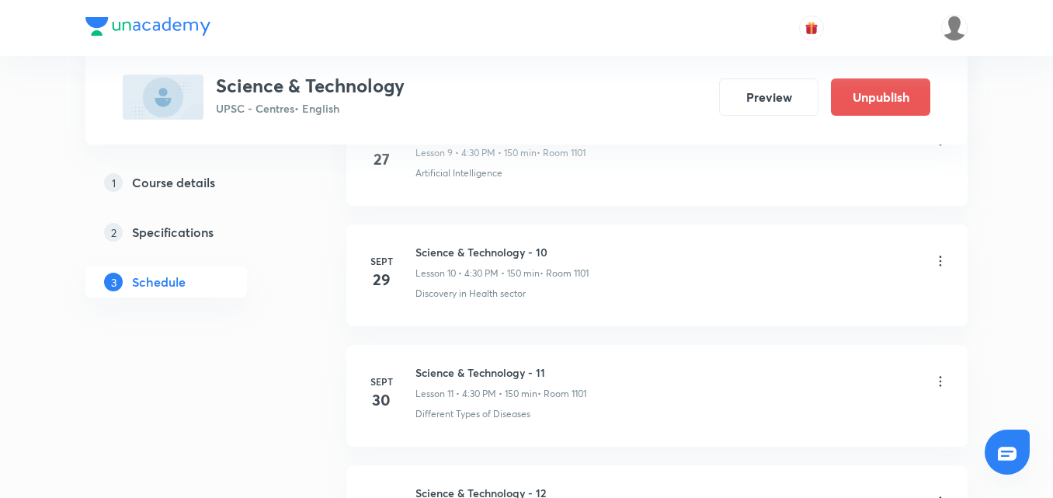
scroll to position [2192, 0]
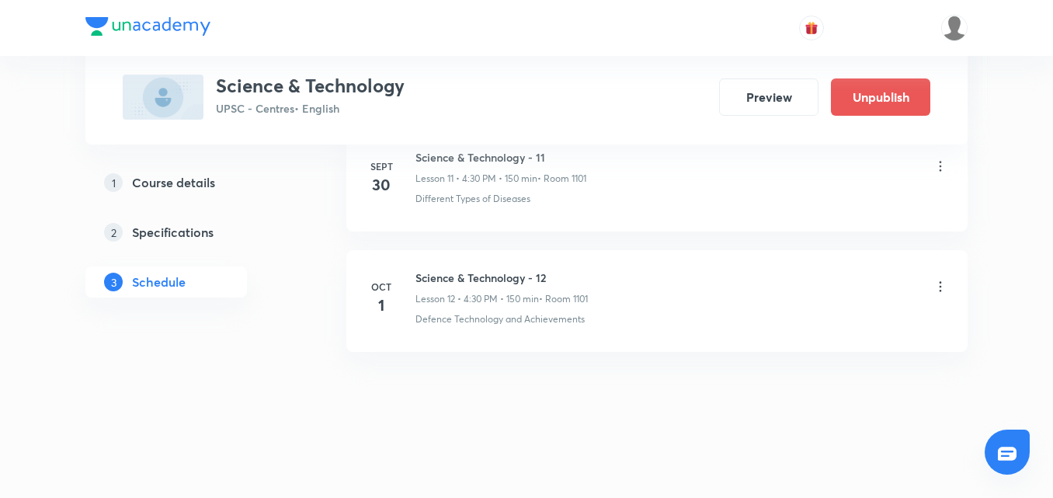
click at [468, 282] on h6 "Science & Technology - 12" at bounding box center [502, 278] width 172 height 16
copy h6 "Science & Technology - 12"
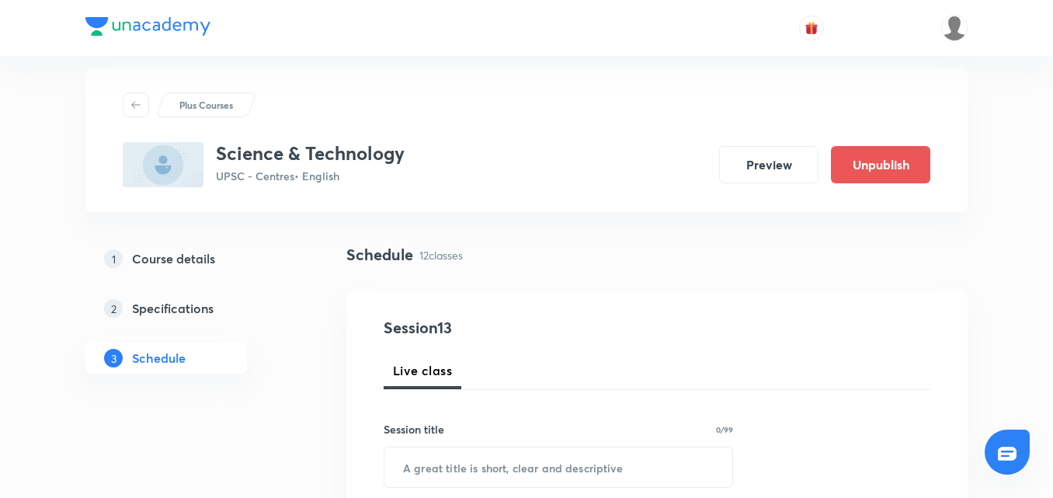
scroll to position [155, 0]
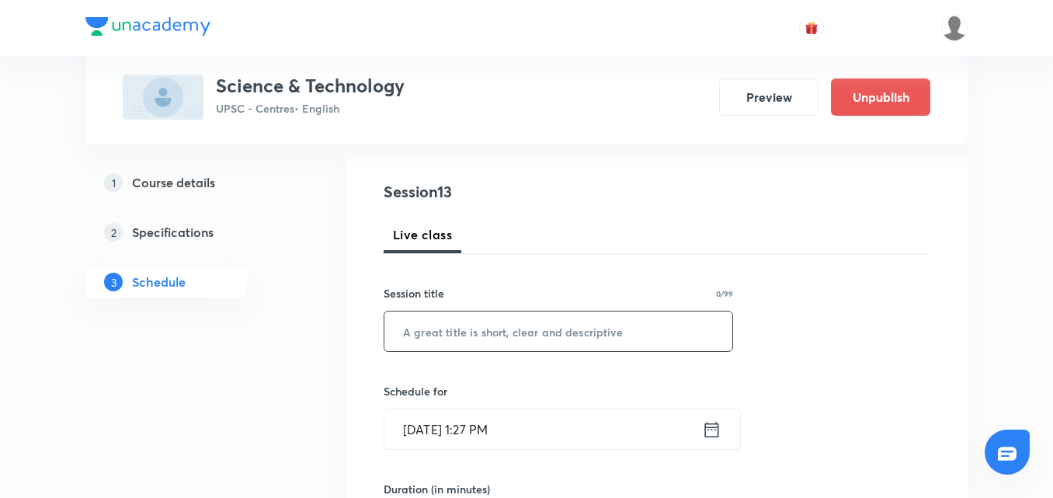
click at [494, 327] on input "text" at bounding box center [559, 332] width 348 height 40
paste input "Science & Technology - 12"
type input "Science & Technology - 13"
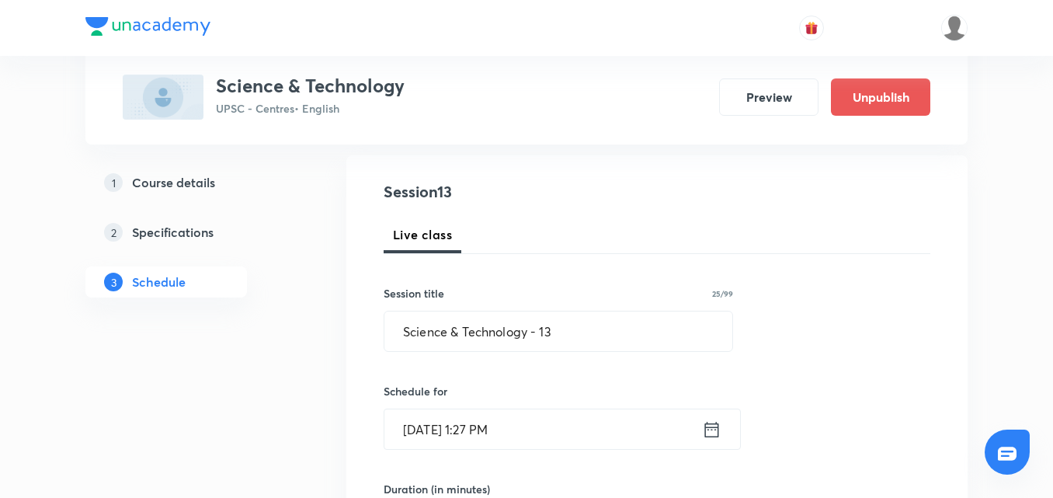
scroll to position [311, 0]
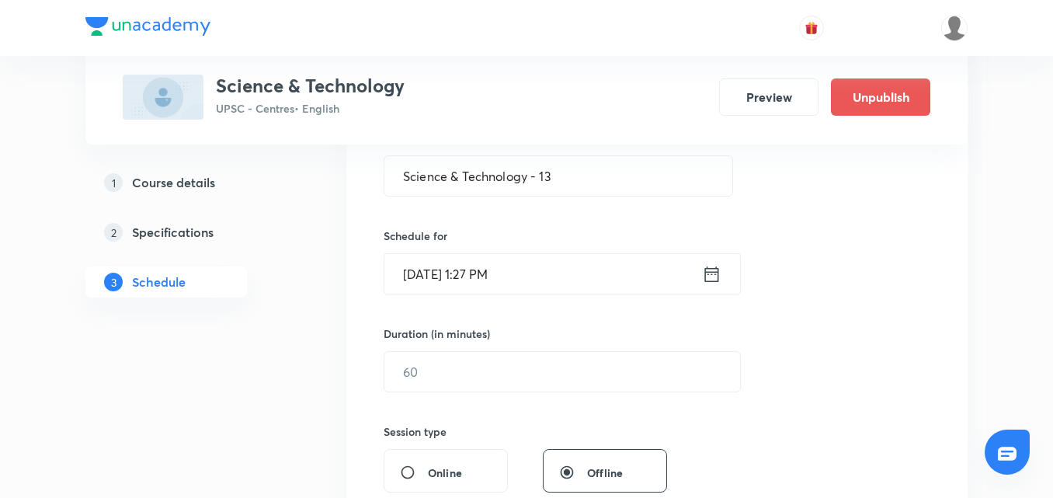
click at [719, 279] on icon at bounding box center [711, 274] width 19 height 22
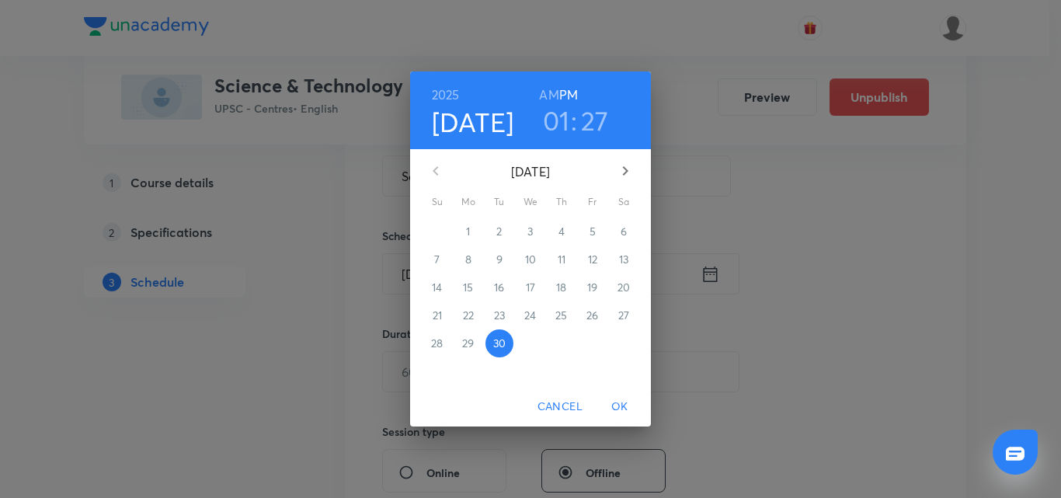
click at [620, 173] on icon "button" at bounding box center [625, 171] width 19 height 19
click at [591, 225] on p "3" at bounding box center [592, 232] width 5 height 16
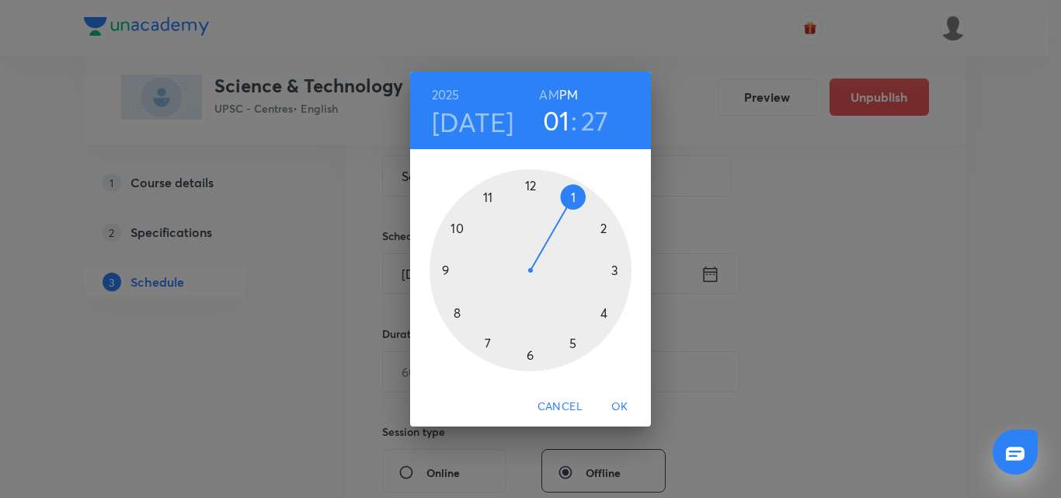
click at [604, 312] on div at bounding box center [531, 270] width 202 height 202
click at [530, 357] on div at bounding box center [531, 270] width 202 height 202
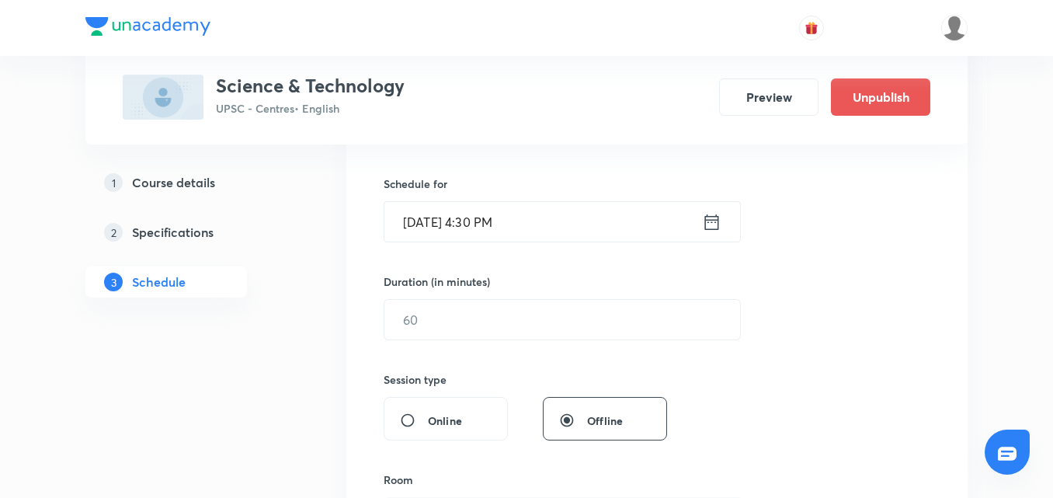
scroll to position [388, 0]
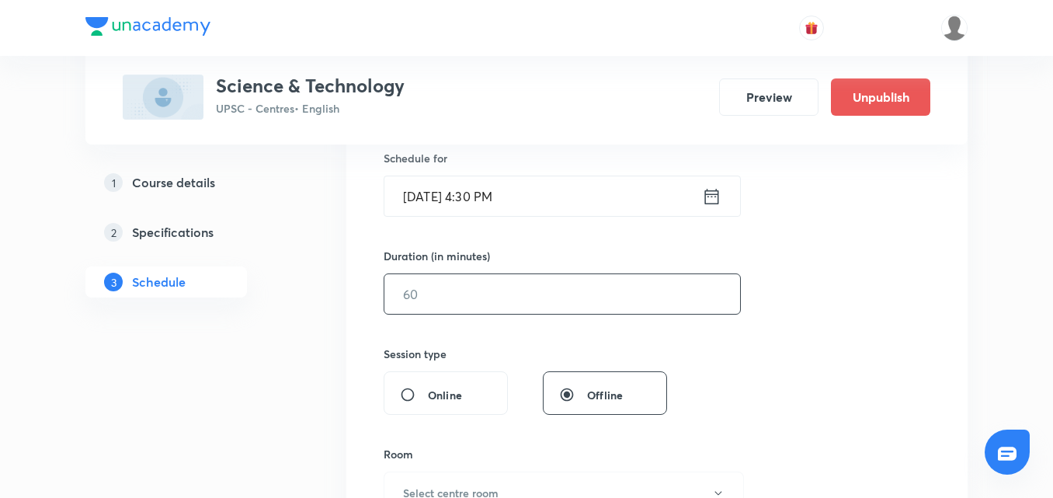
click at [587, 312] on input "text" at bounding box center [563, 294] width 356 height 40
type input "150"
click at [835, 291] on div "Session 13 Live class Session title 25/99 Science & Technology - 13 ​ Schedule …" at bounding box center [657, 311] width 547 height 729
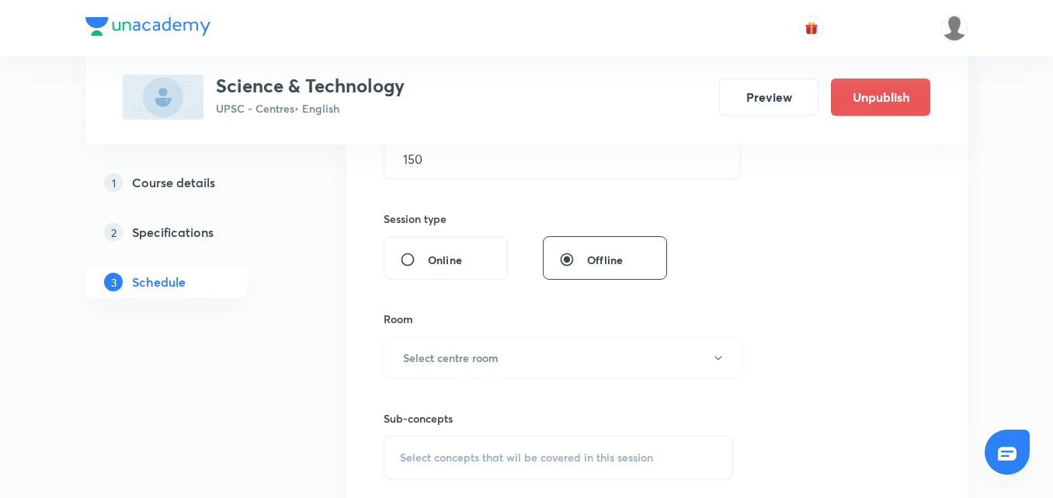
scroll to position [544, 0]
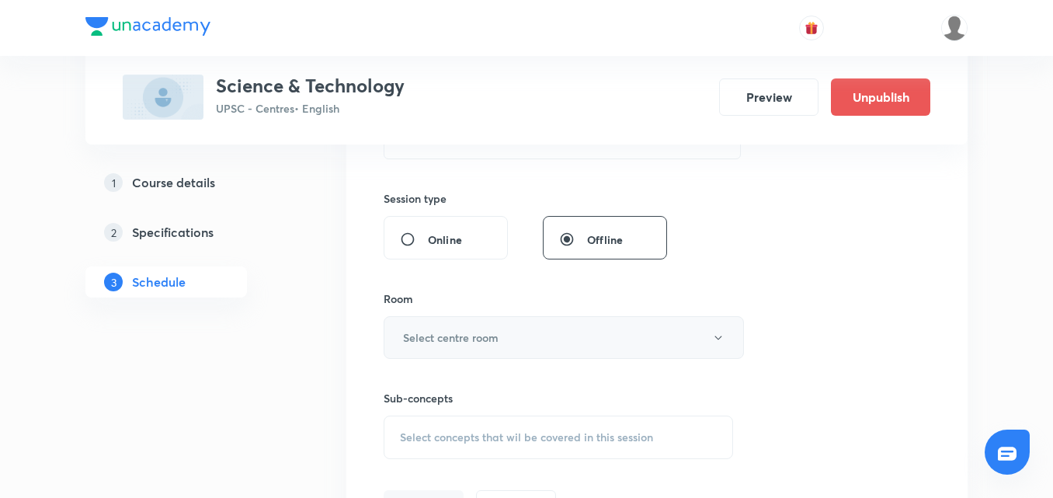
click at [616, 335] on button "Select centre room" at bounding box center [564, 337] width 360 height 43
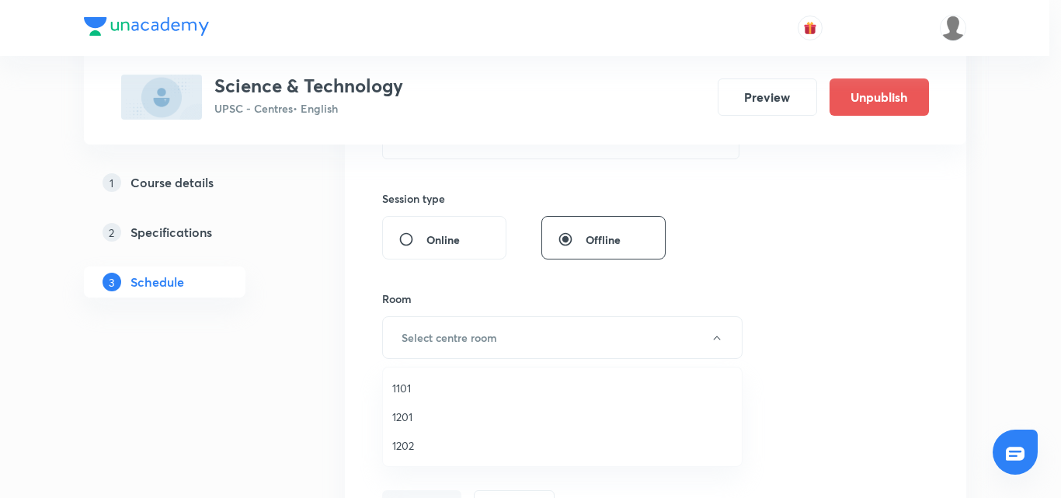
click at [400, 384] on span "1101" at bounding box center [562, 388] width 340 height 16
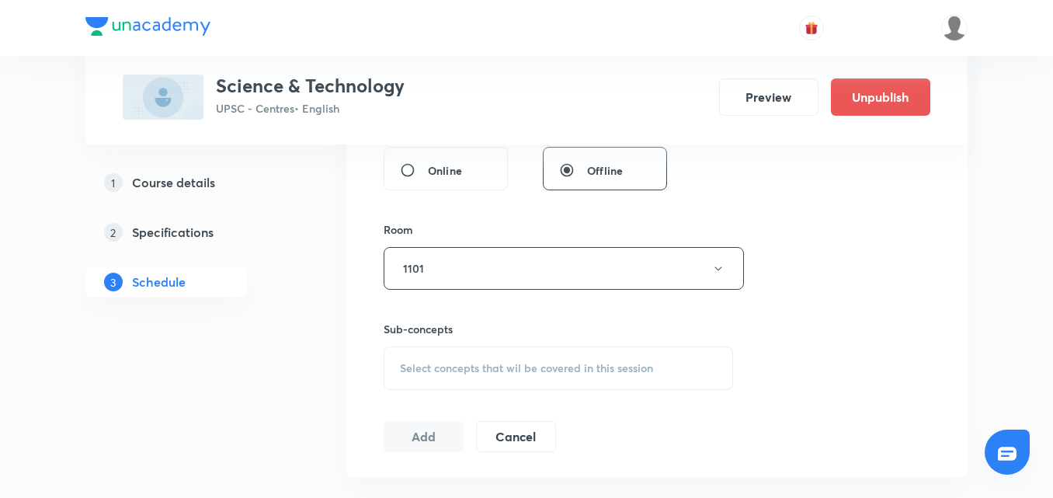
scroll to position [699, 0]
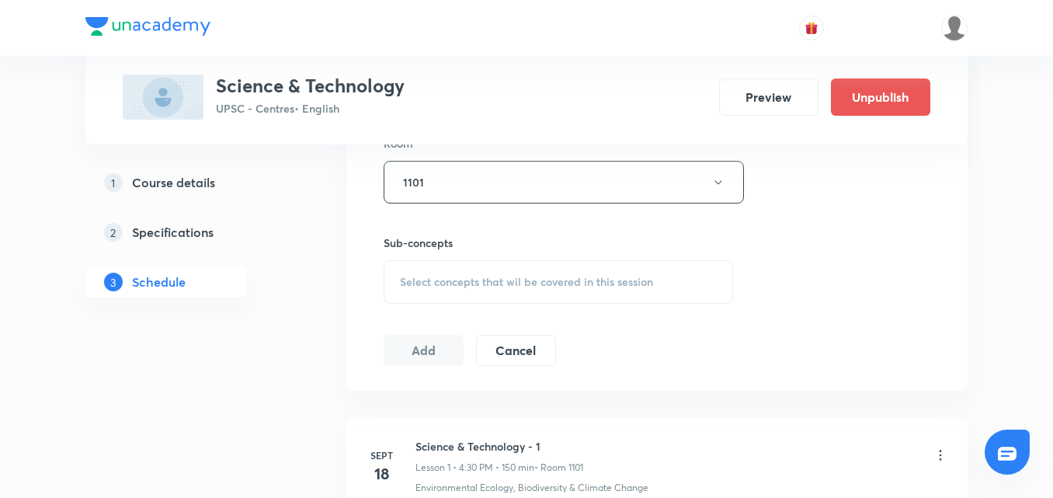
click at [579, 289] on div "Select concepts that wil be covered in this session" at bounding box center [559, 282] width 350 height 44
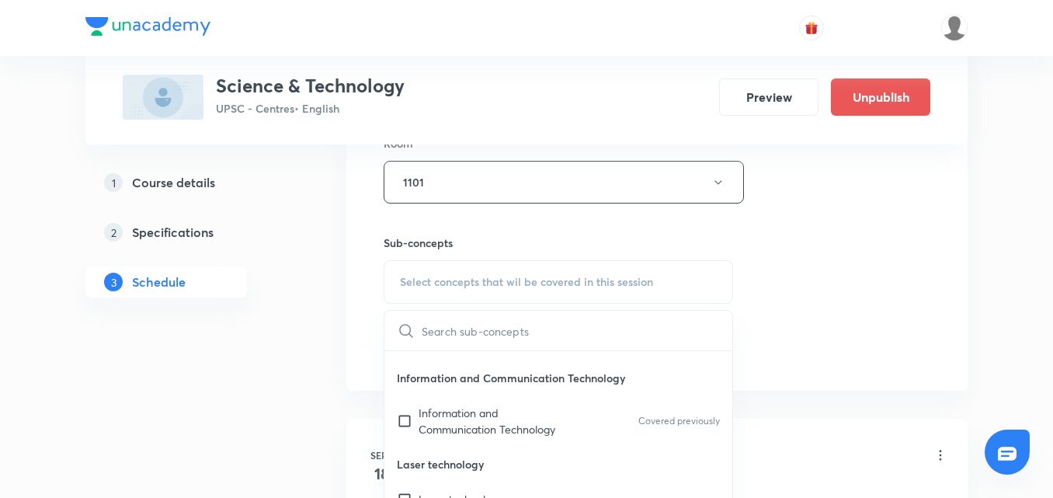
scroll to position [1088, 0]
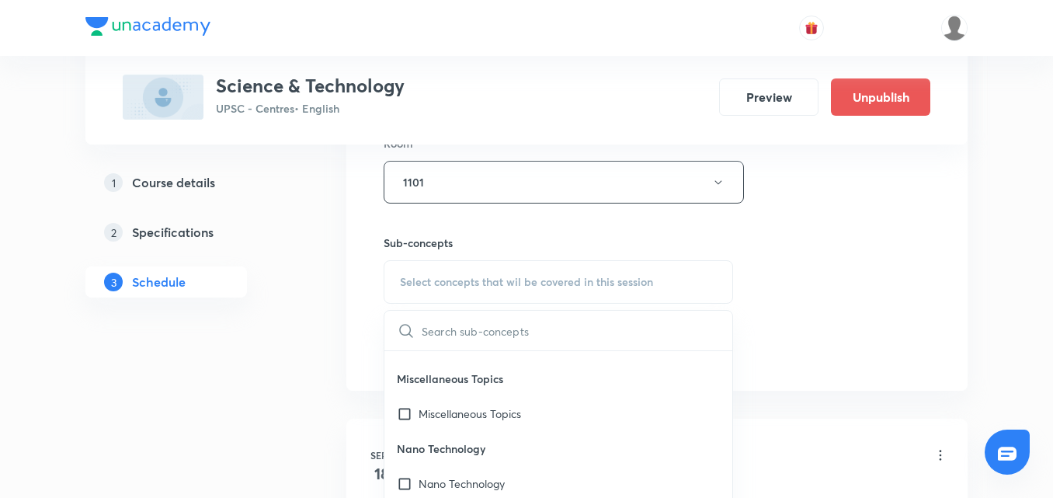
click at [559, 416] on div "Miscellaneous Topics" at bounding box center [559, 413] width 348 height 35
checkbox input "true"
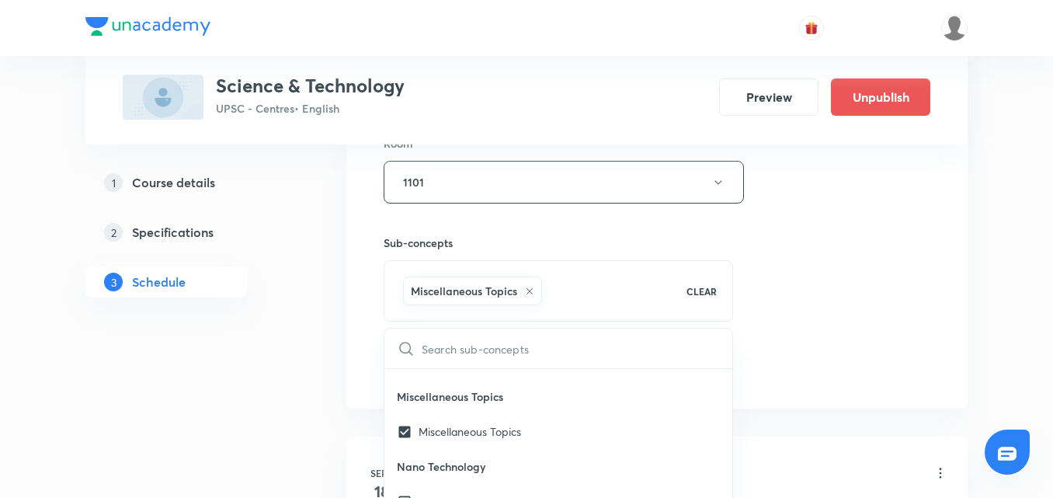
drag, startPoint x: 892, startPoint y: 286, endPoint x: 879, endPoint y: 288, distance: 12.6
click at [890, 286] on div "Session 13 Live class Session title 25/99 Science & Technology - 13 ​ Schedule …" at bounding box center [657, 9] width 547 height 747
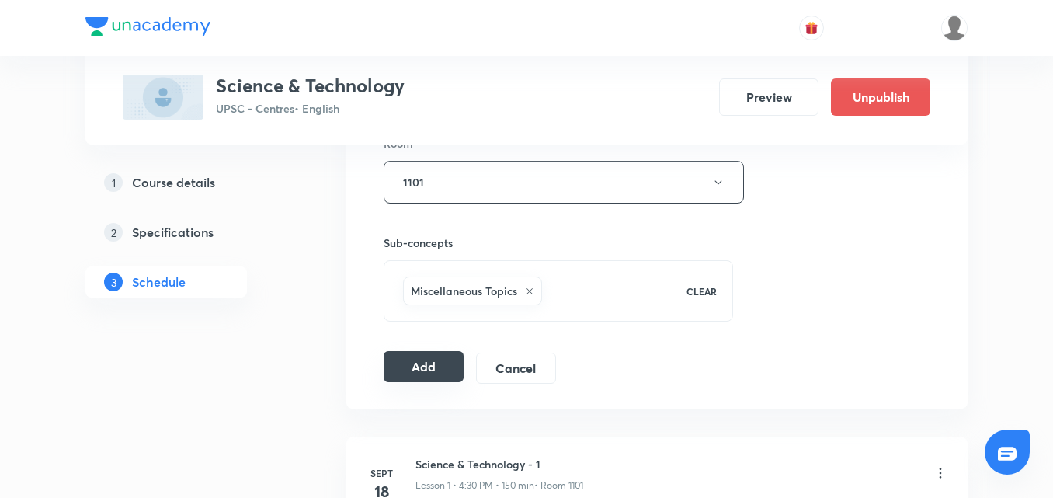
click at [432, 364] on button "Add" at bounding box center [424, 366] width 80 height 31
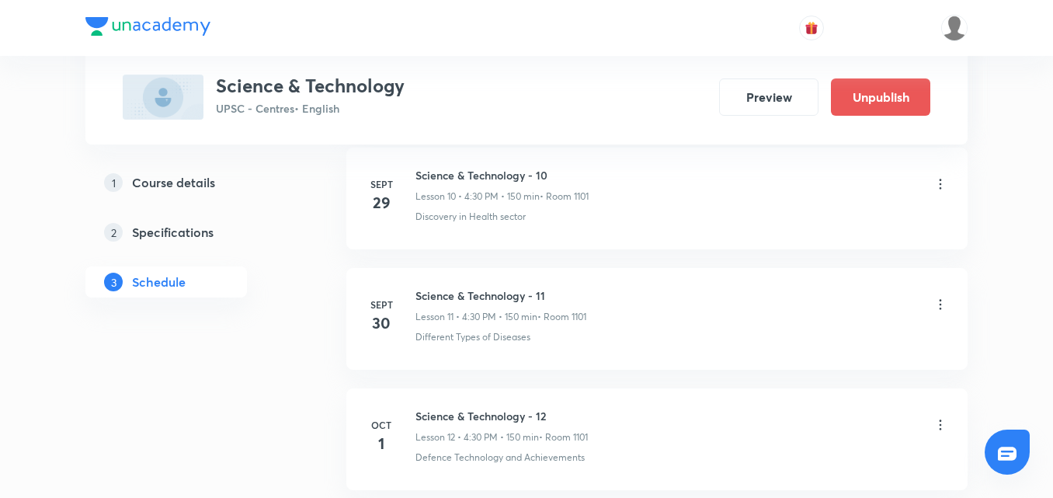
scroll to position [2210, 0]
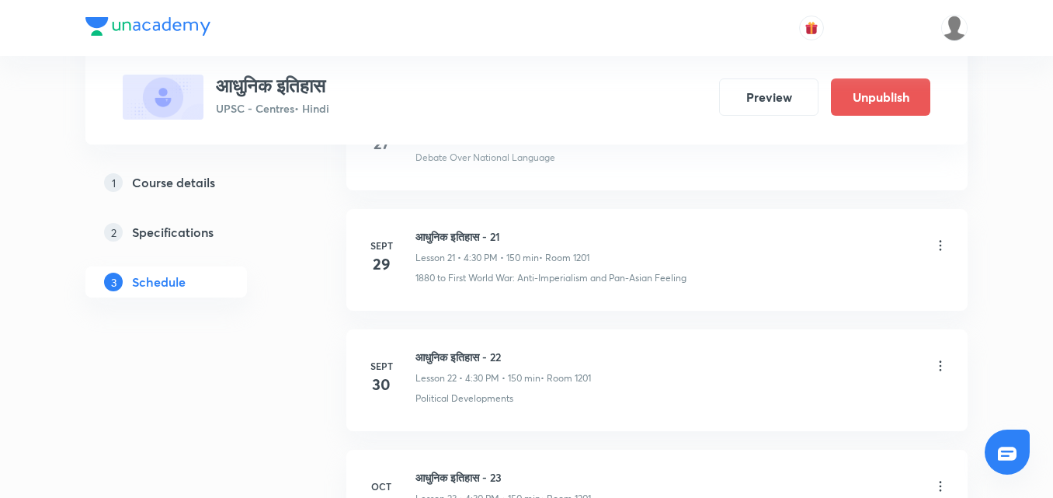
scroll to position [3517, 0]
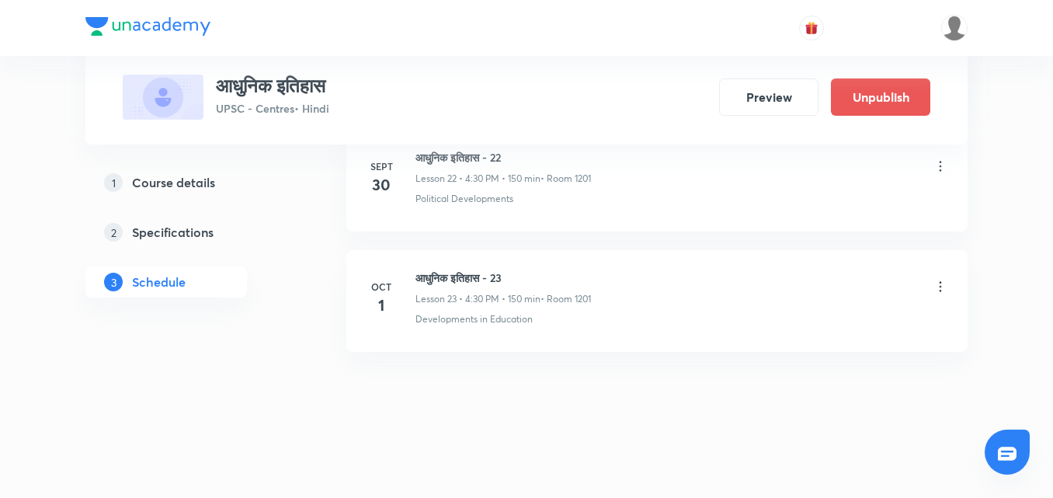
click at [475, 266] on li "[DATE] आधुनिक इतिहास - 23 Lesson 23 • 4:30 PM • 150 min • Room 1201 Development…" at bounding box center [656, 301] width 621 height 102
click at [475, 267] on li "[DATE] आधुनिक इतिहास - 23 Lesson 23 • 4:30 PM • 150 min • Room 1201 Development…" at bounding box center [656, 301] width 621 height 102
copy h6 "आधुनिक इतिहास - 23"
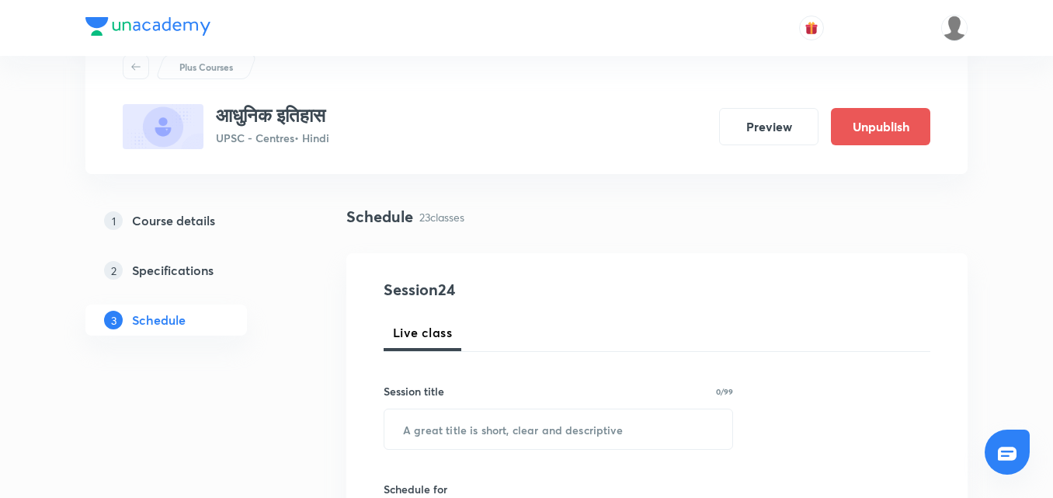
scroll to position [155, 0]
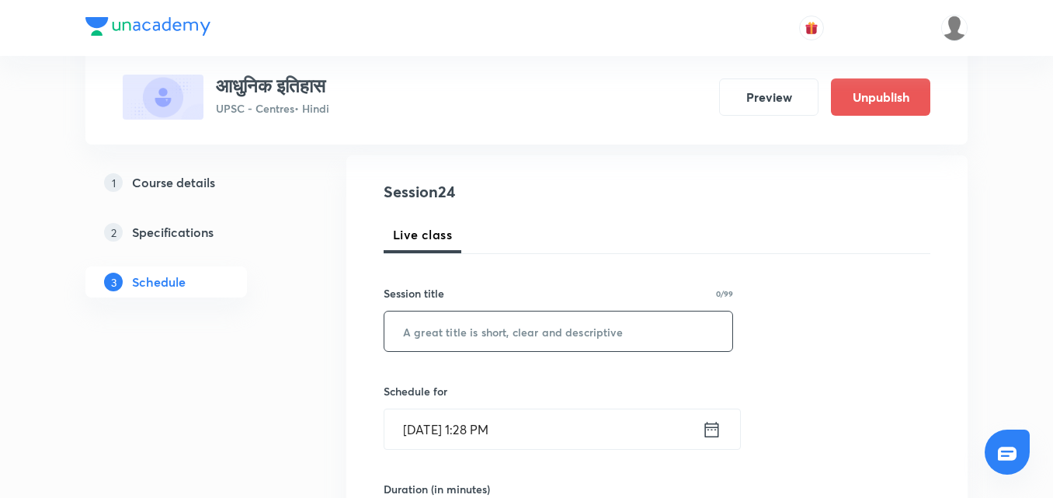
click at [531, 340] on input "text" at bounding box center [559, 332] width 348 height 40
paste input "आधुनिक इतिहास - 23"
type input "आधुनिक इतिहास - 24"
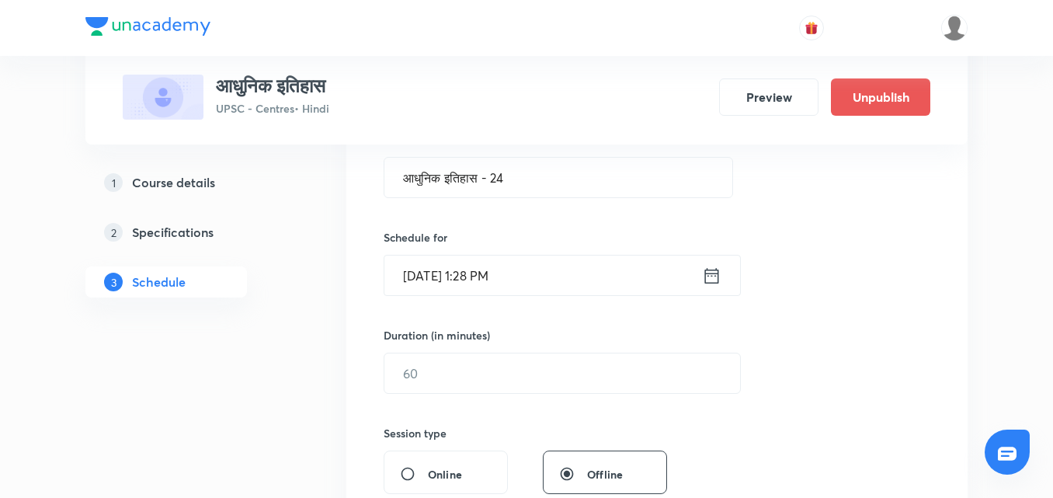
scroll to position [388, 0]
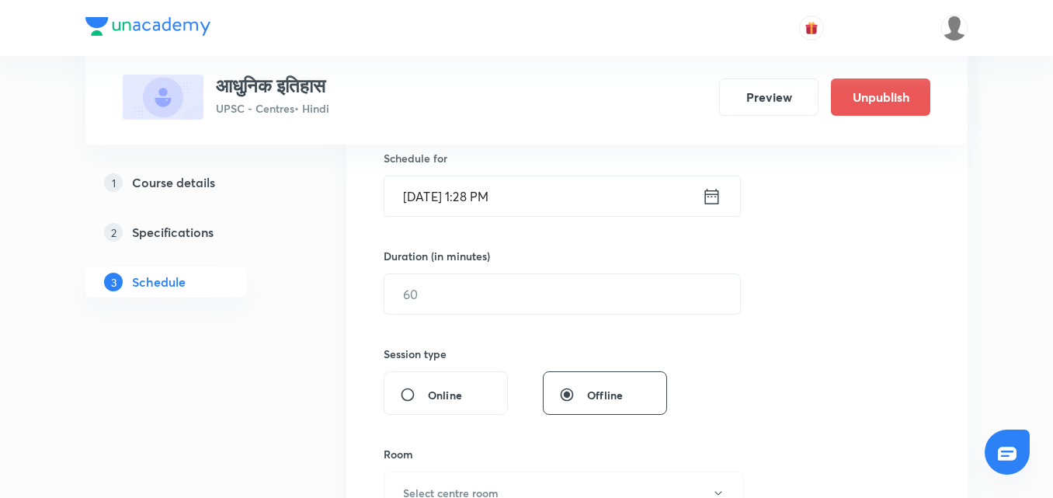
click at [696, 192] on input "Sept 30, 2025, 1:28 PM" at bounding box center [544, 196] width 318 height 40
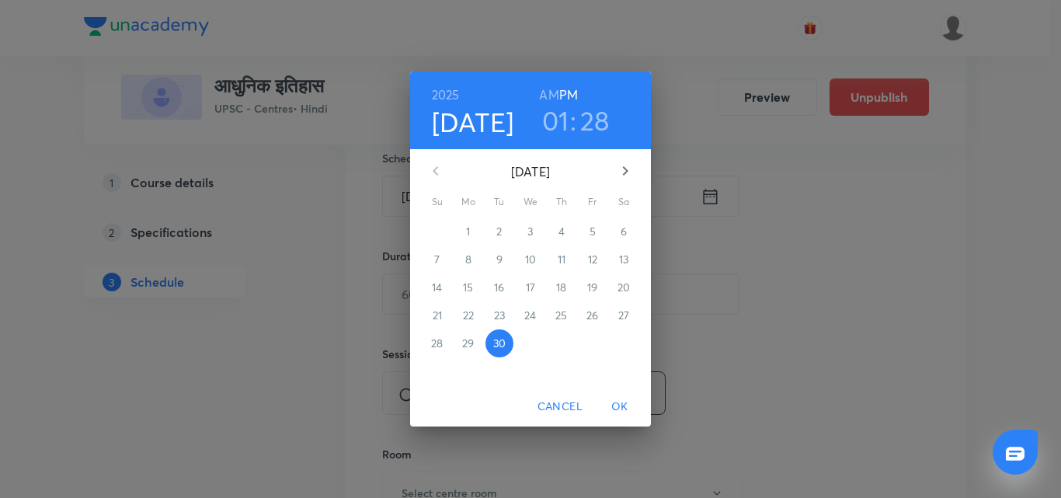
click at [625, 165] on icon "button" at bounding box center [625, 171] width 19 height 19
click at [590, 232] on p "3" at bounding box center [592, 232] width 5 height 16
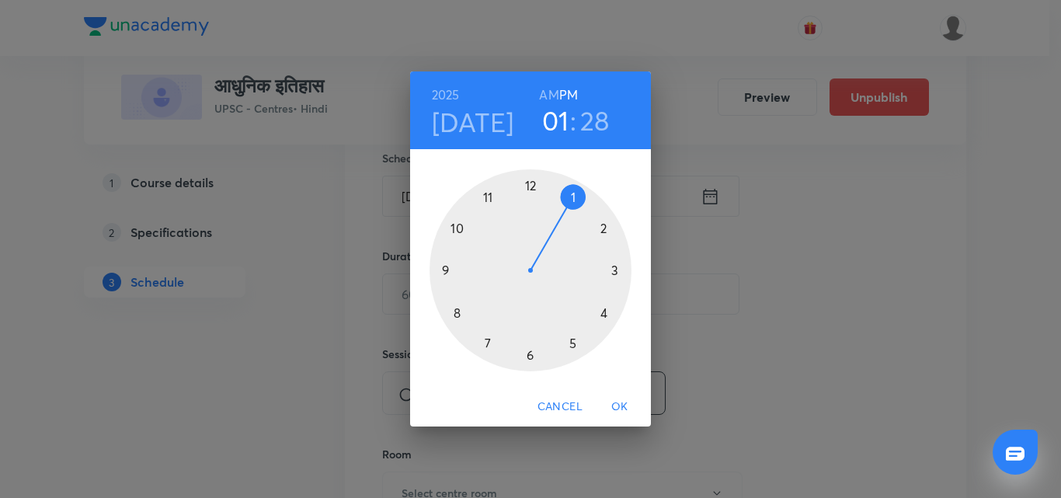
click at [603, 311] on div at bounding box center [531, 270] width 202 height 202
click at [531, 357] on div at bounding box center [531, 270] width 202 height 202
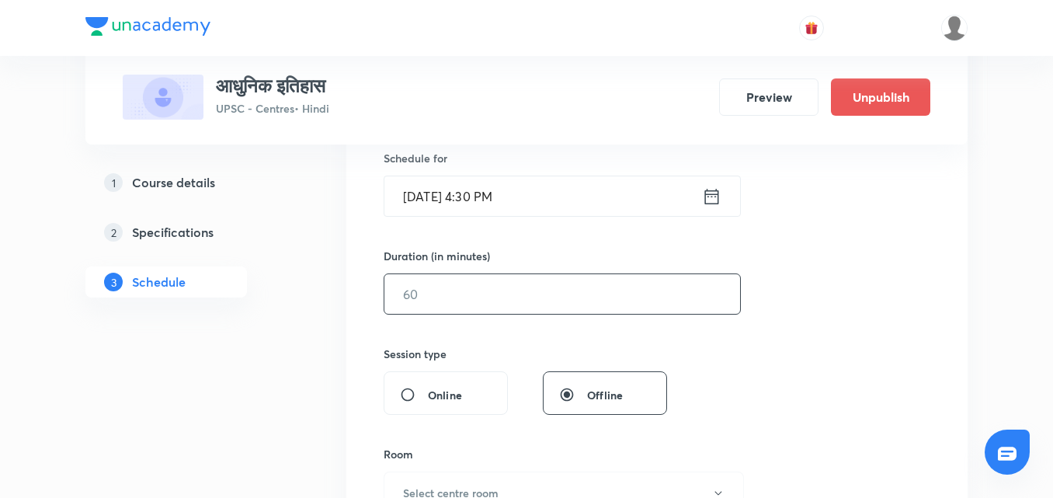
click at [572, 301] on input "text" at bounding box center [563, 294] width 356 height 40
type input "150"
click at [894, 247] on div "Session 24 Live class Session title 18/99 आधुनिक इतिहास - 24 ​ Schedule for Oct…" at bounding box center [657, 311] width 547 height 729
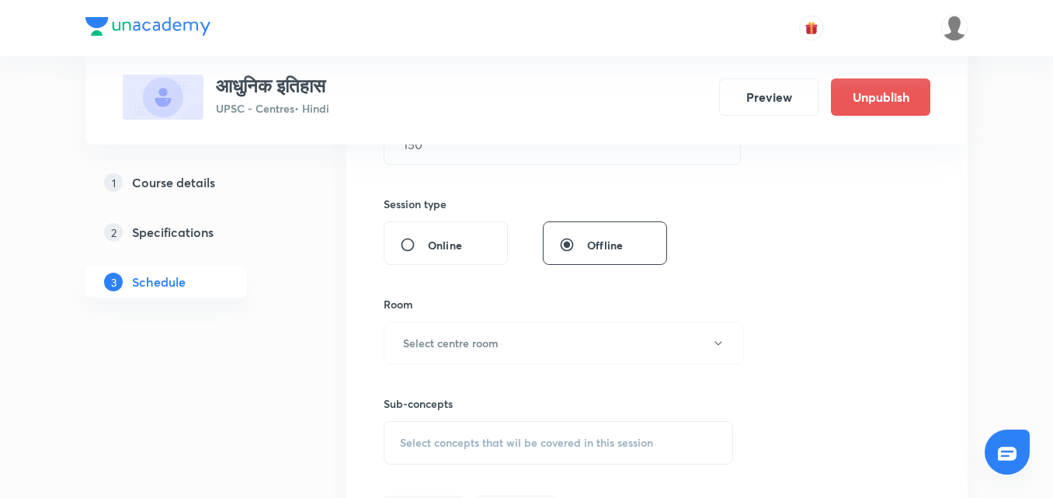
scroll to position [544, 0]
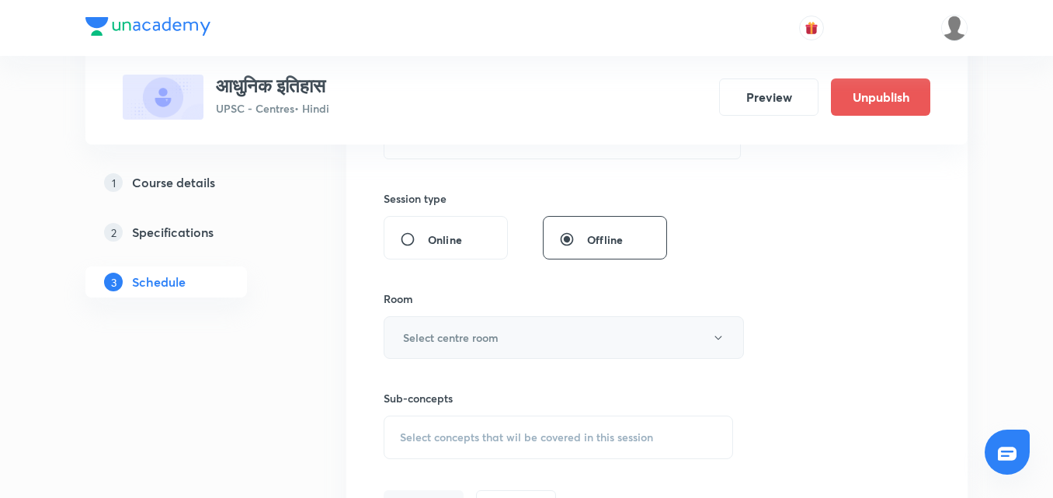
click at [661, 329] on button "Select centre room" at bounding box center [564, 337] width 360 height 43
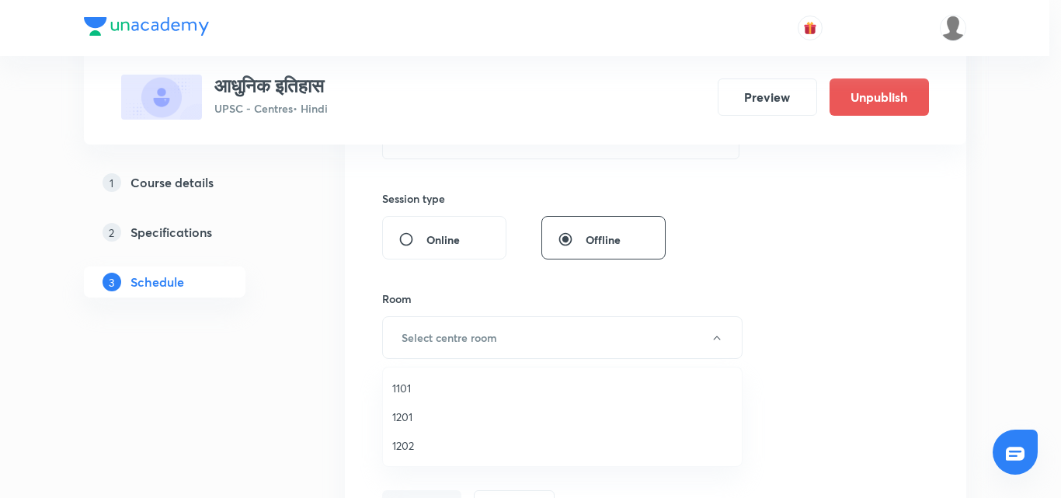
click at [407, 420] on span "1201" at bounding box center [562, 417] width 340 height 16
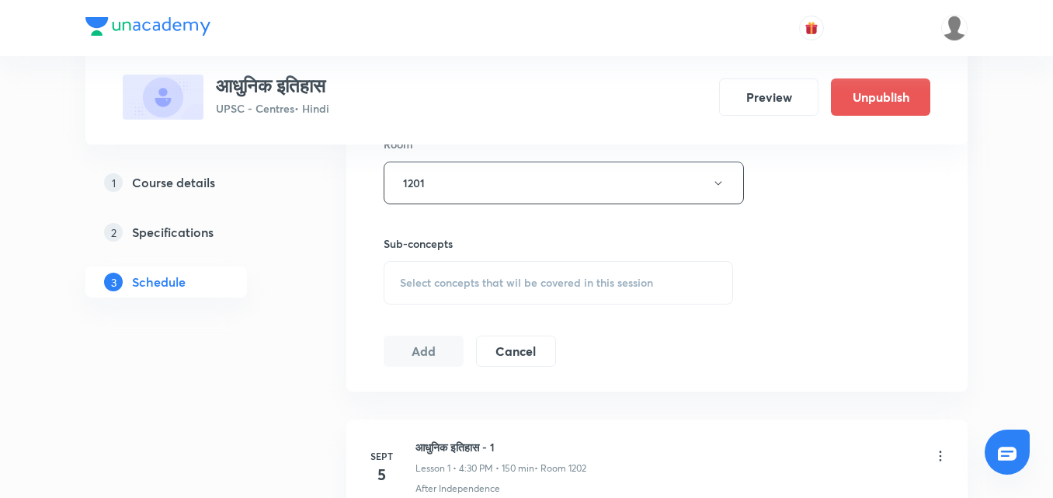
scroll to position [699, 0]
click at [589, 290] on div "Select concepts that wil be covered in this session" at bounding box center [559, 282] width 350 height 44
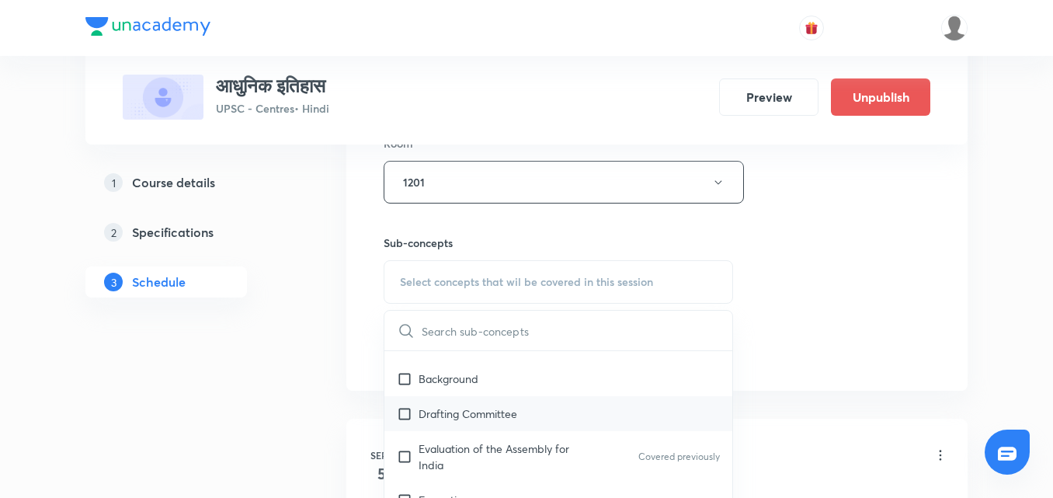
scroll to position [388, 0]
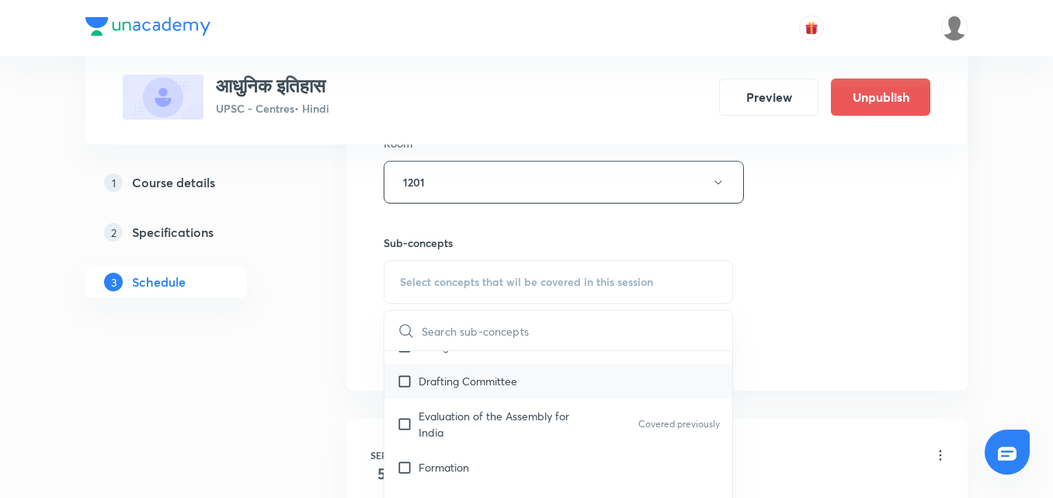
click at [604, 388] on div "Drafting Committee" at bounding box center [559, 381] width 348 height 35
checkbox input "true"
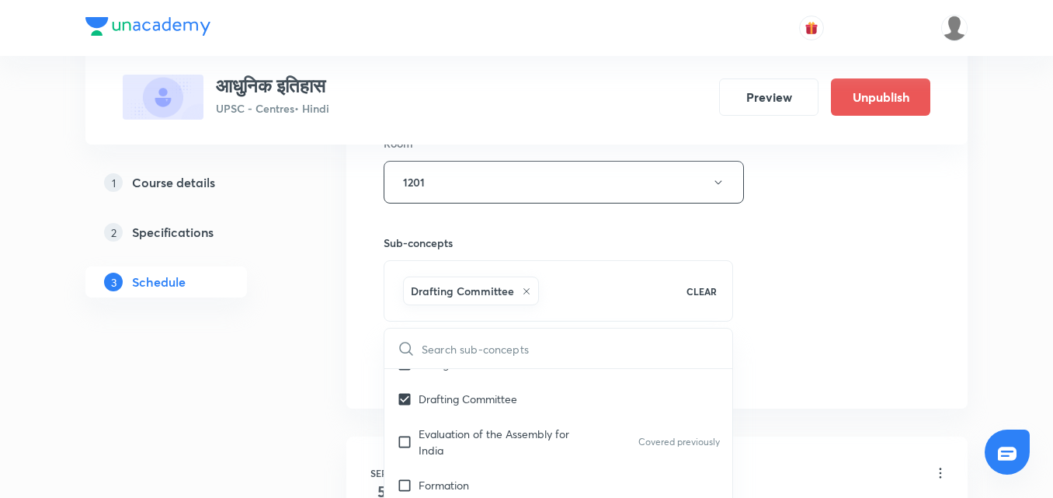
click at [793, 284] on div "Session 24 Live class Session title 18/99 आधुनिक इतिहास - 24 ​ Schedule for Oct…" at bounding box center [657, 9] width 547 height 747
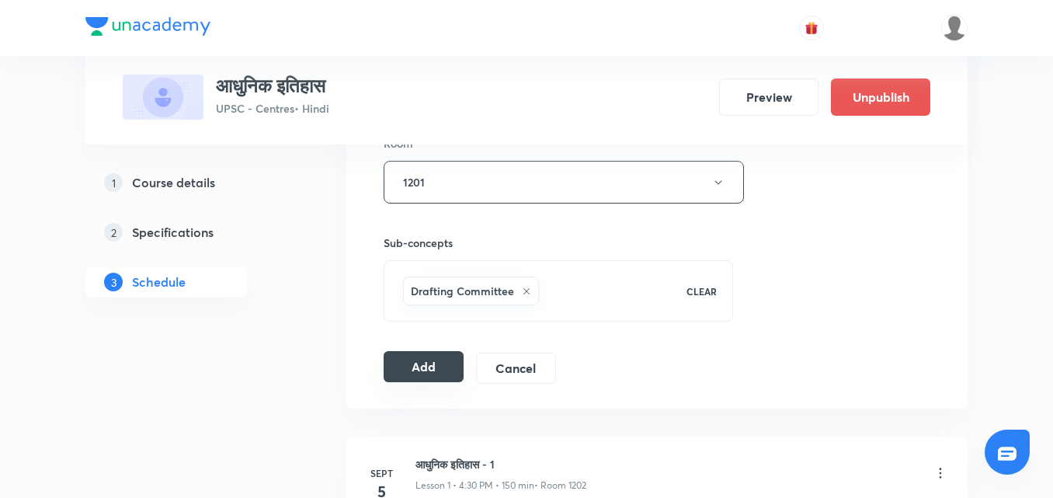
click at [443, 354] on button "Add" at bounding box center [424, 366] width 80 height 31
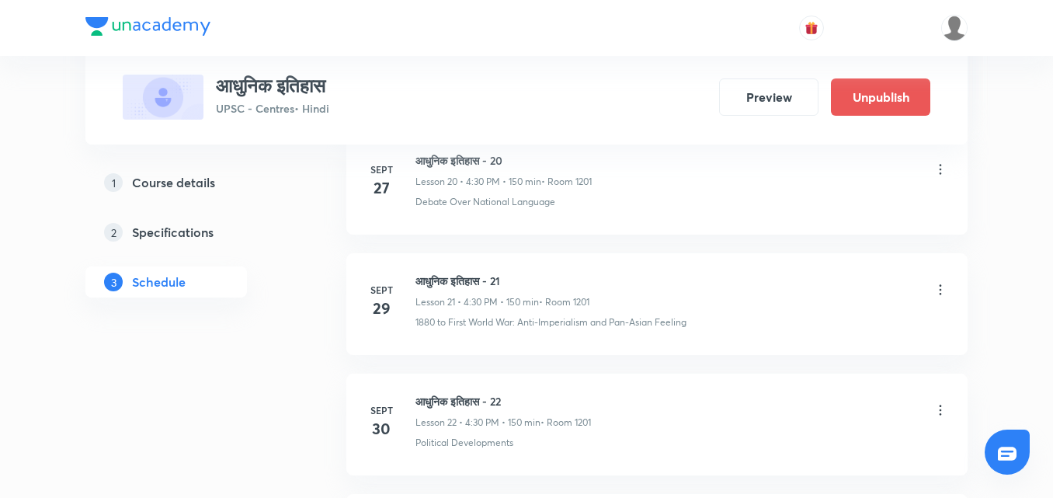
scroll to position [3535, 0]
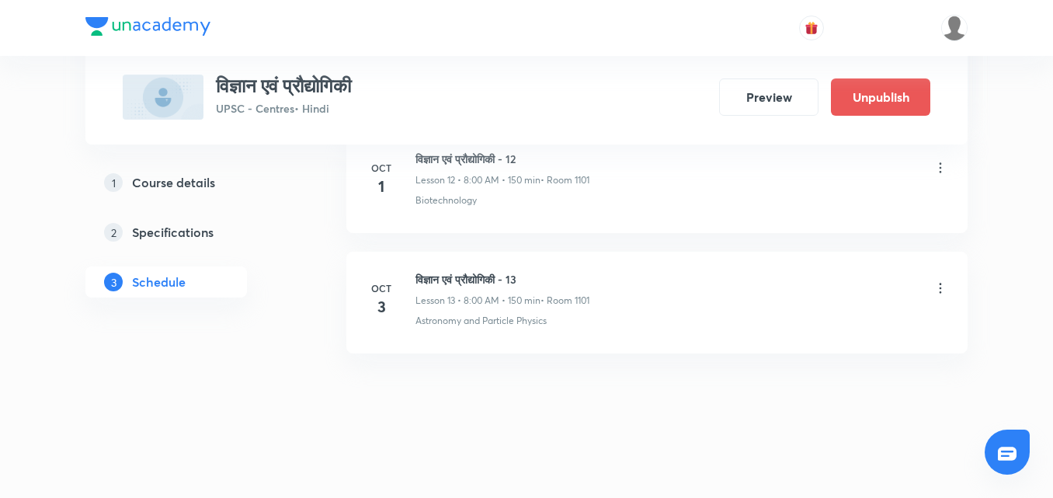
scroll to position [2313, 0]
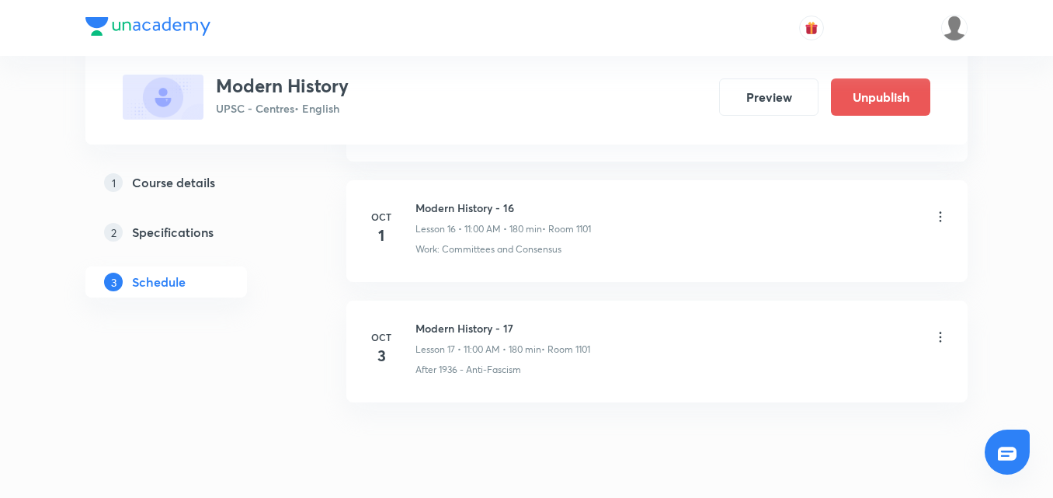
scroll to position [2794, 0]
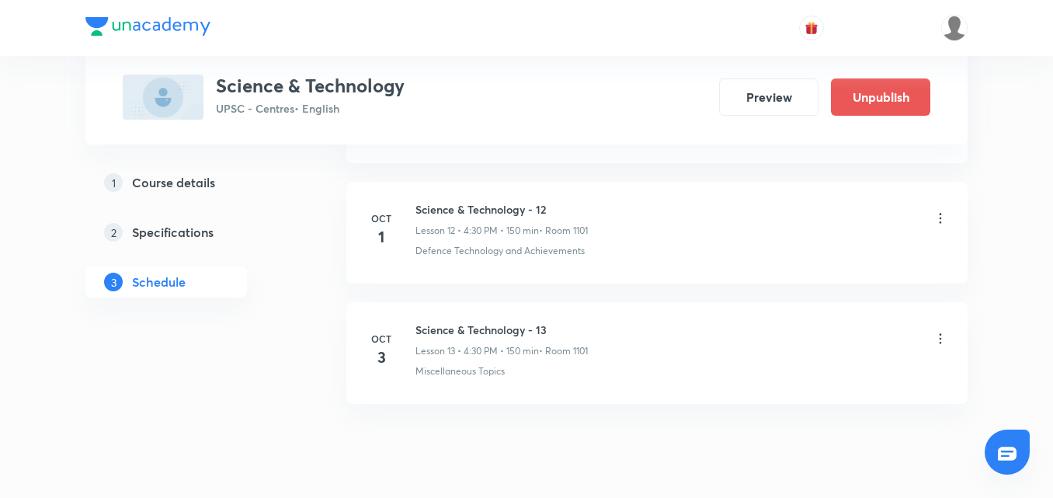
scroll to position [2313, 0]
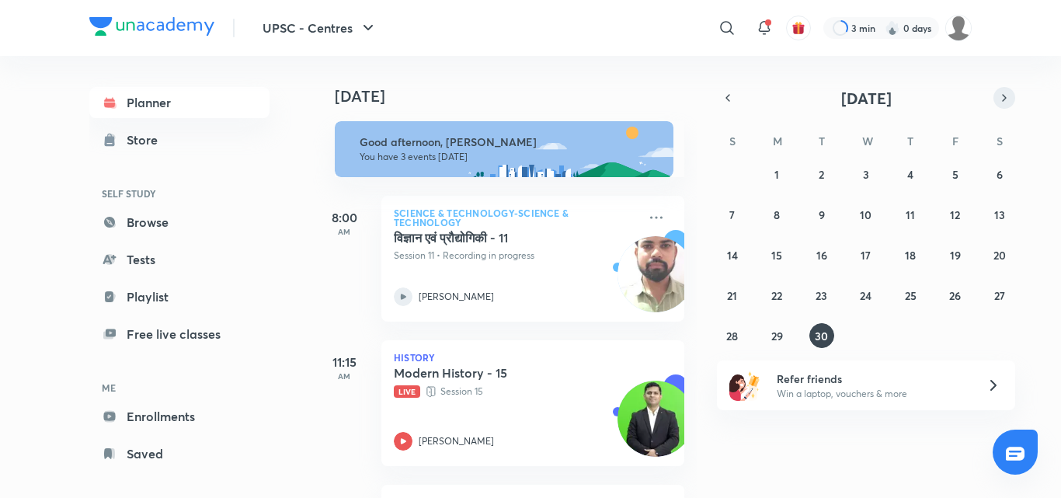
click at [1006, 99] on icon "button" at bounding box center [1004, 98] width 12 height 14
click at [961, 172] on button "3" at bounding box center [955, 174] width 25 height 25
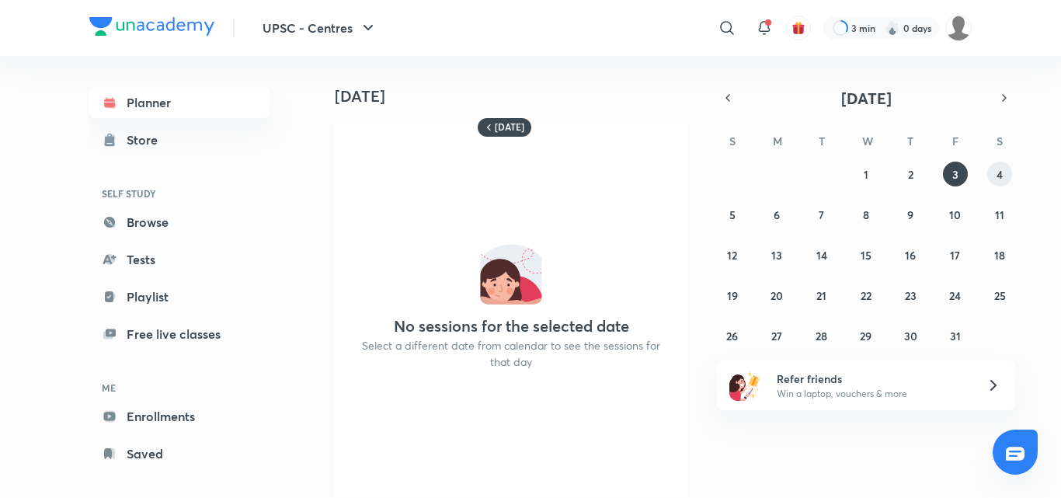
click at [1001, 169] on abbr "4" at bounding box center [1000, 174] width 6 height 15
click at [962, 174] on button "3" at bounding box center [955, 174] width 25 height 25
click at [911, 172] on abbr "2" at bounding box center [910, 174] width 5 height 15
click at [860, 172] on button "1" at bounding box center [866, 174] width 25 height 25
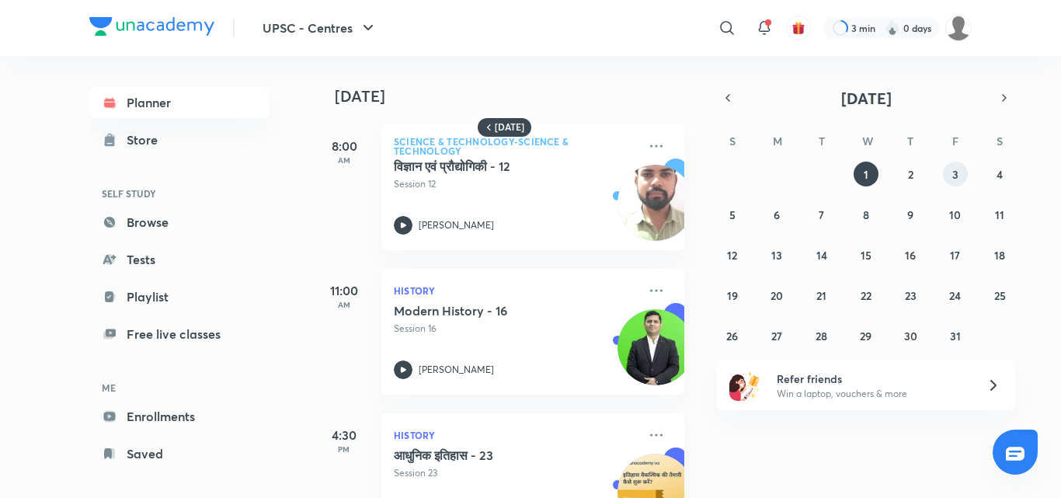
click at [952, 173] on abbr "3" at bounding box center [955, 174] width 6 height 15
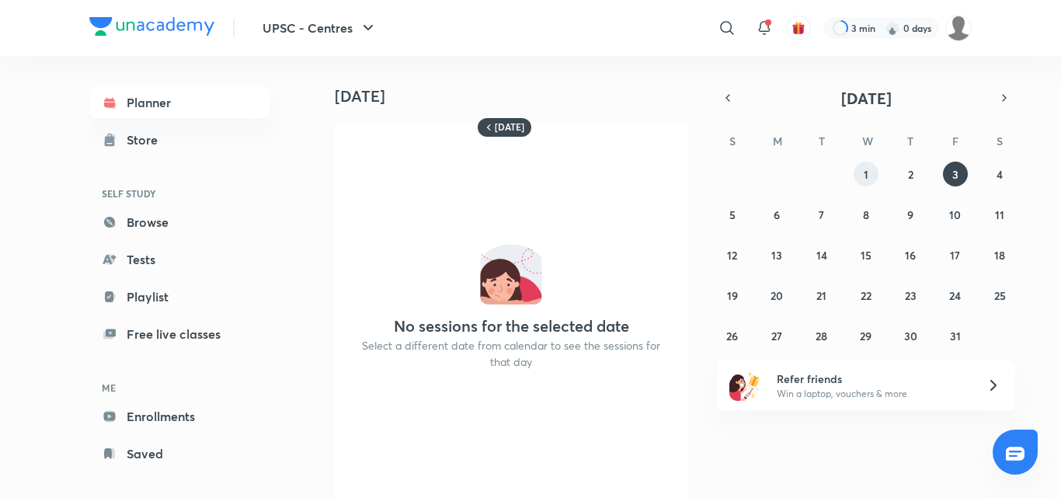
click at [877, 171] on div "28 29 30 1 2 3 4 5 6 7 8 9 10 11 12 13 14 15 16 17 18 19 20 21 22 23 24 25 26 2…" at bounding box center [866, 255] width 298 height 186
click at [873, 172] on button "1" at bounding box center [866, 174] width 25 height 25
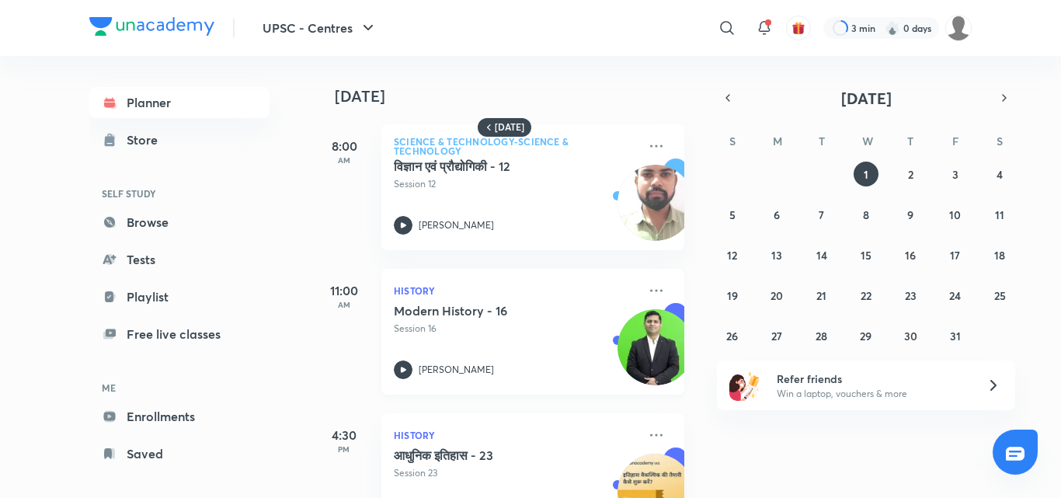
scroll to position [65, 0]
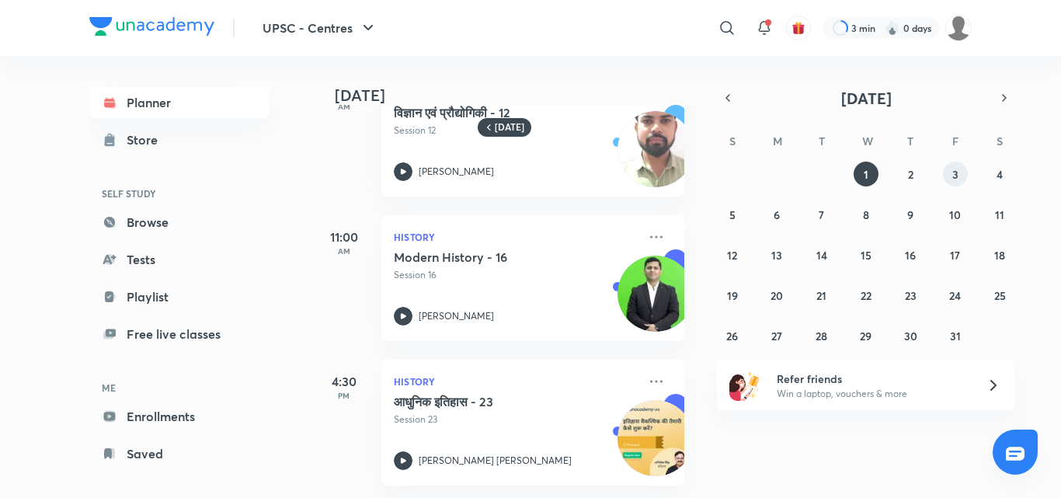
click at [953, 176] on abbr "3" at bounding box center [955, 174] width 6 height 15
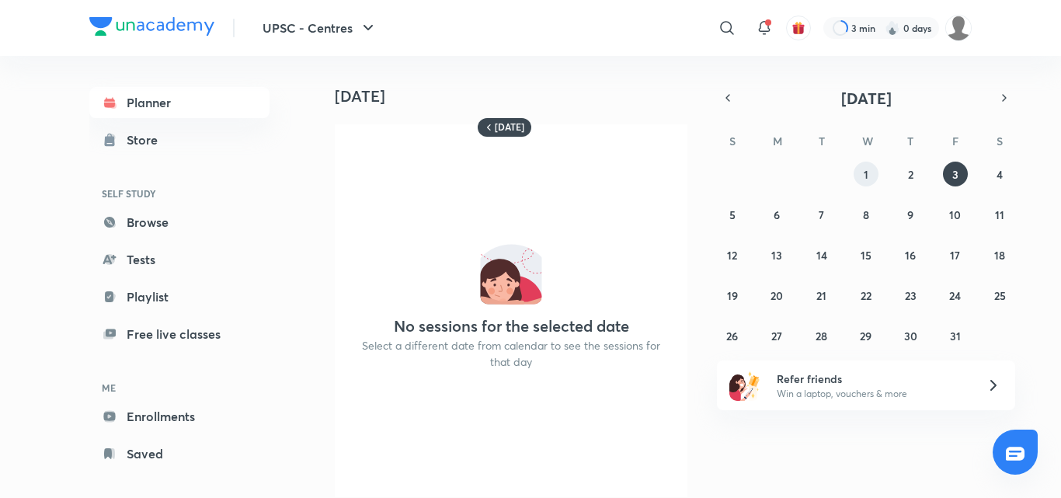
click at [859, 178] on button "1" at bounding box center [866, 174] width 25 height 25
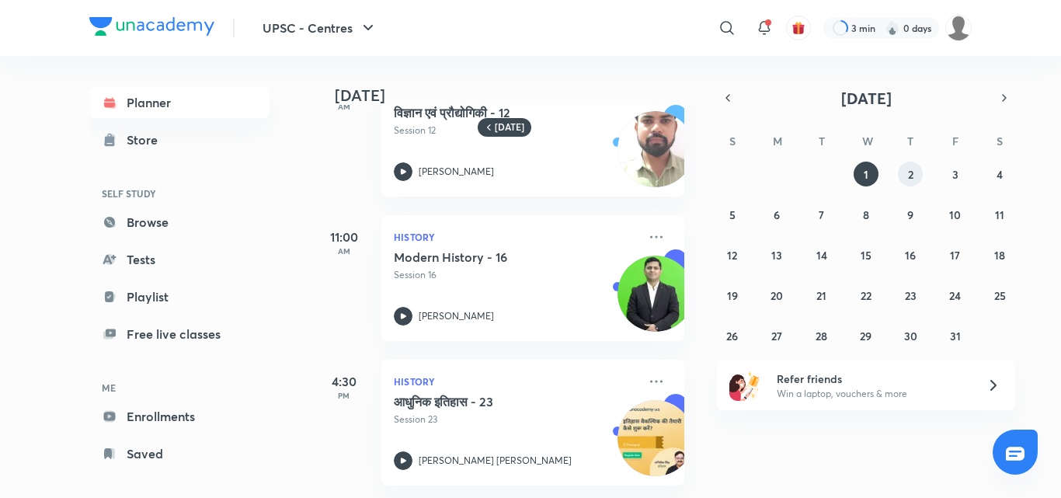
click at [908, 173] on abbr "2" at bounding box center [910, 174] width 5 height 15
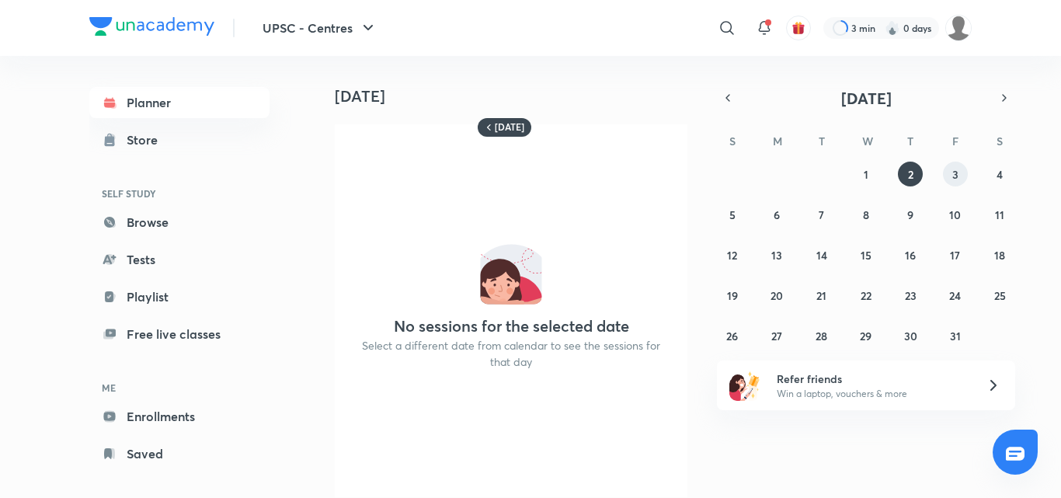
click at [960, 176] on button "3" at bounding box center [955, 174] width 25 height 25
click at [873, 168] on button "1" at bounding box center [866, 174] width 25 height 25
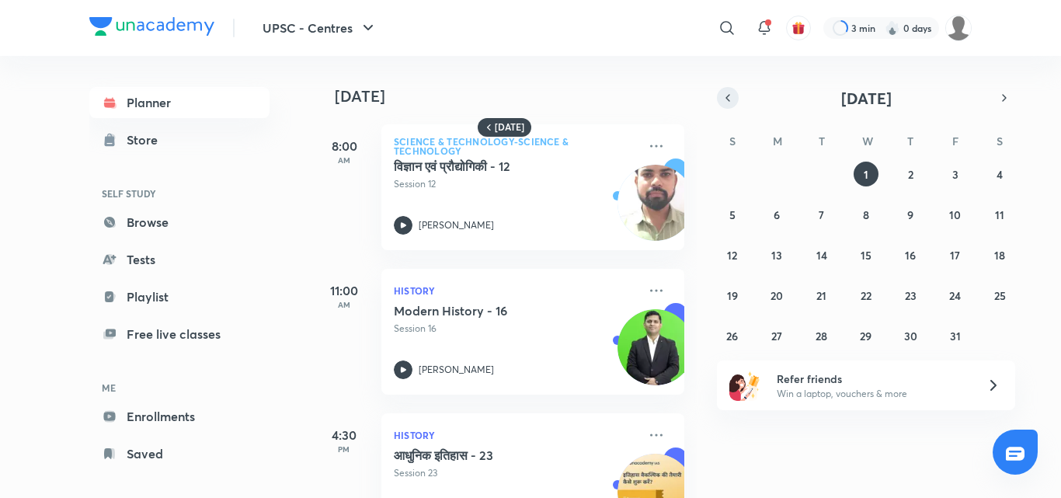
click at [722, 101] on icon "button" at bounding box center [728, 98] width 12 height 14
click at [816, 329] on abbr "30" at bounding box center [821, 336] width 13 height 15
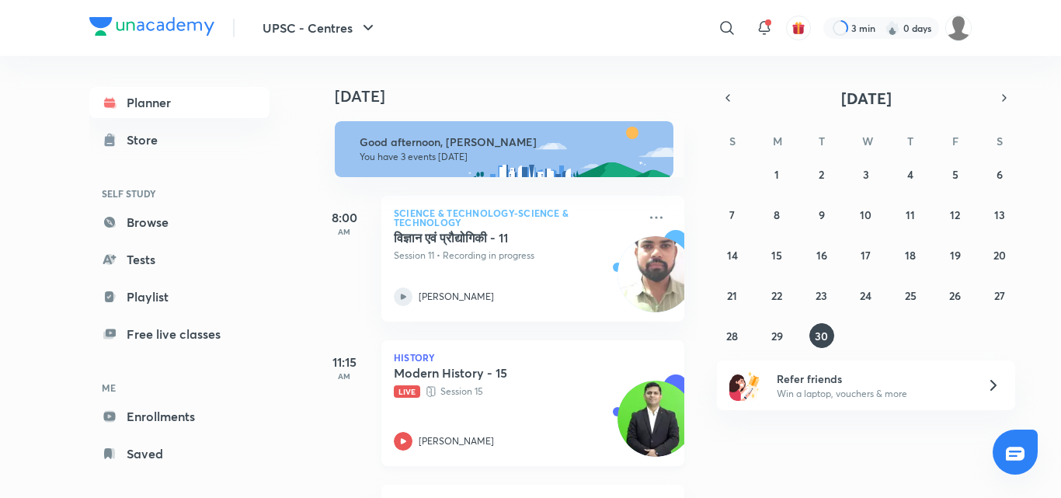
scroll to position [137, 0]
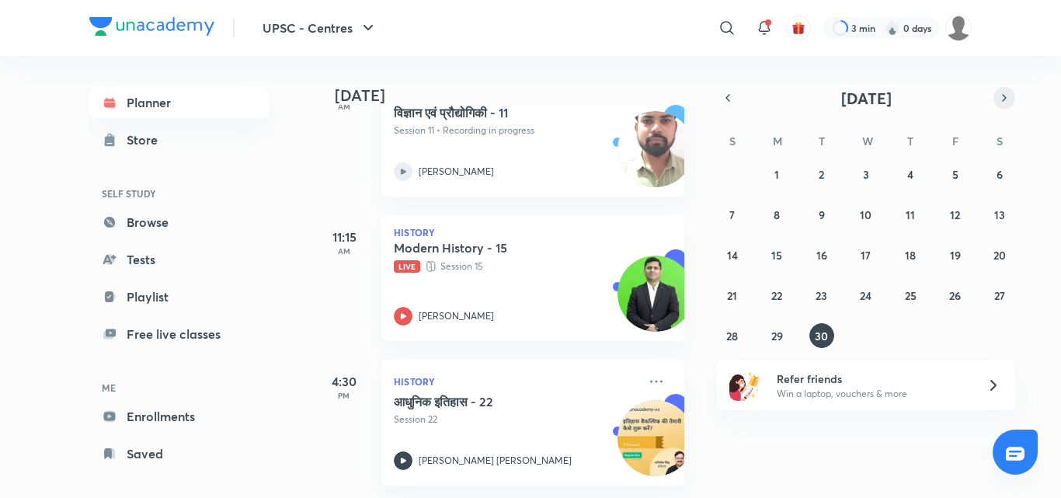
click at [1001, 96] on icon "button" at bounding box center [1004, 98] width 12 height 14
click at [950, 172] on button "3" at bounding box center [955, 174] width 25 height 25
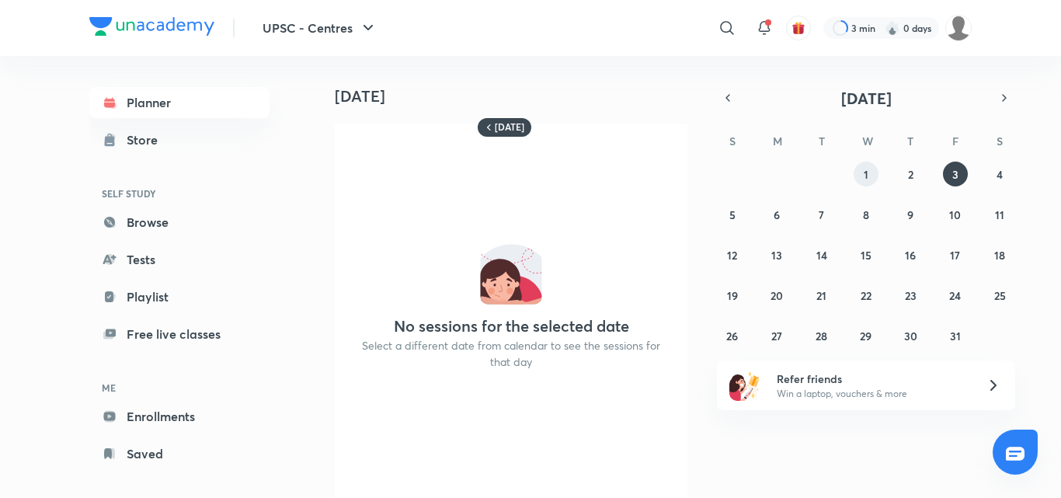
click at [864, 180] on abbr "1" at bounding box center [866, 174] width 5 height 15
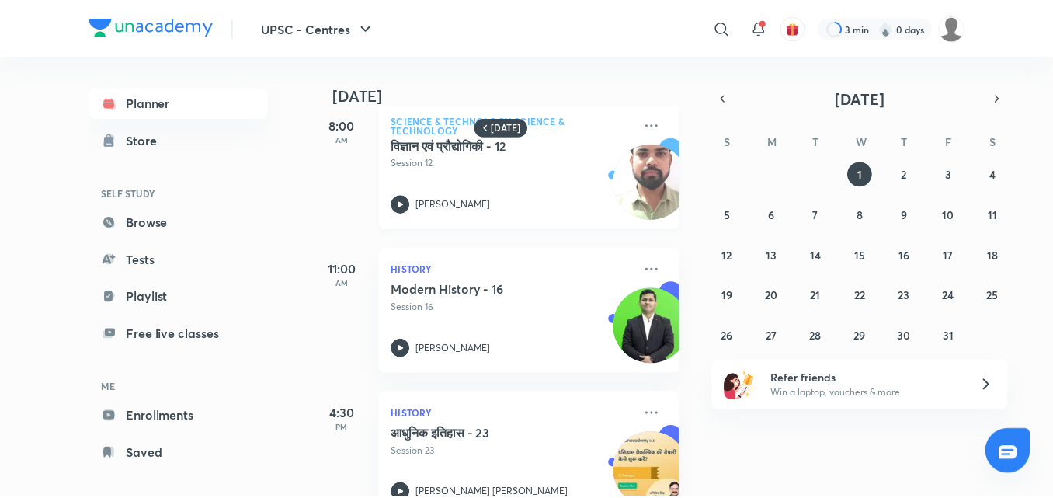
scroll to position [0, 0]
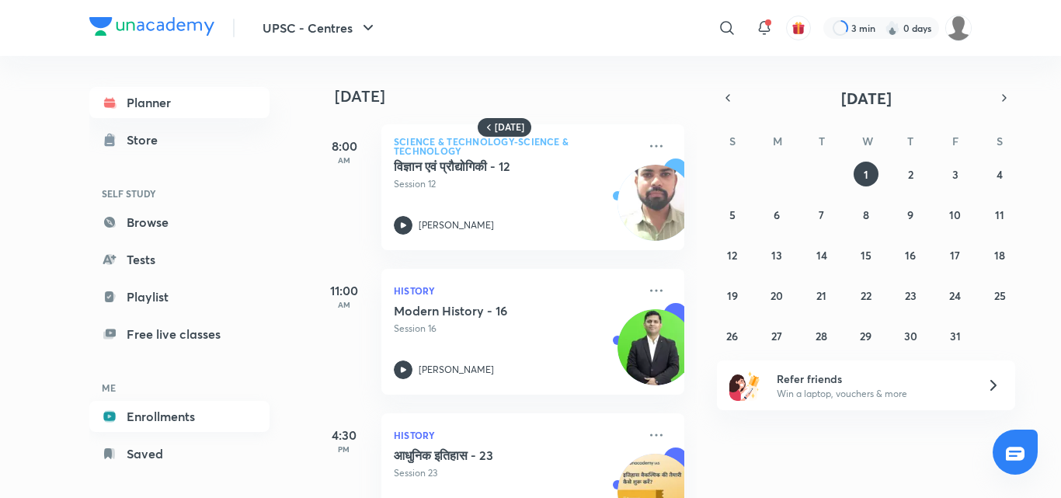
click at [179, 414] on link "Enrollments" at bounding box center [179, 416] width 180 height 31
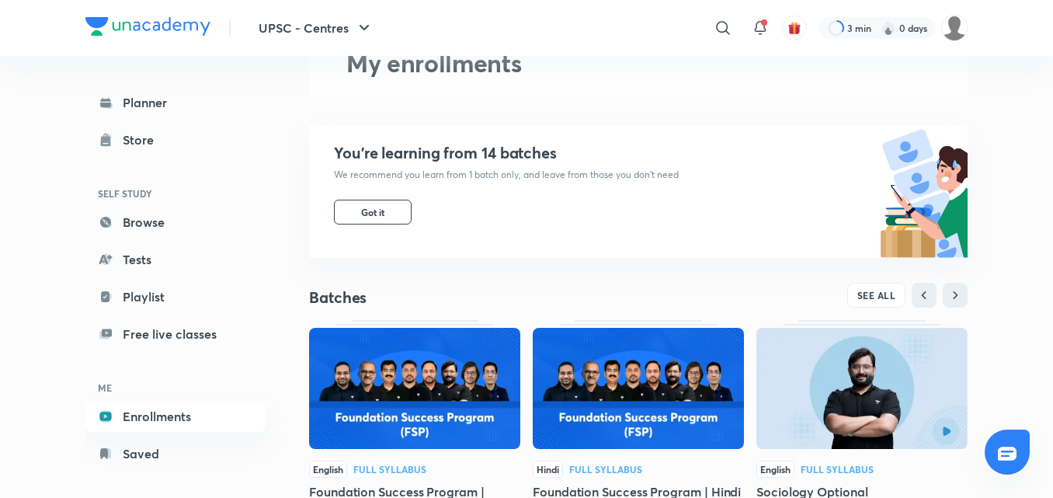
scroll to position [233, 0]
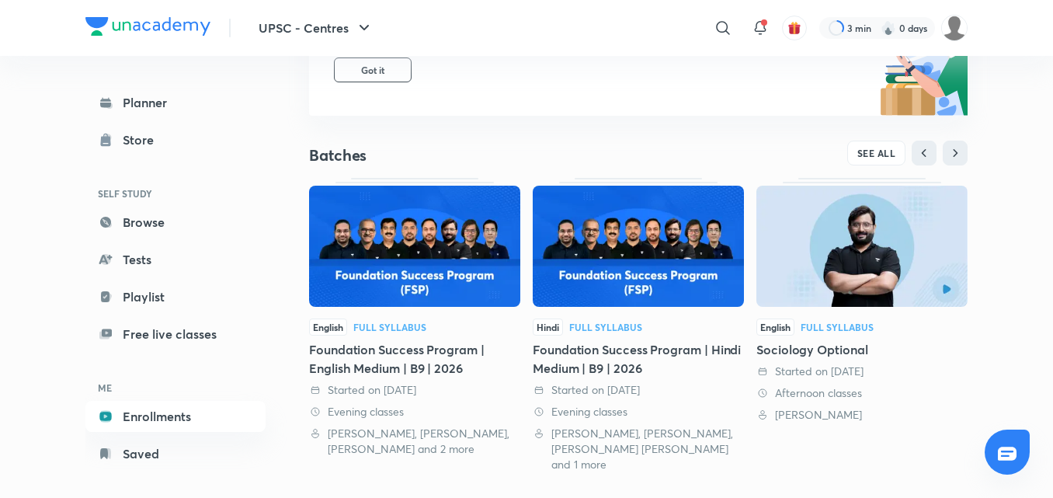
click at [446, 249] on img at bounding box center [414, 246] width 211 height 121
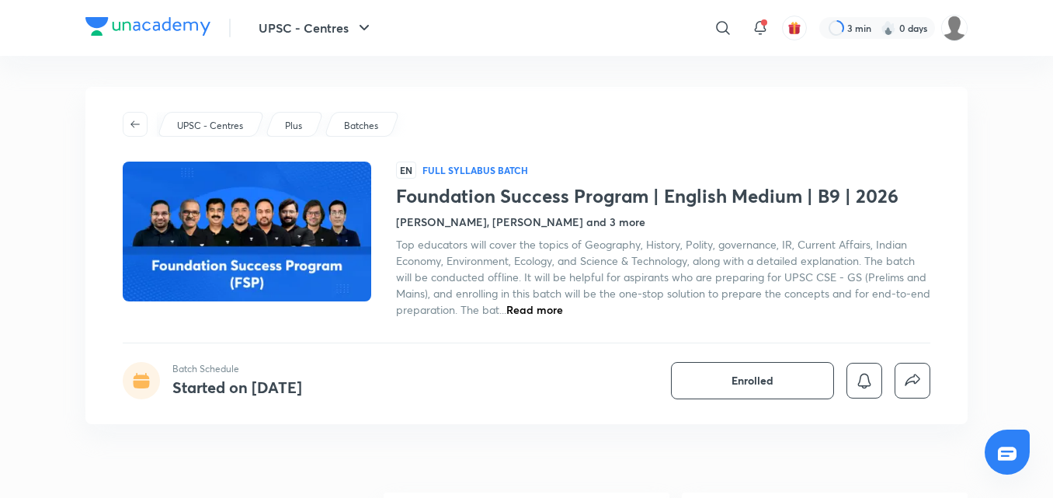
click at [531, 373] on div "Batch Schedule Started on Jun 21 Enrolled" at bounding box center [527, 380] width 808 height 37
click at [548, 301] on div "Top educators will cover the topics of Geography, History, Polity, governance, …" at bounding box center [663, 277] width 534 height 82
click at [548, 309] on span "Read more" at bounding box center [535, 309] width 57 height 15
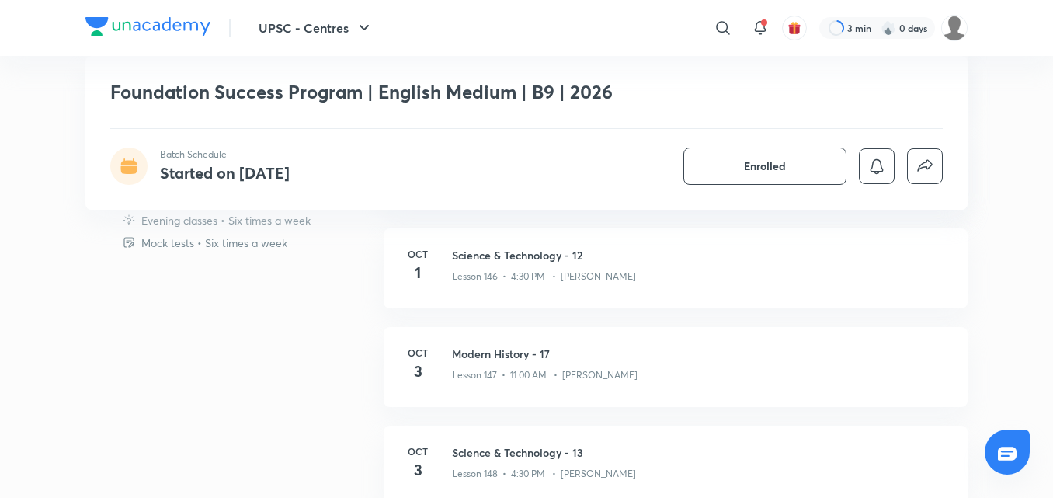
scroll to position [1010, 0]
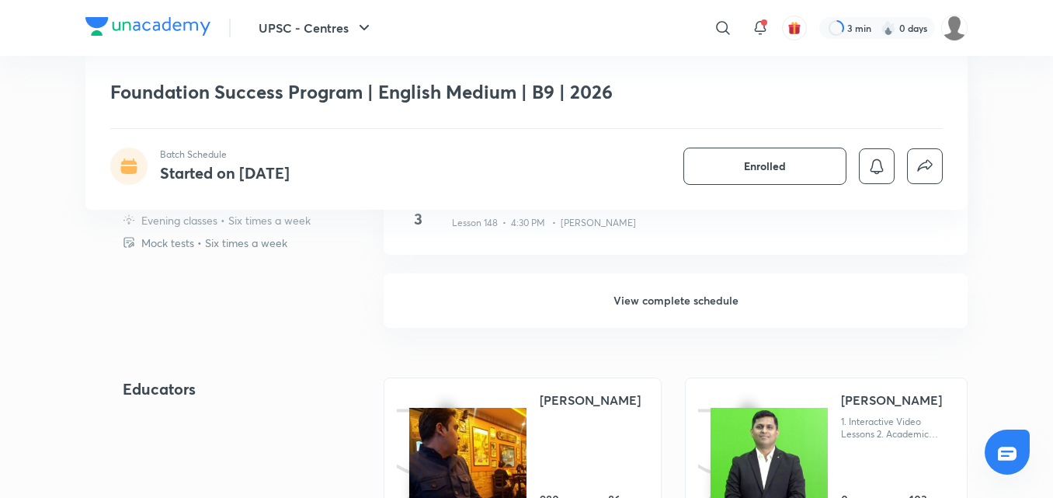
click at [698, 291] on h6 "View complete schedule" at bounding box center [676, 300] width 584 height 54
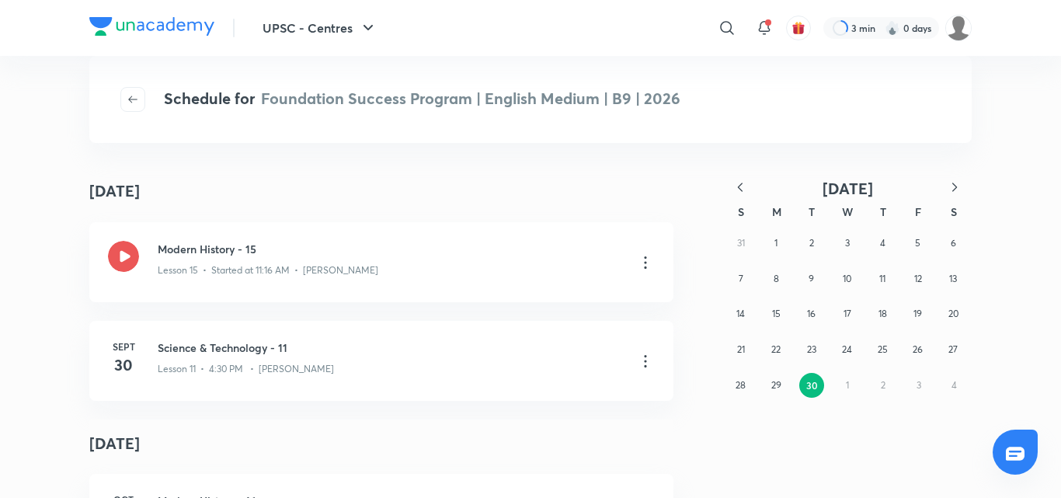
click at [743, 190] on icon "button" at bounding box center [741, 187] width 16 height 16
click at [883, 241] on abbr "1" at bounding box center [882, 243] width 3 height 12
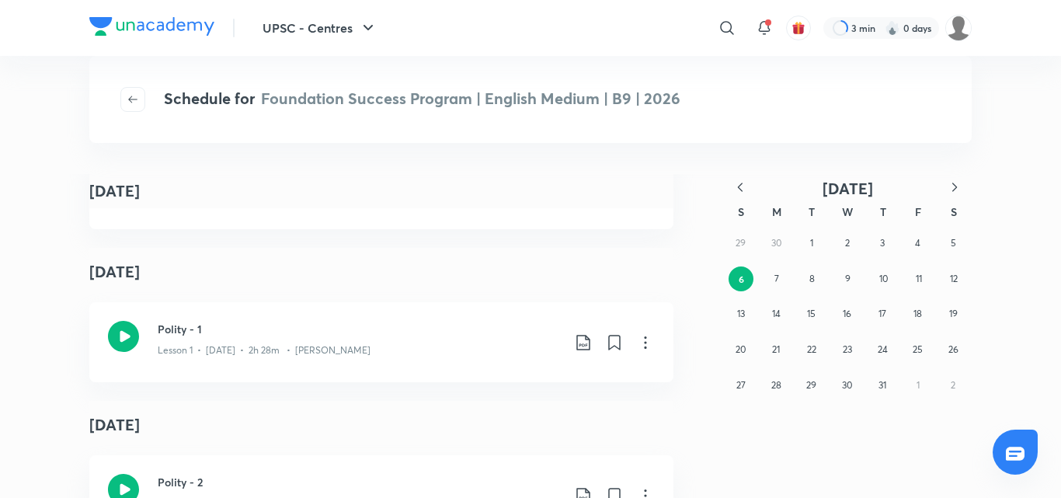
scroll to position [855, 0]
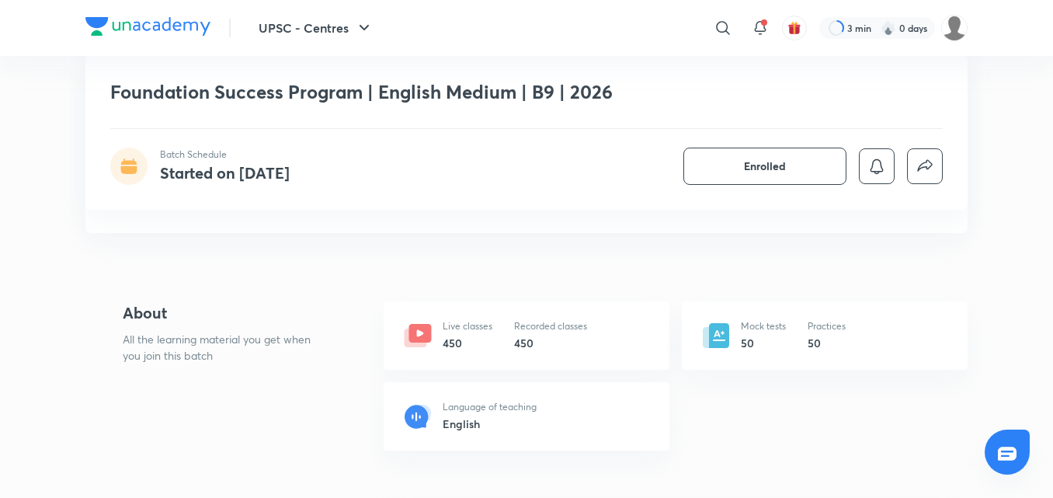
scroll to position [388, 0]
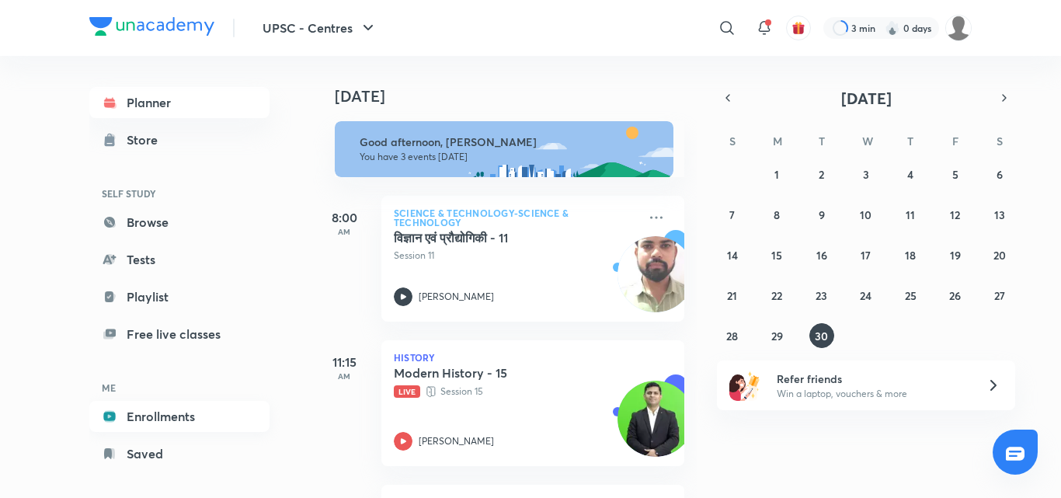
click at [156, 412] on link "Enrollments" at bounding box center [179, 416] width 180 height 31
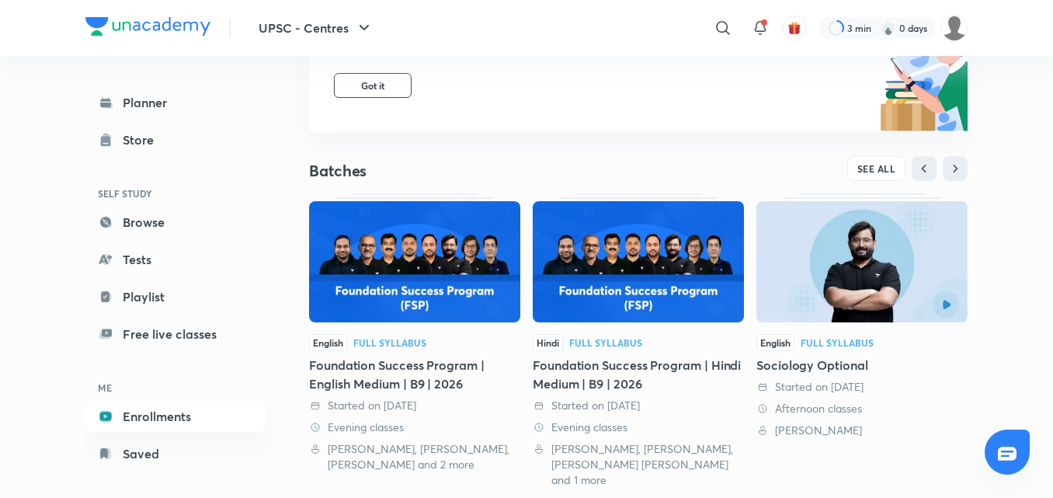
scroll to position [233, 0]
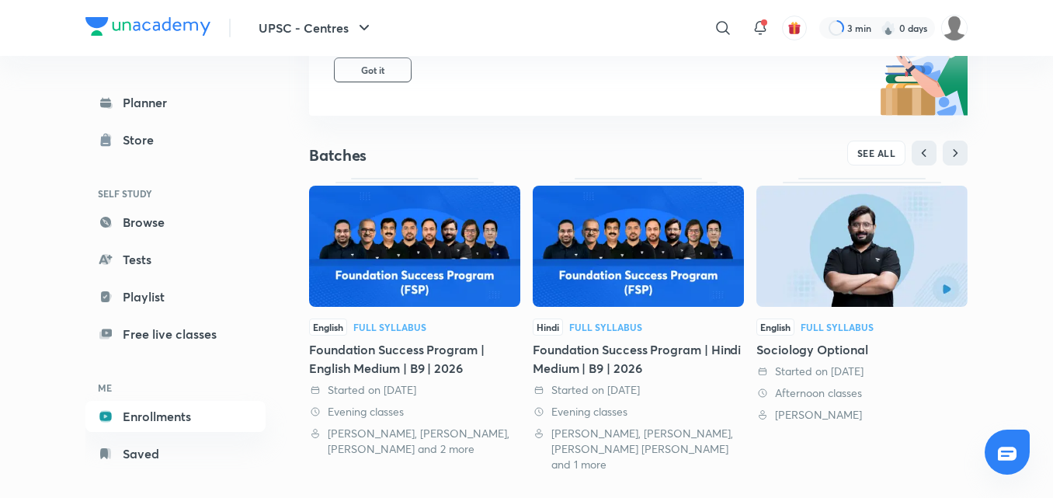
click at [389, 263] on img at bounding box center [414, 246] width 211 height 121
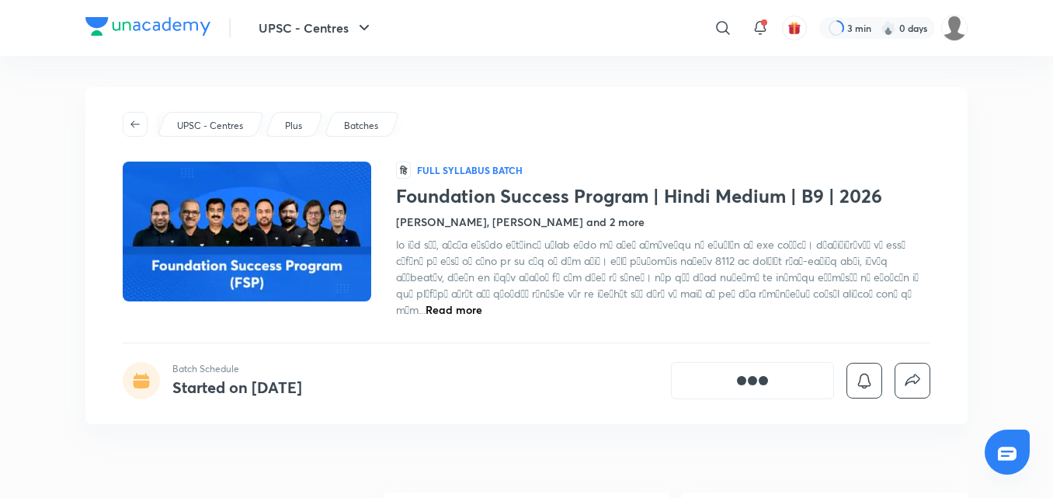
click at [639, 95] on div "Foundation Success Program | Hindi Medium | B9 | 2026 Batch Schedule Started on…" at bounding box center [526, 21] width 883 height 154
click at [136, 30] on img at bounding box center [147, 26] width 125 height 19
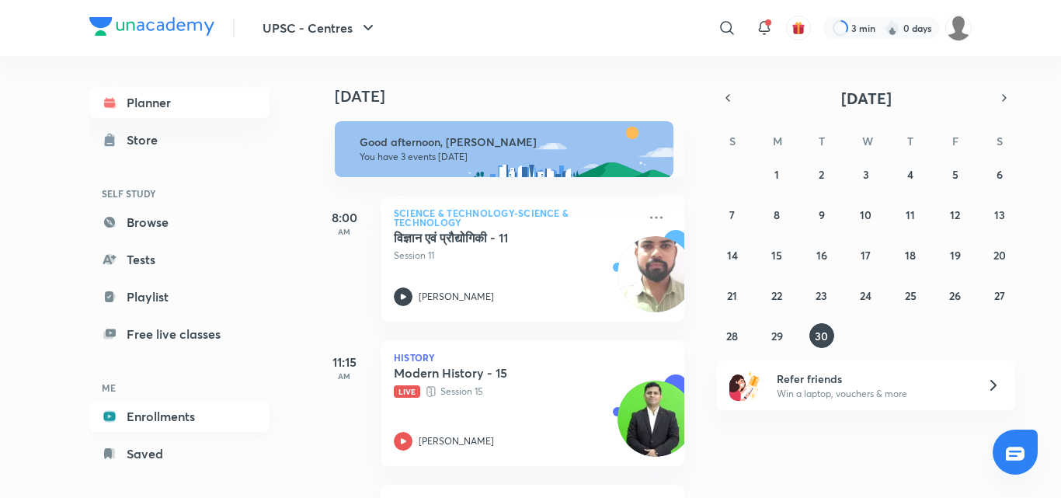
click at [189, 419] on link "Enrollments" at bounding box center [179, 416] width 180 height 31
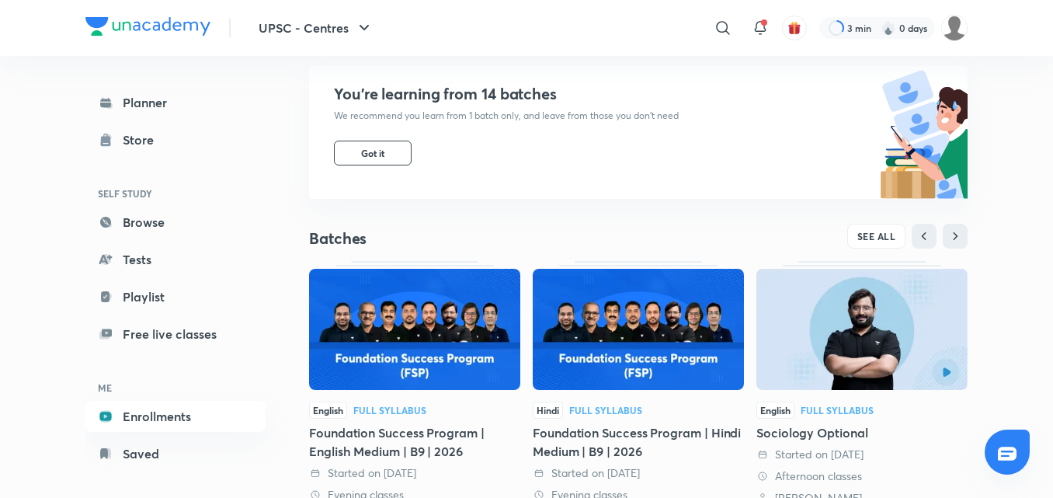
scroll to position [155, 0]
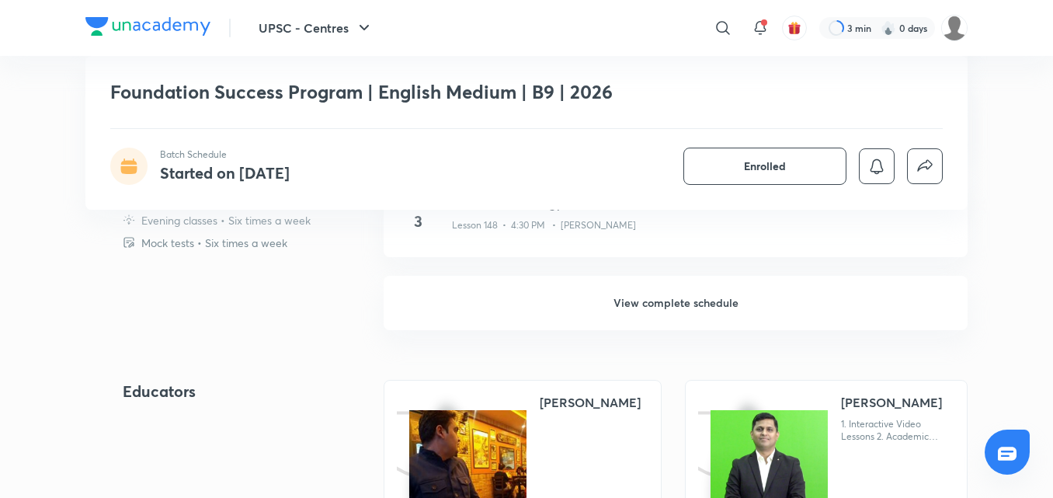
scroll to position [1010, 0]
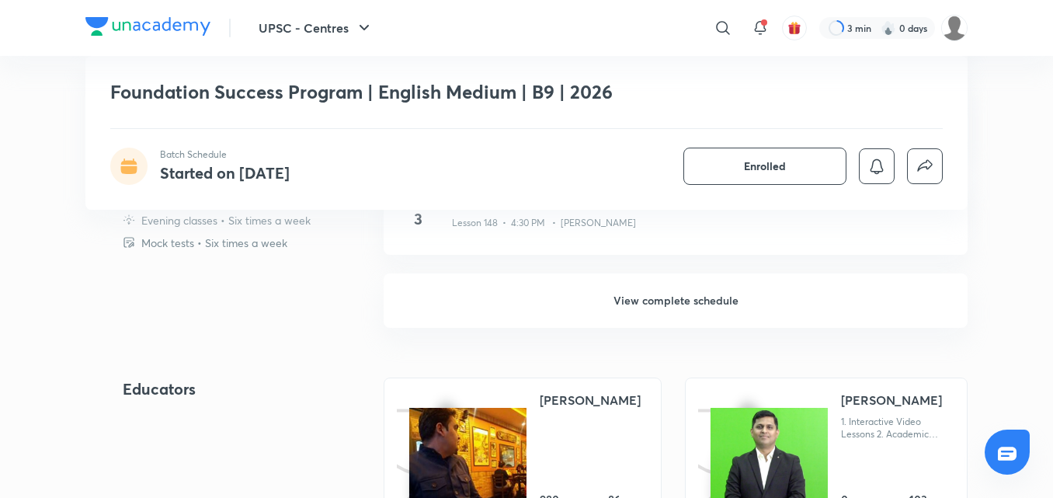
click at [640, 318] on h6 "View complete schedule" at bounding box center [676, 300] width 584 height 54
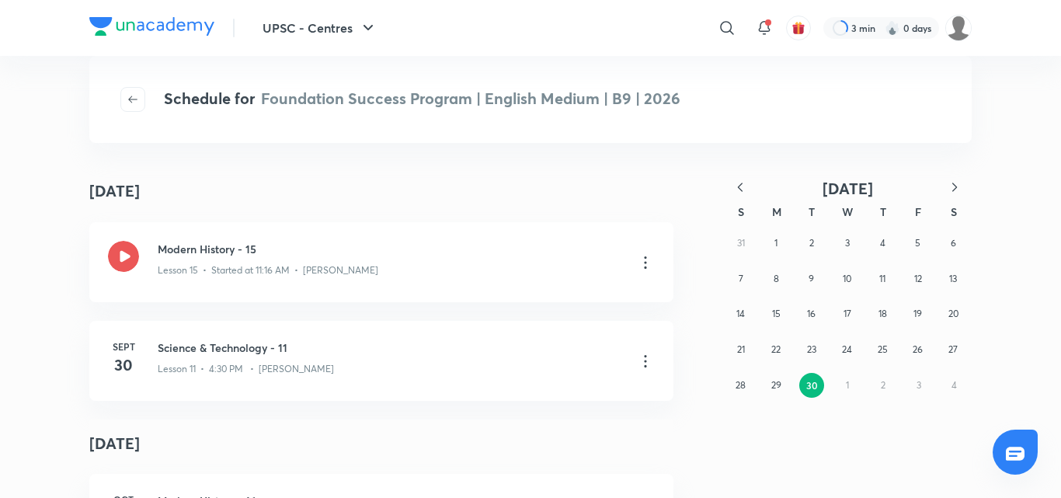
click at [743, 186] on icon "button" at bounding box center [741, 187] width 16 height 16
click at [844, 242] on abbr "4" at bounding box center [846, 243] width 5 height 12
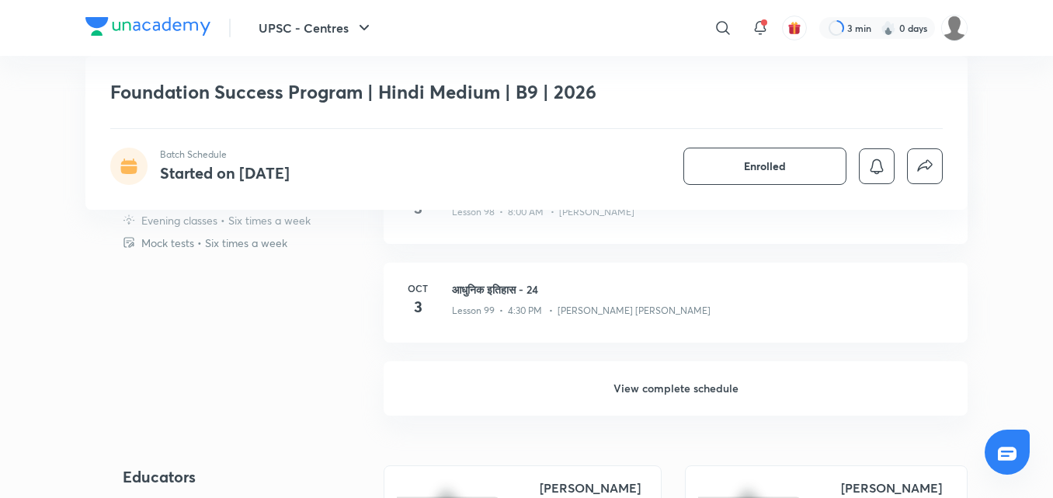
scroll to position [932, 0]
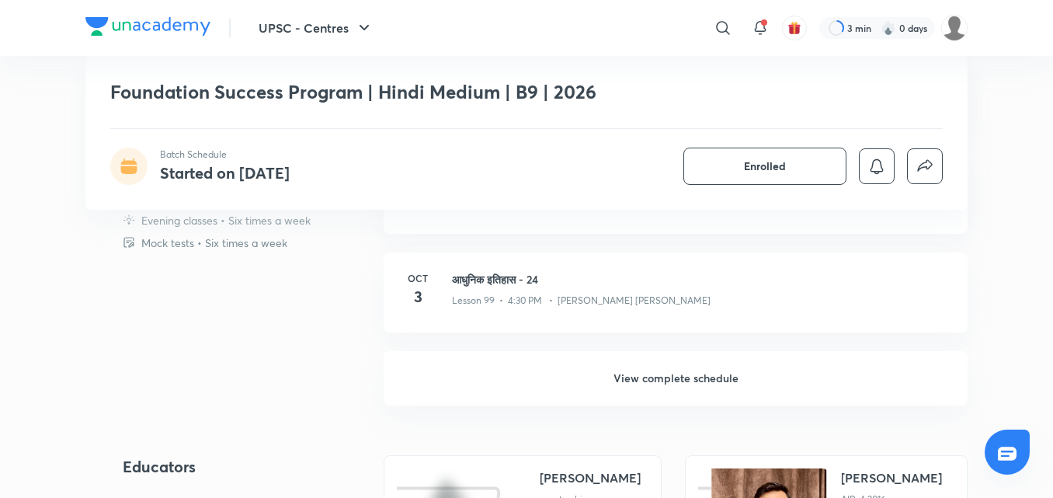
click at [635, 365] on h6 "View complete schedule" at bounding box center [676, 378] width 584 height 54
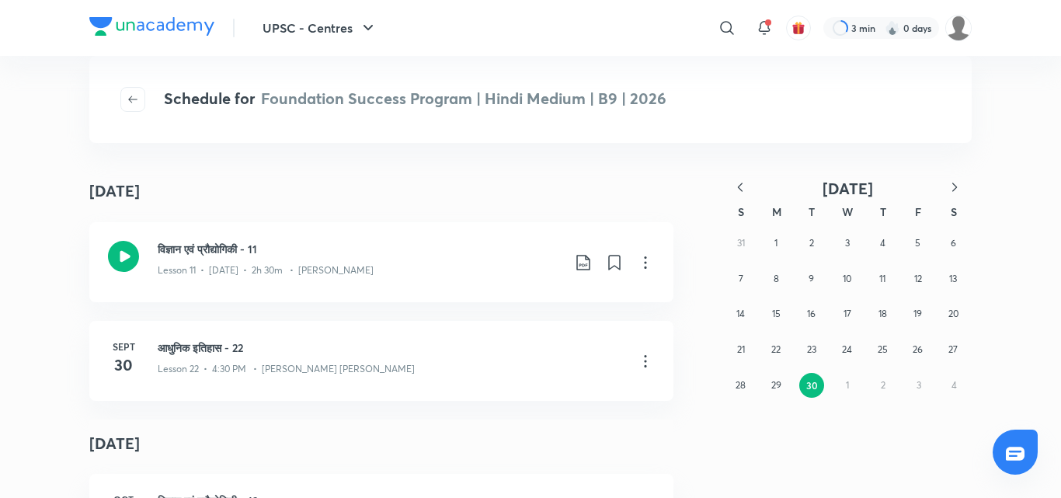
click at [736, 188] on icon "button" at bounding box center [741, 187] width 16 height 16
click at [736, 187] on icon "button" at bounding box center [741, 187] width 16 height 16
click at [867, 274] on div "27 28 29 30 1 2 3 4 5 6 7 8 9 10 11 12 13 14 15 16 17 18 19 20 21 22 23 24 25 2…" at bounding box center [847, 313] width 249 height 177
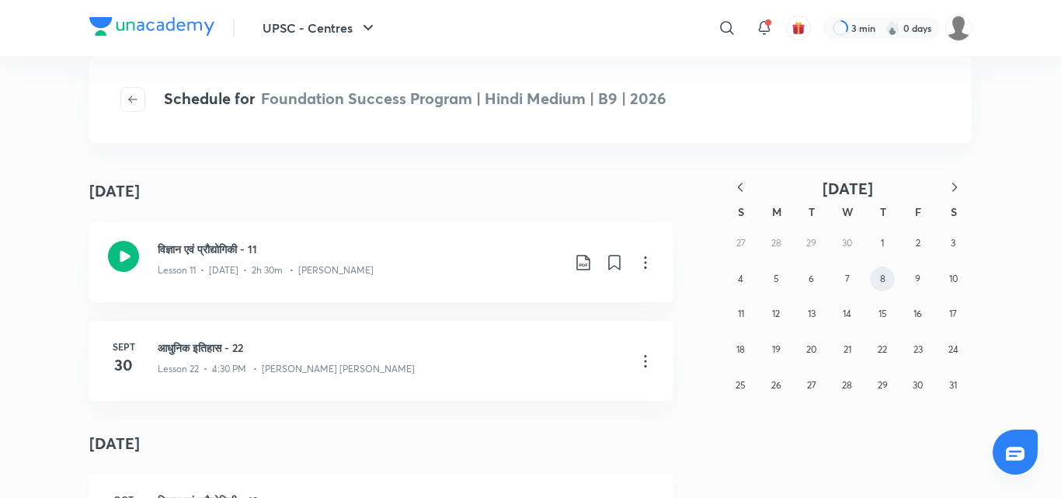
click at [876, 276] on button "8" at bounding box center [882, 278] width 25 height 25
